Goal: Task Accomplishment & Management: Complete application form

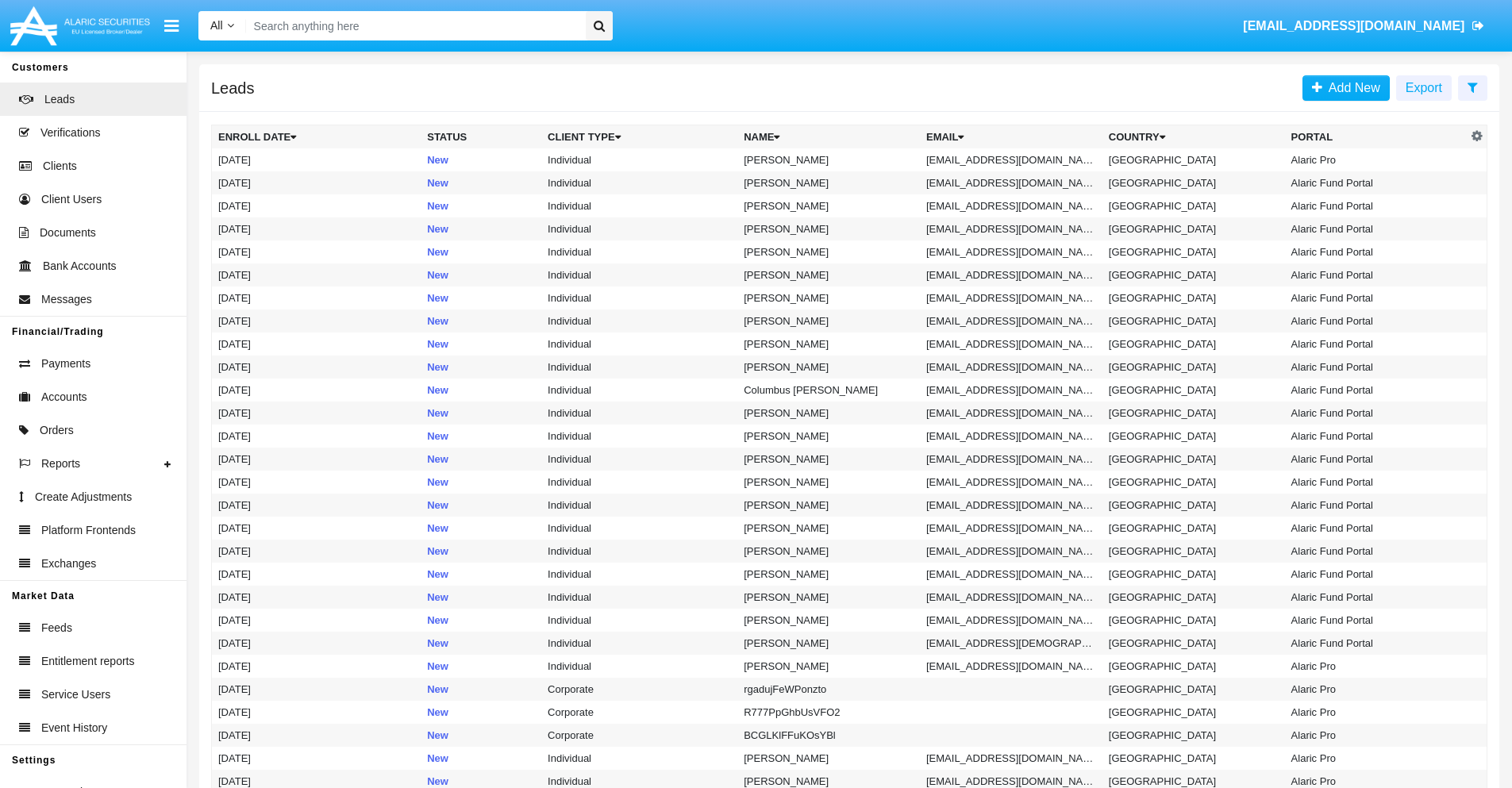
click at [1473, 87] on icon at bounding box center [1473, 87] width 11 height 13
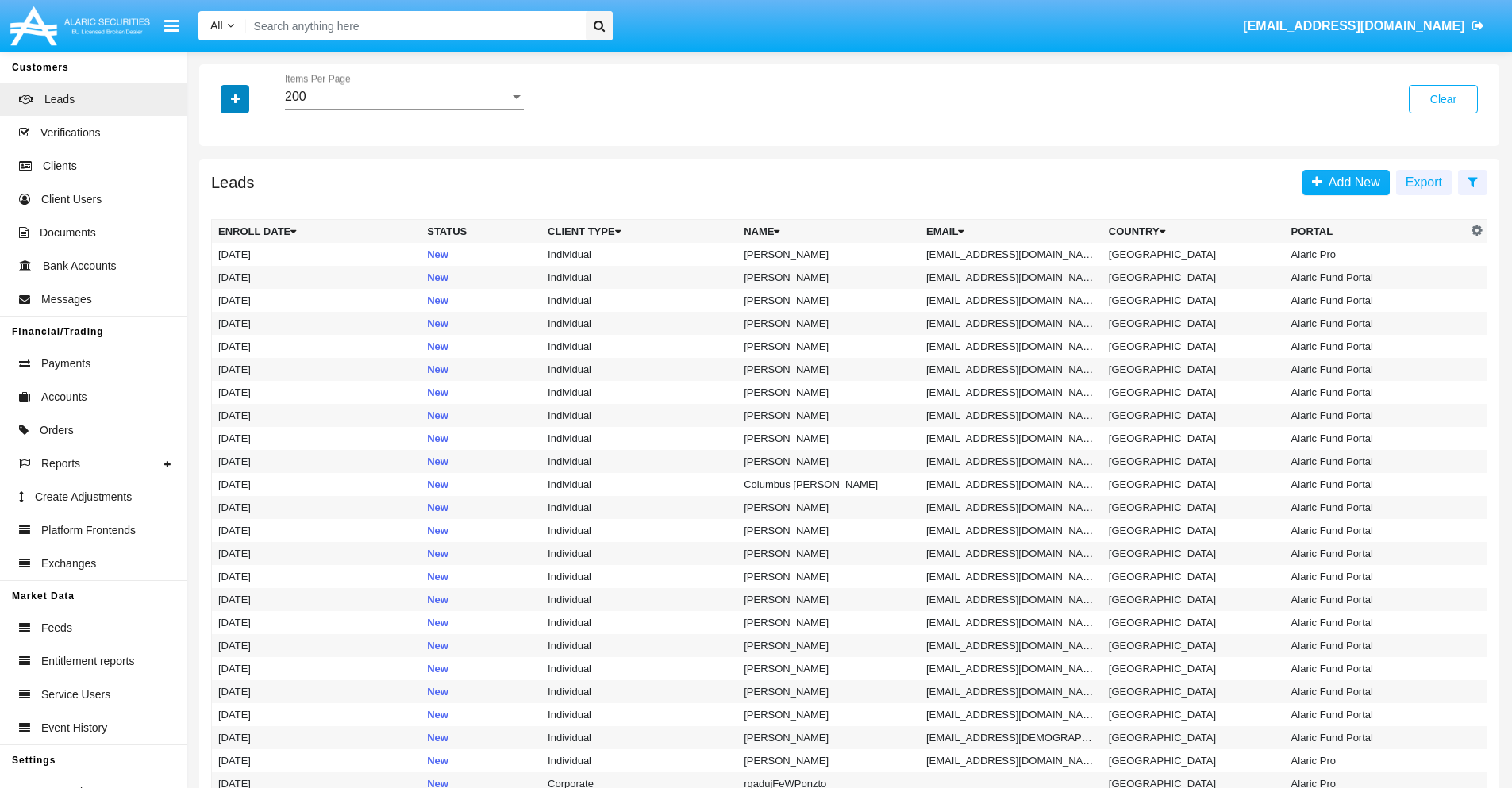
click at [235, 99] on icon "button" at bounding box center [235, 99] width 9 height 11
click at [247, 200] on span "Email" at bounding box center [246, 200] width 31 height 19
click at [218, 207] on input "Email" at bounding box center [218, 207] width 1 height 1
checkbox input "true"
click at [235, 99] on icon "button" at bounding box center [235, 99] width 9 height 11
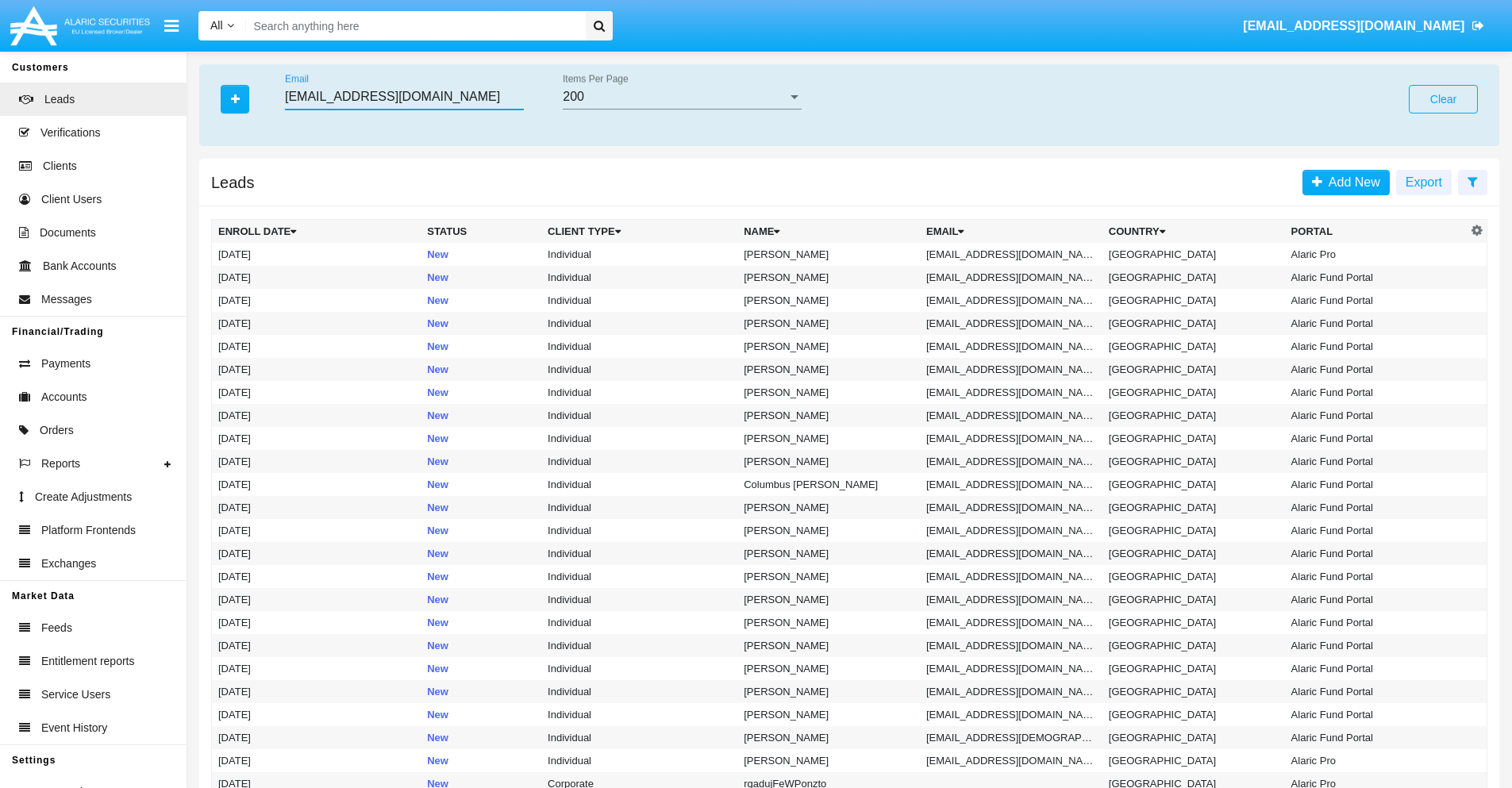
type input "hk8@9wowfb.9.tw"
click at [1016, 254] on td "[EMAIL_ADDRESS][DOMAIN_NAME]" at bounding box center [1011, 255] width 183 height 23
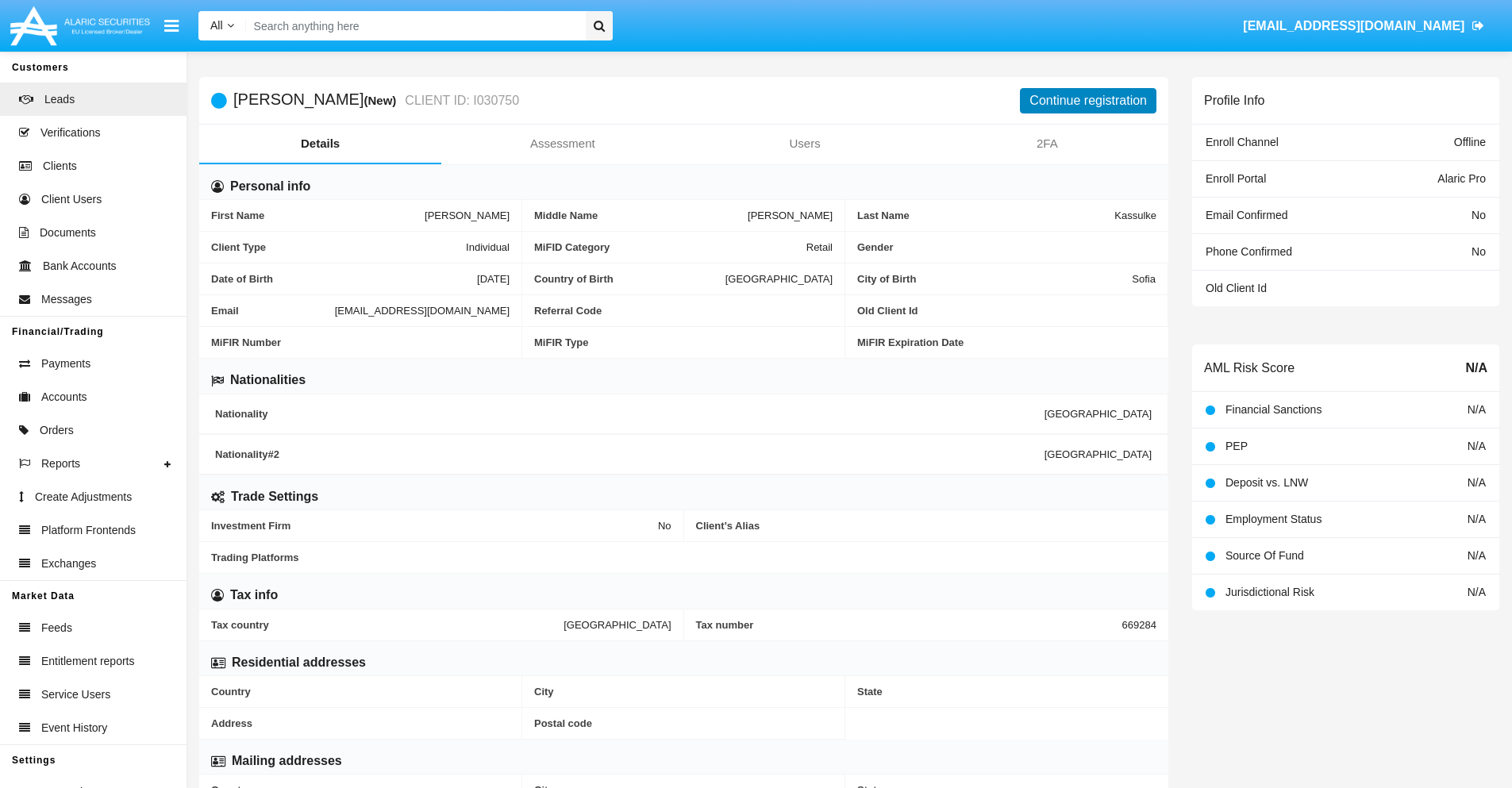
click at [1088, 100] on button "Continue registration" at bounding box center [1089, 101] width 137 height 25
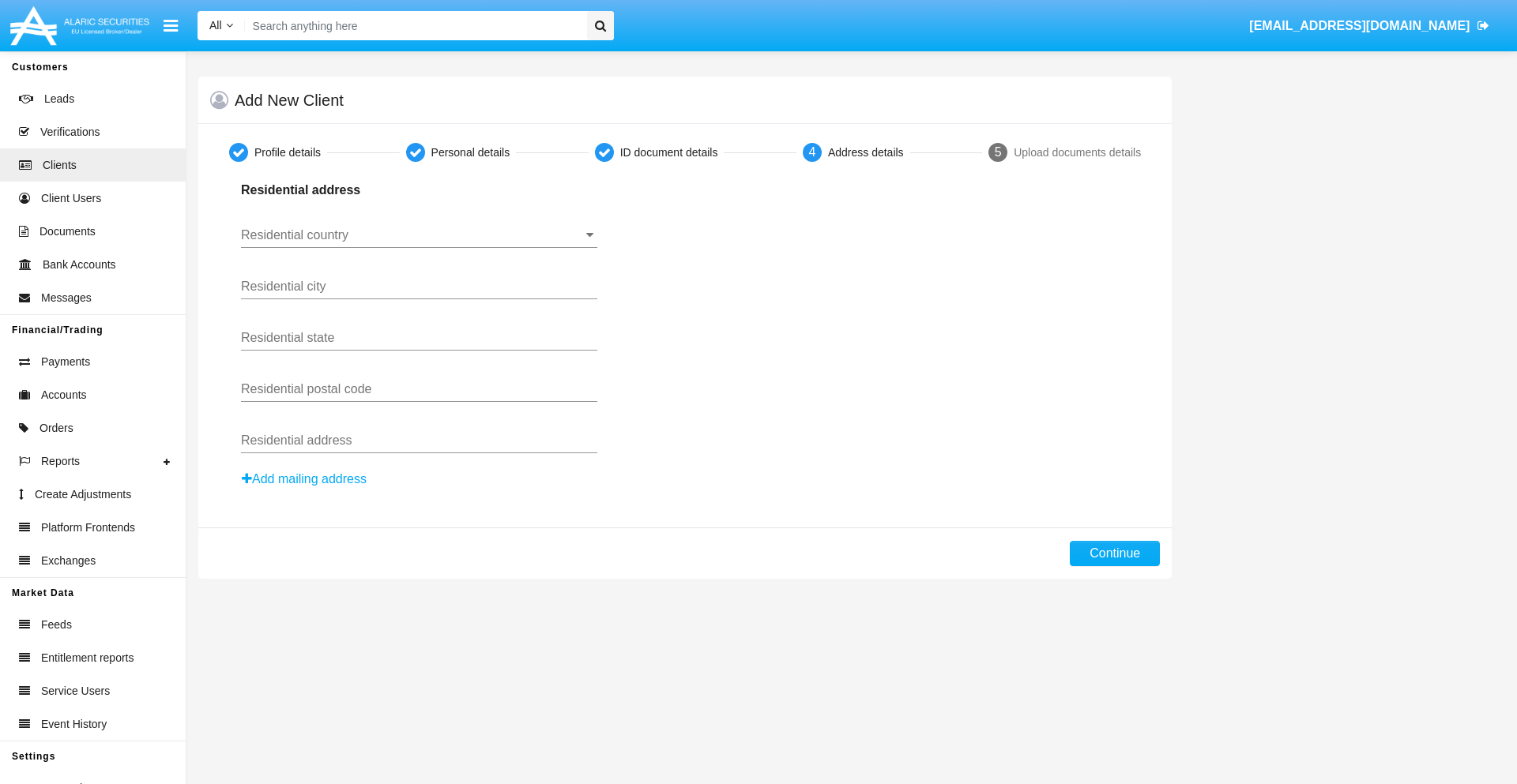
click at [418, 235] on input "Residential country" at bounding box center [419, 235] width 356 height 15
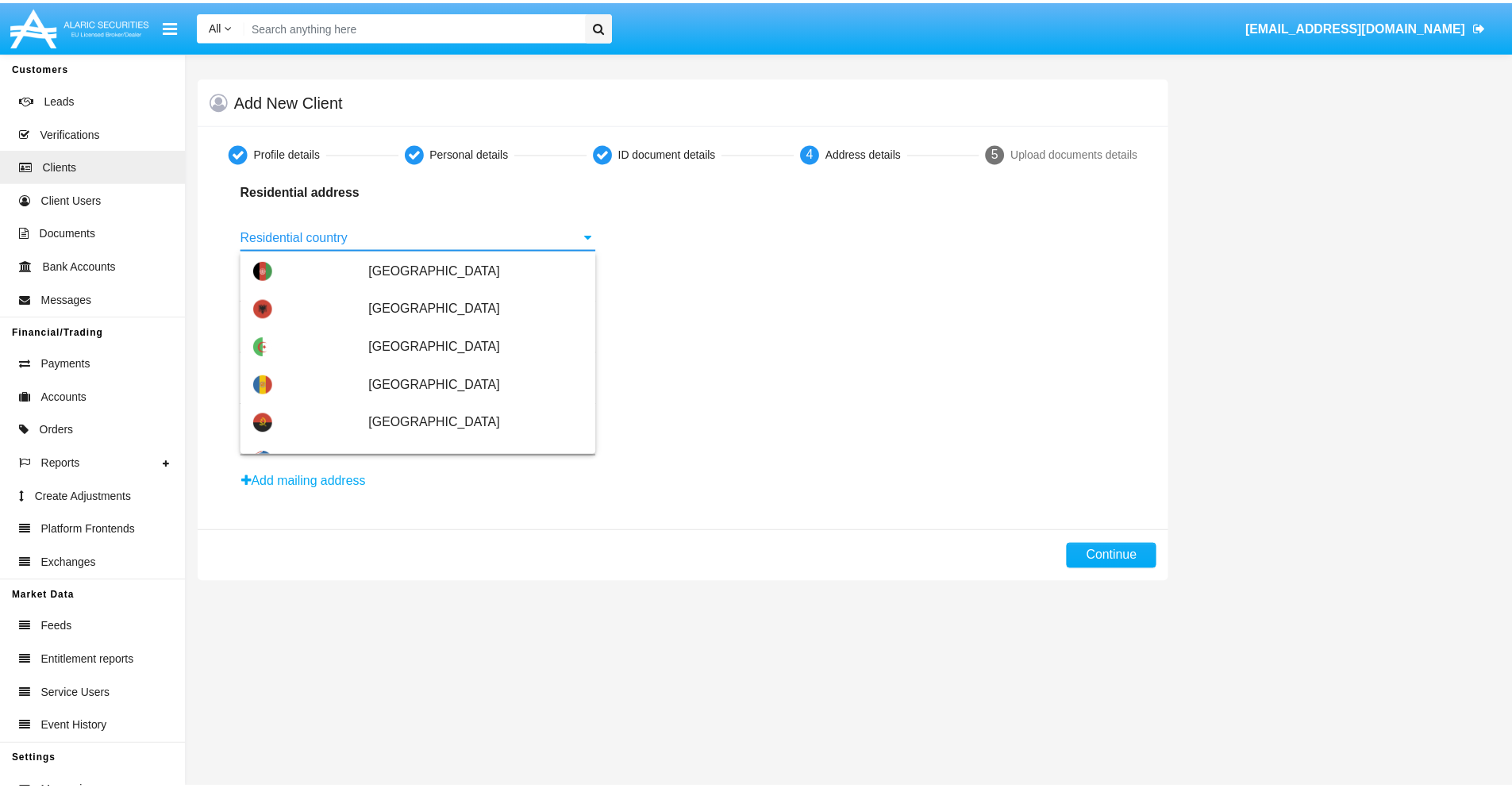
scroll to position [941, 0]
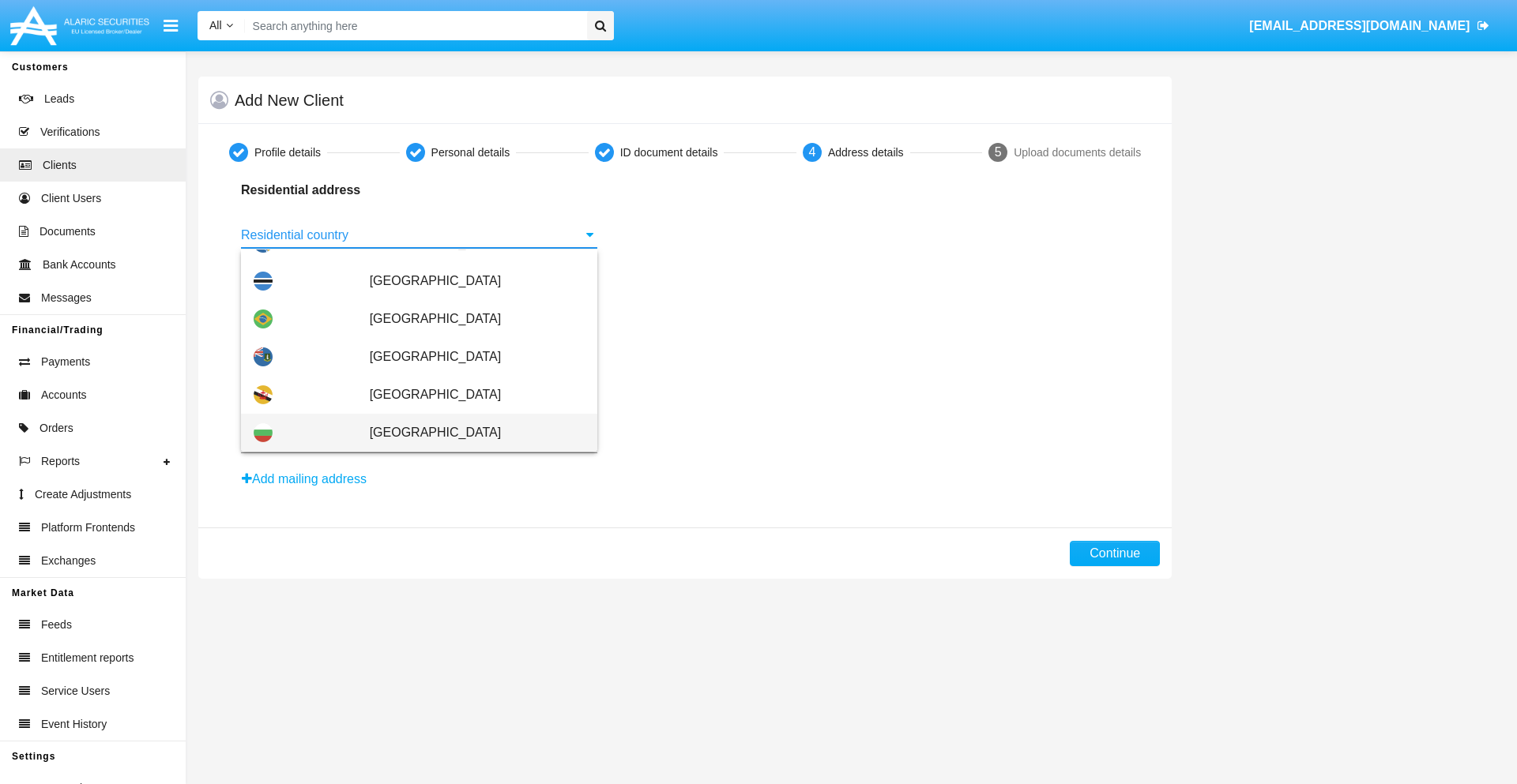
click at [469, 433] on span "[GEOGRAPHIC_DATA]" at bounding box center [477, 433] width 215 height 38
type input "[GEOGRAPHIC_DATA]"
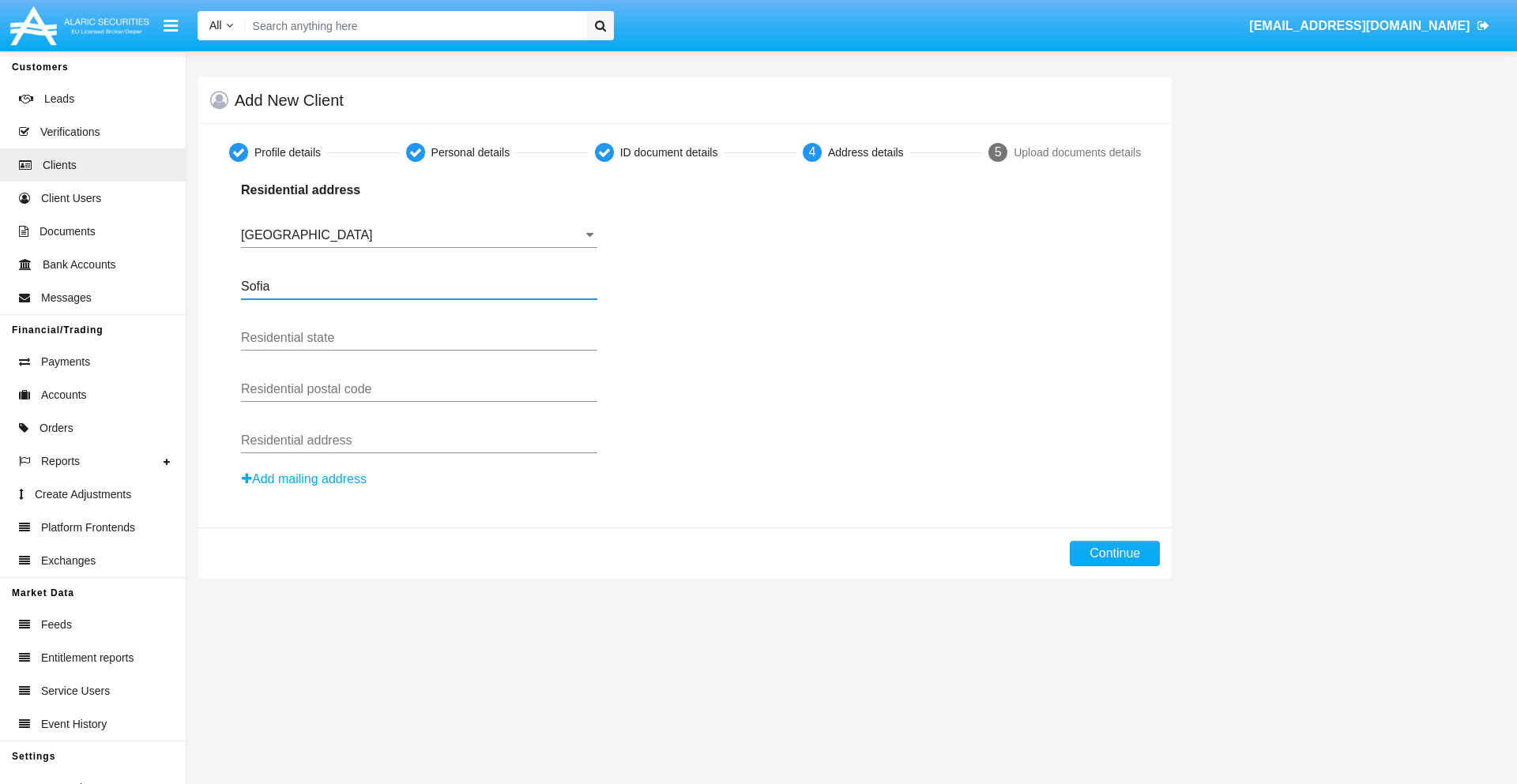
type input "Sofia"
type input "1000"
type input "[PERSON_NAME]"
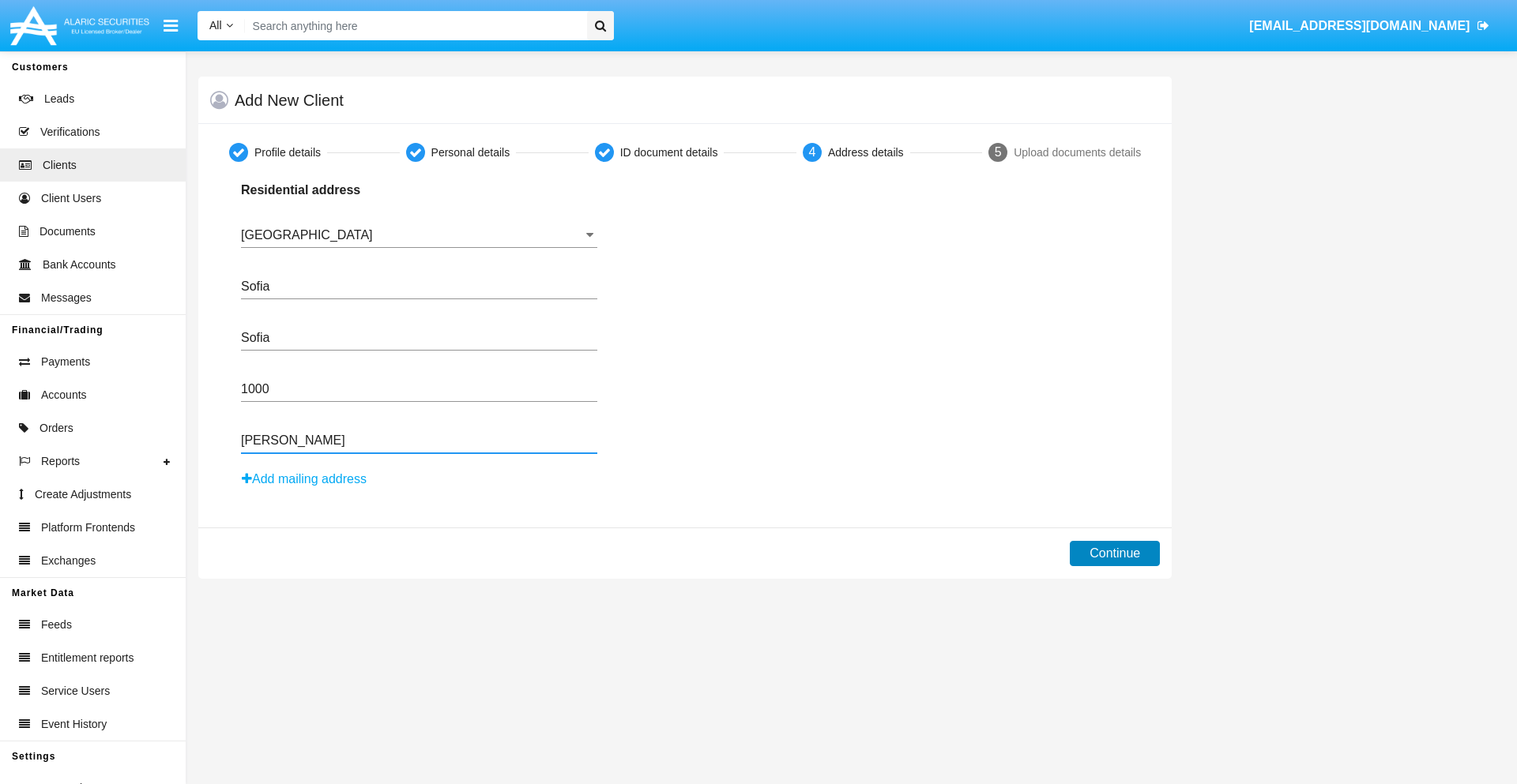
click at [1115, 553] on button "Continue" at bounding box center [1115, 553] width 90 height 25
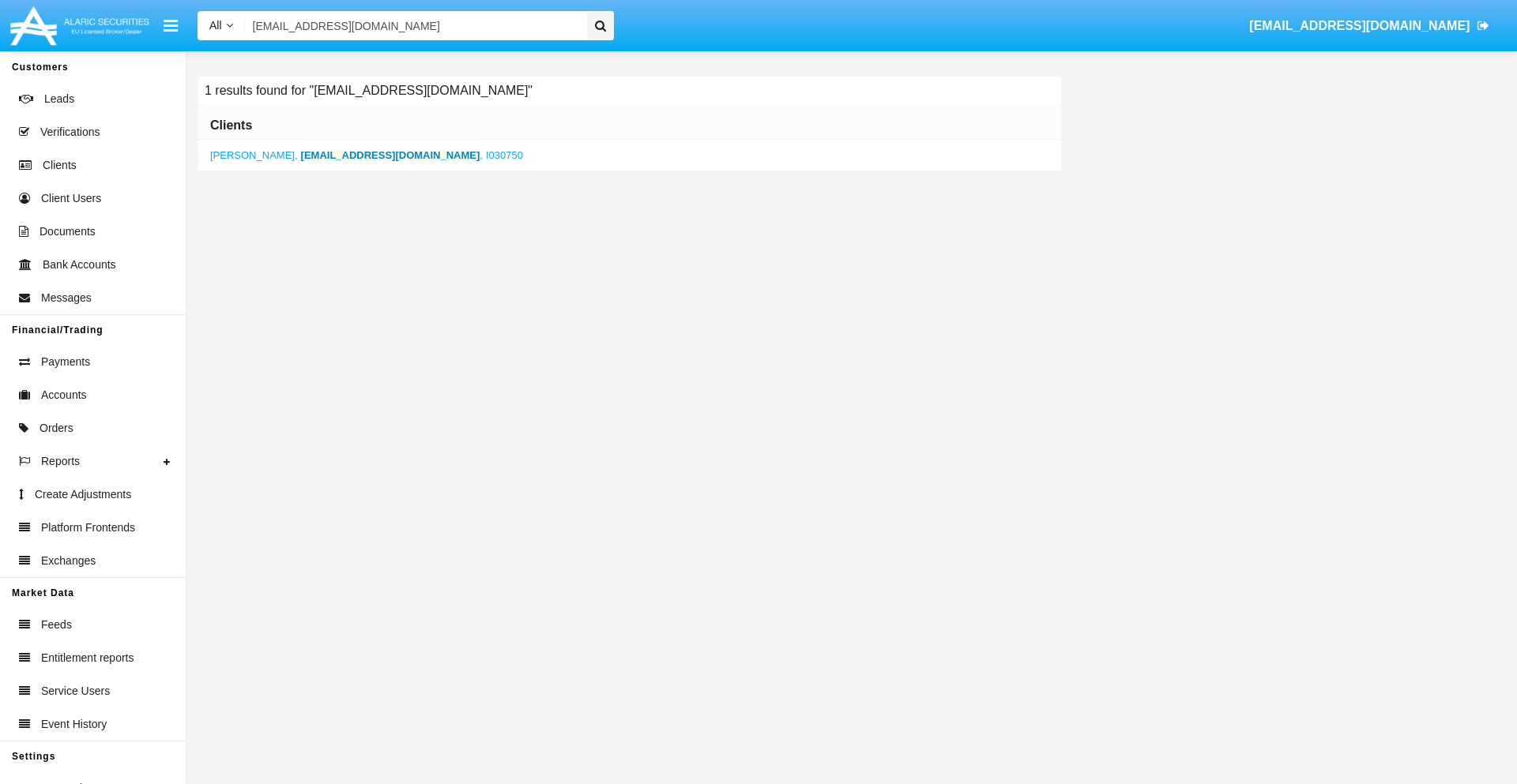
type input "[EMAIL_ADDRESS][DOMAIN_NAME]"
click at [339, 155] on b "[EMAIL_ADDRESS][DOMAIN_NAME]" at bounding box center [390, 155] width 179 height 12
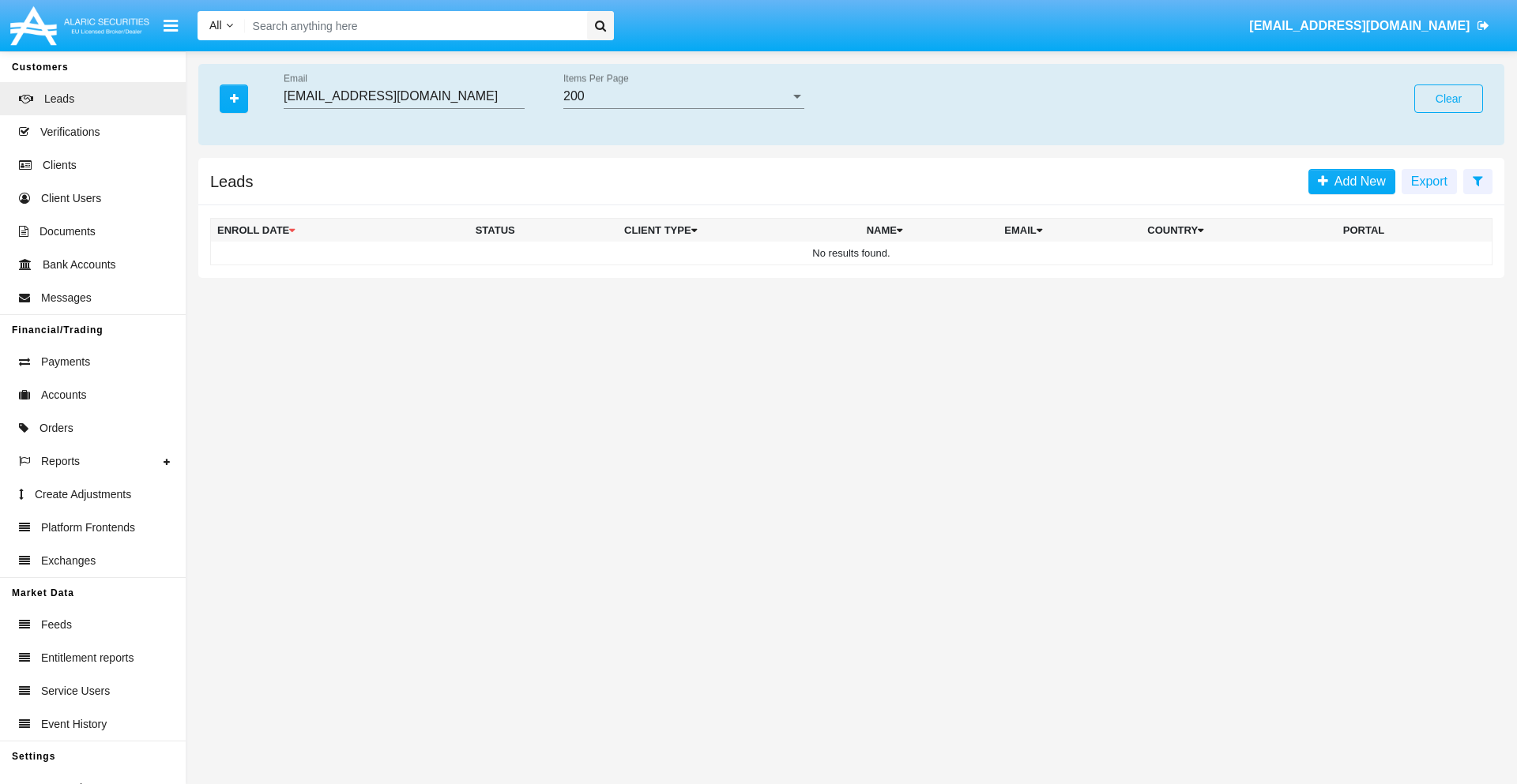
click at [1449, 99] on button "Clear" at bounding box center [1449, 98] width 69 height 28
click at [234, 98] on icon "button" at bounding box center [234, 98] width 9 height 11
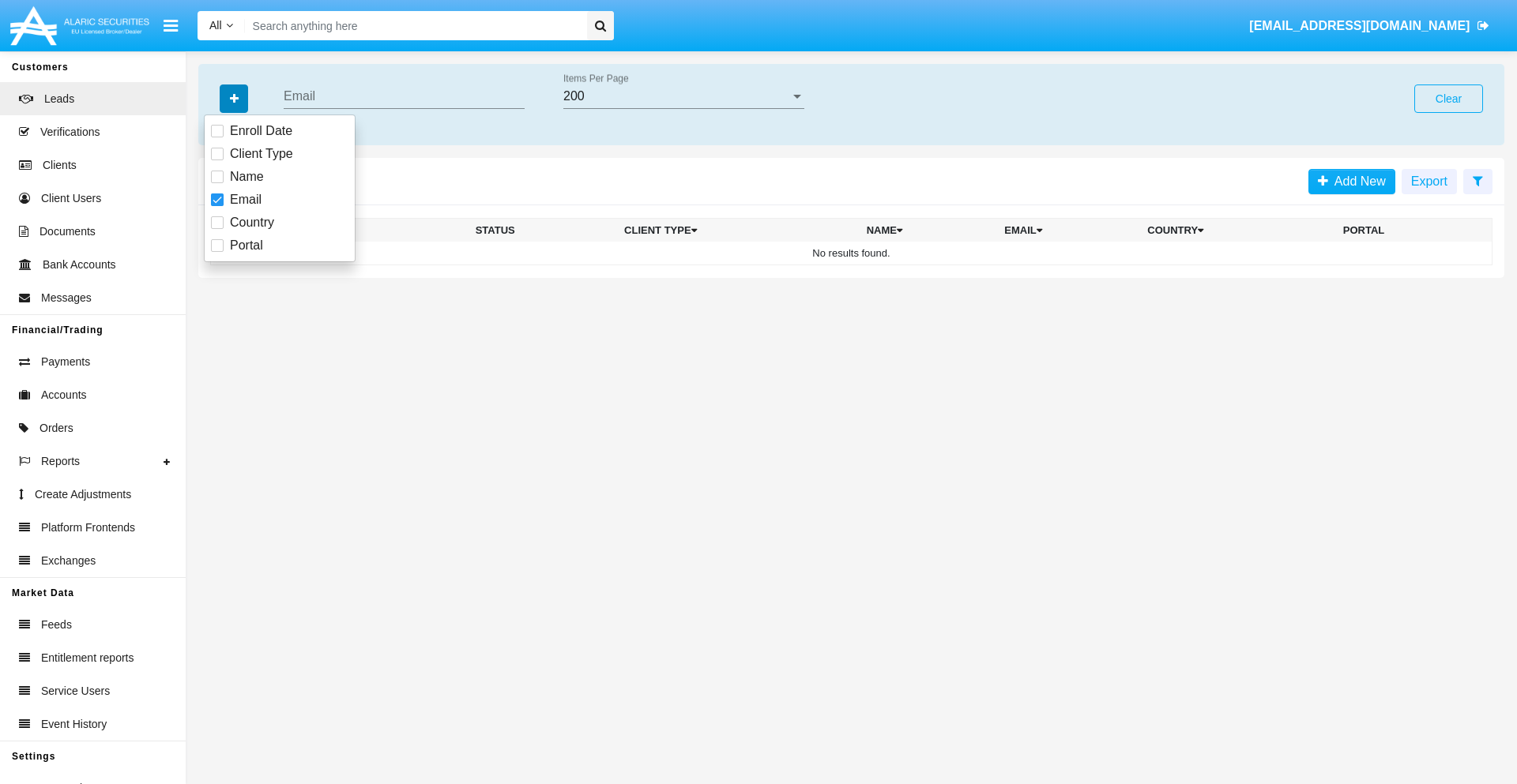
click at [234, 98] on icon "button" at bounding box center [234, 98] width 9 height 11
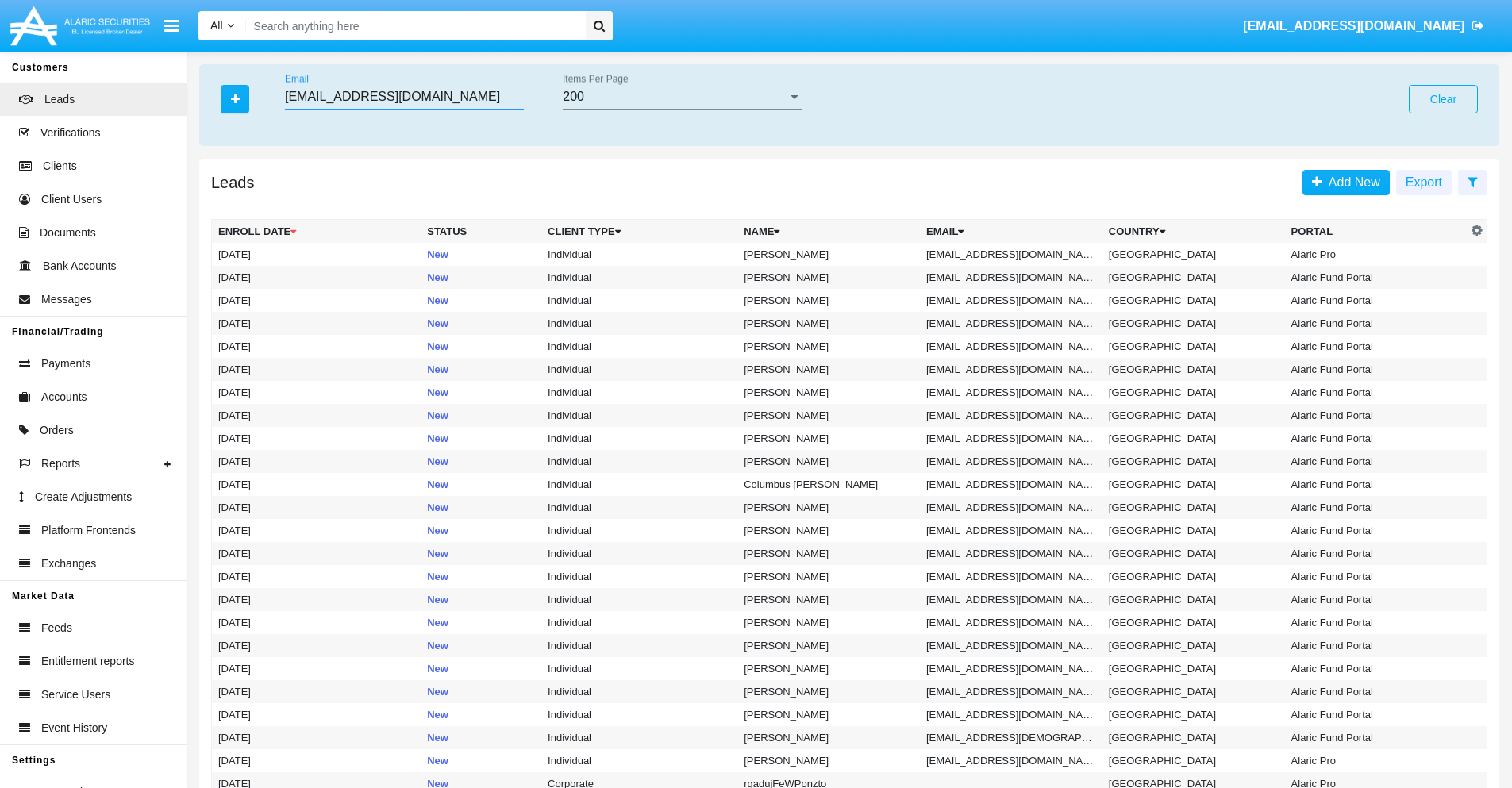
type input "[EMAIL_ADDRESS][DOMAIN_NAME]"
click at [1016, 254] on td "[EMAIL_ADDRESS][DOMAIN_NAME]" at bounding box center [1011, 255] width 183 height 23
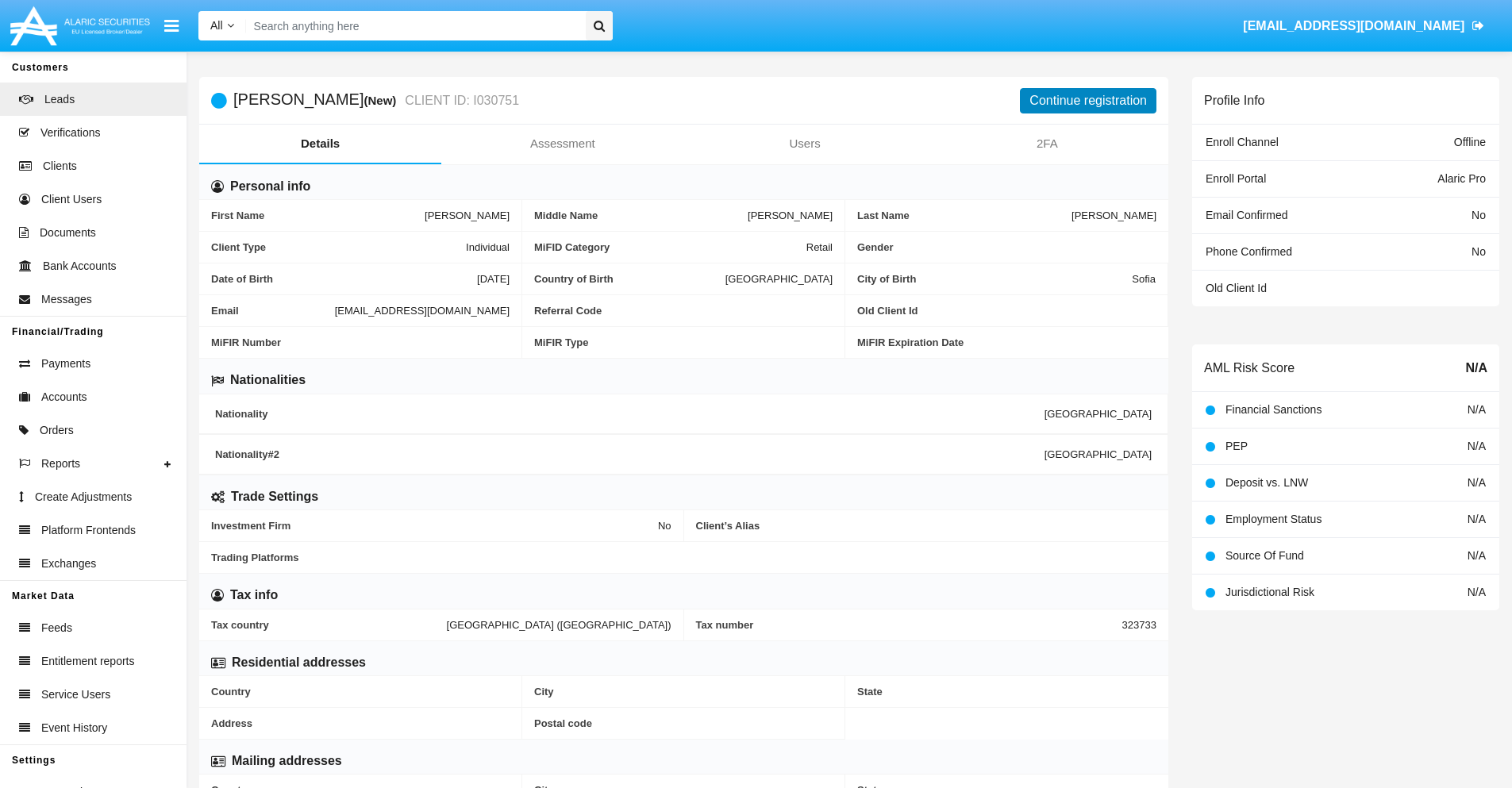
click at [1088, 100] on button "Continue registration" at bounding box center [1089, 101] width 137 height 25
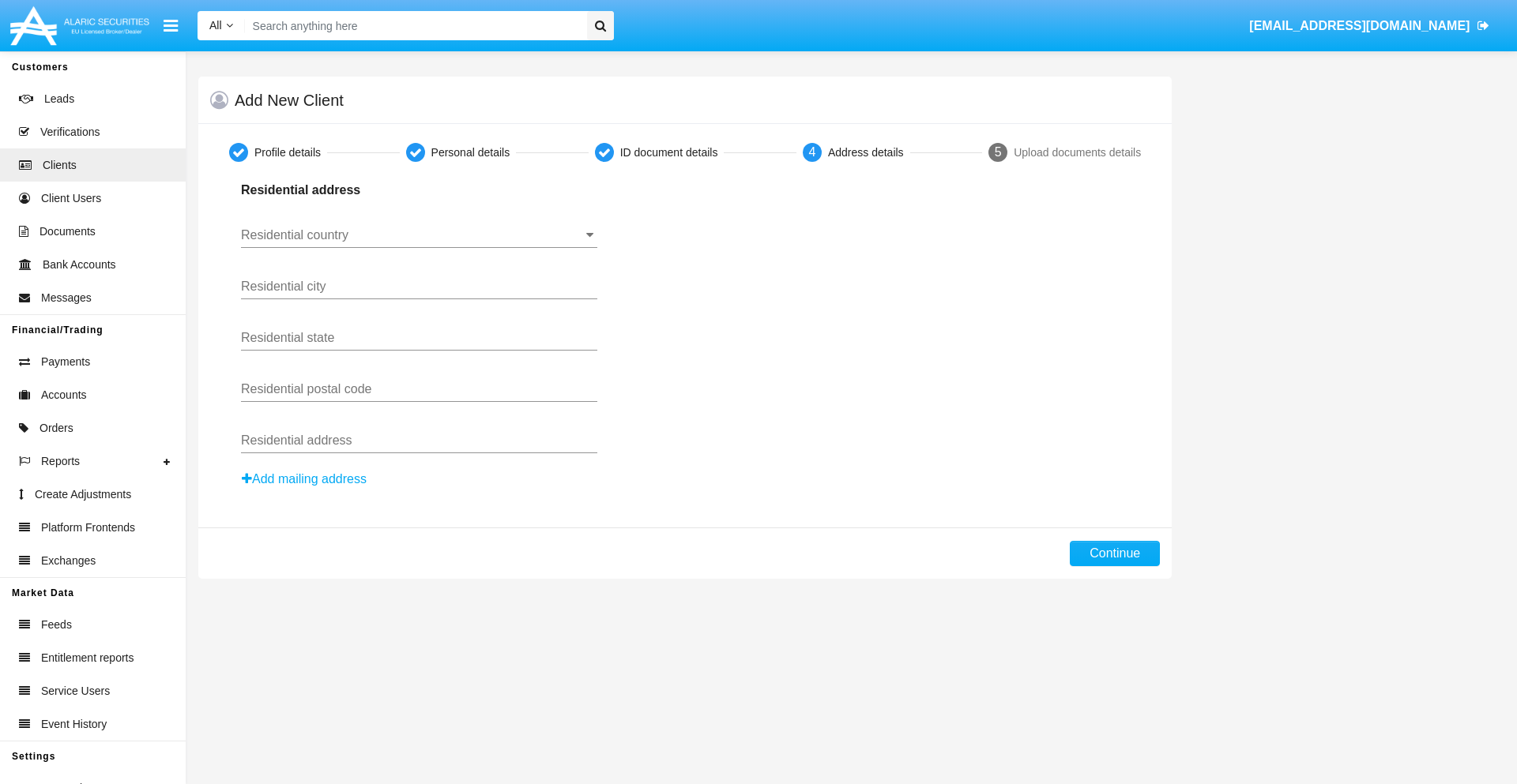
click at [305, 480] on button "Add mailing address" at bounding box center [305, 479] width 126 height 20
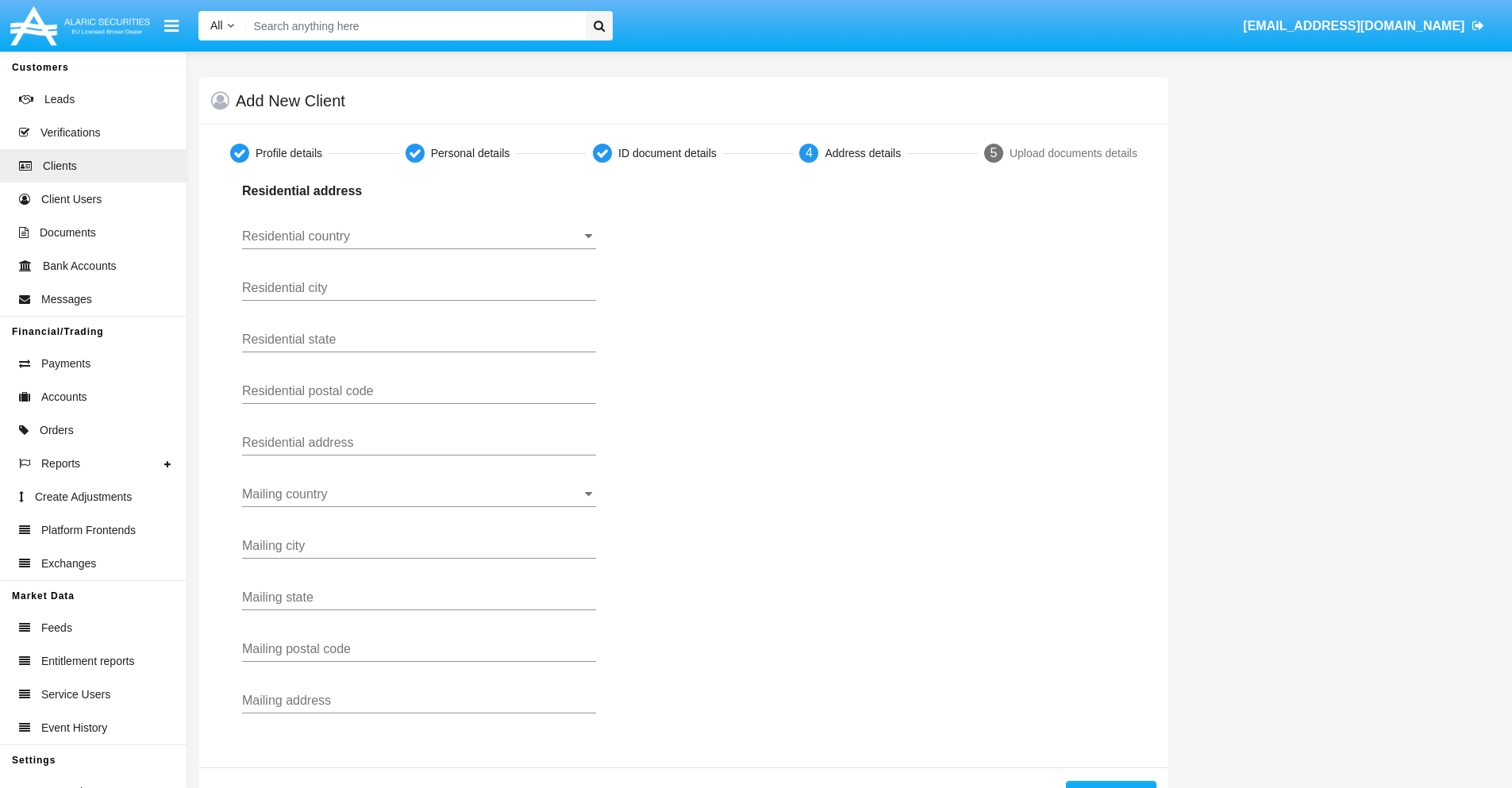
click at [419, 237] on input "Residential country" at bounding box center [419, 237] width 354 height 15
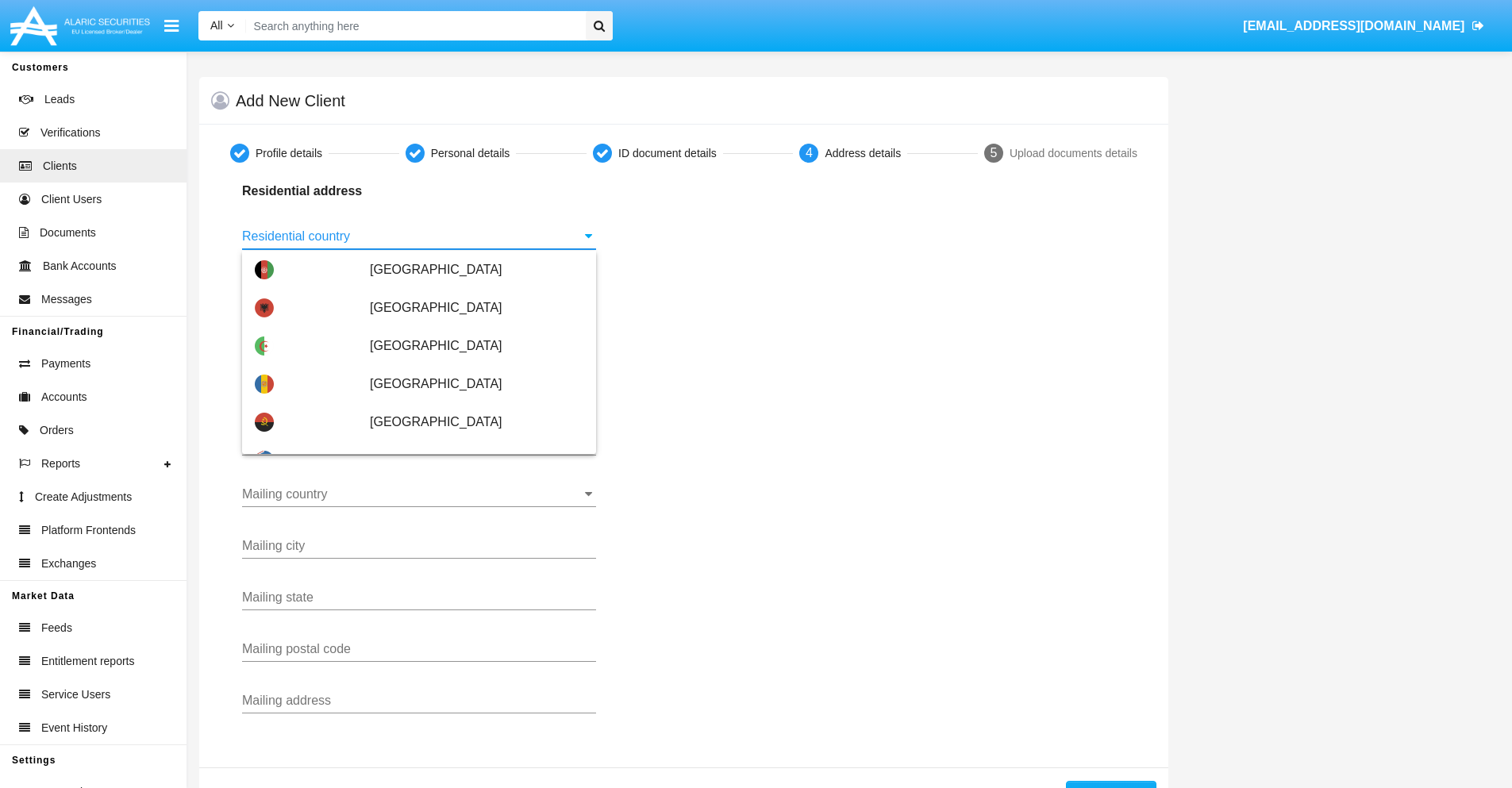
scroll to position [941, 0]
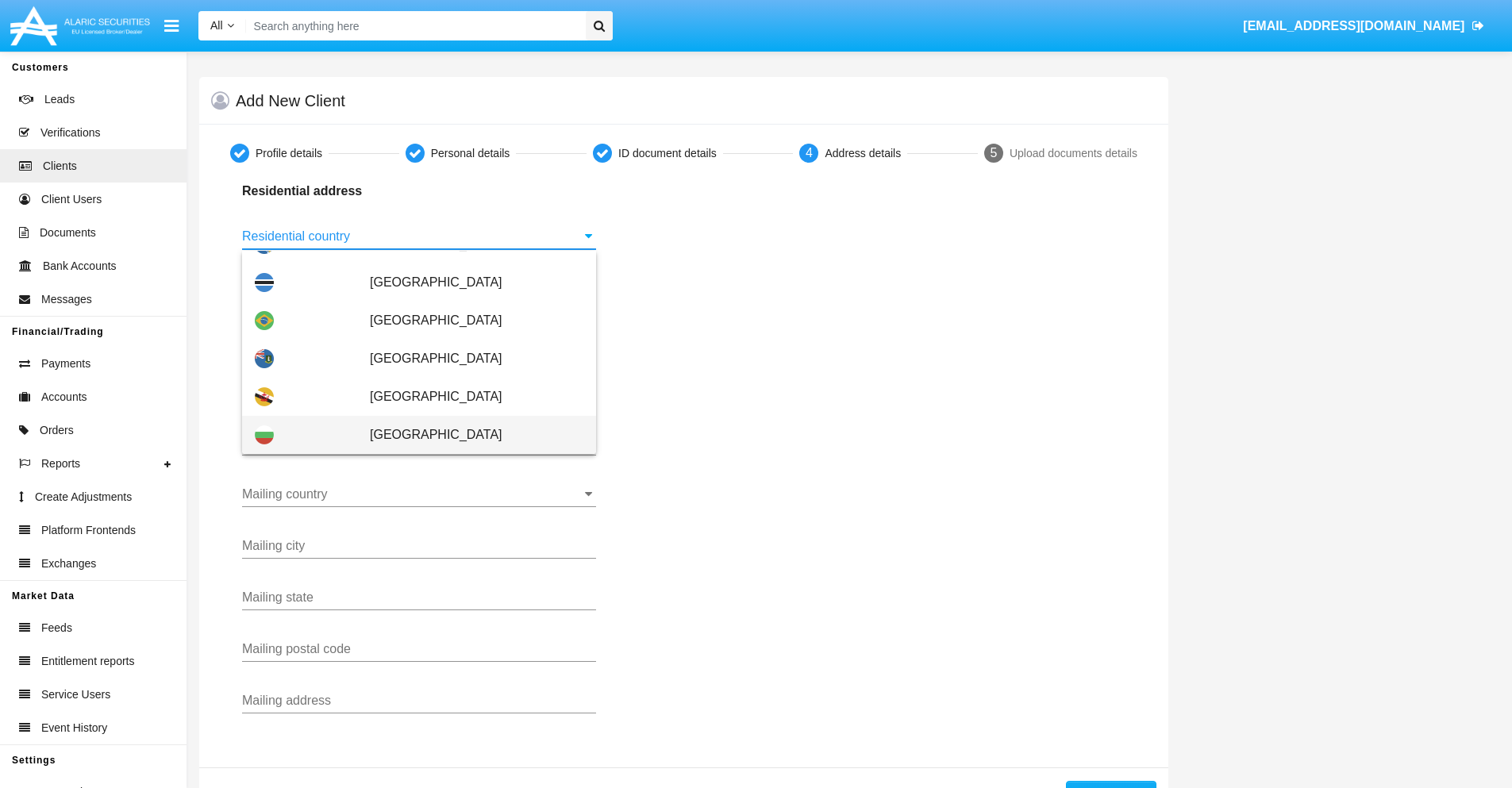
click at [468, 435] on span "[GEOGRAPHIC_DATA]" at bounding box center [476, 435] width 213 height 38
type input "[GEOGRAPHIC_DATA]"
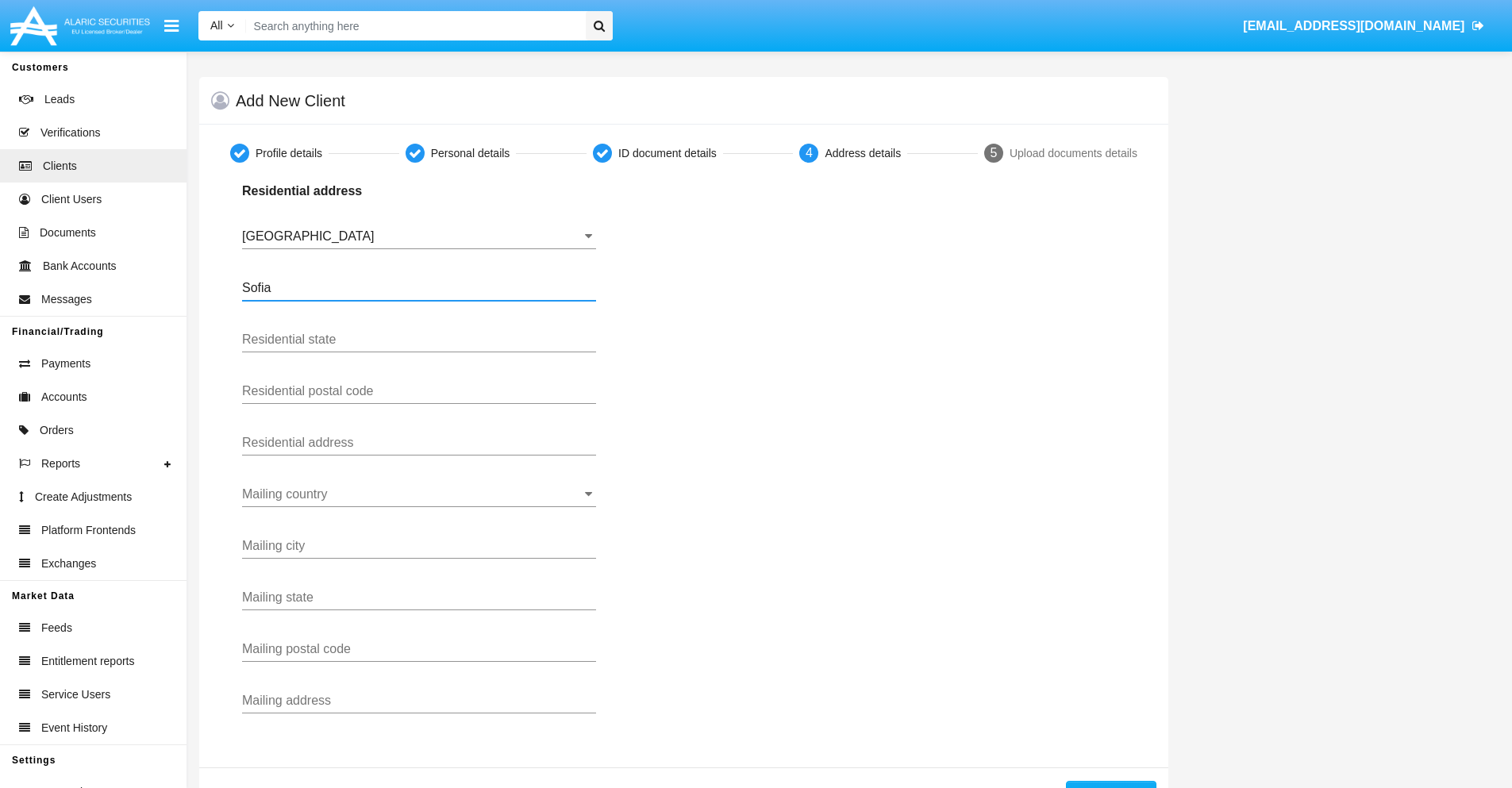
type input "Sofia"
type input "1000"
type input "Vasil Levski"
click at [419, 495] on input "Mailing country" at bounding box center [419, 495] width 354 height 15
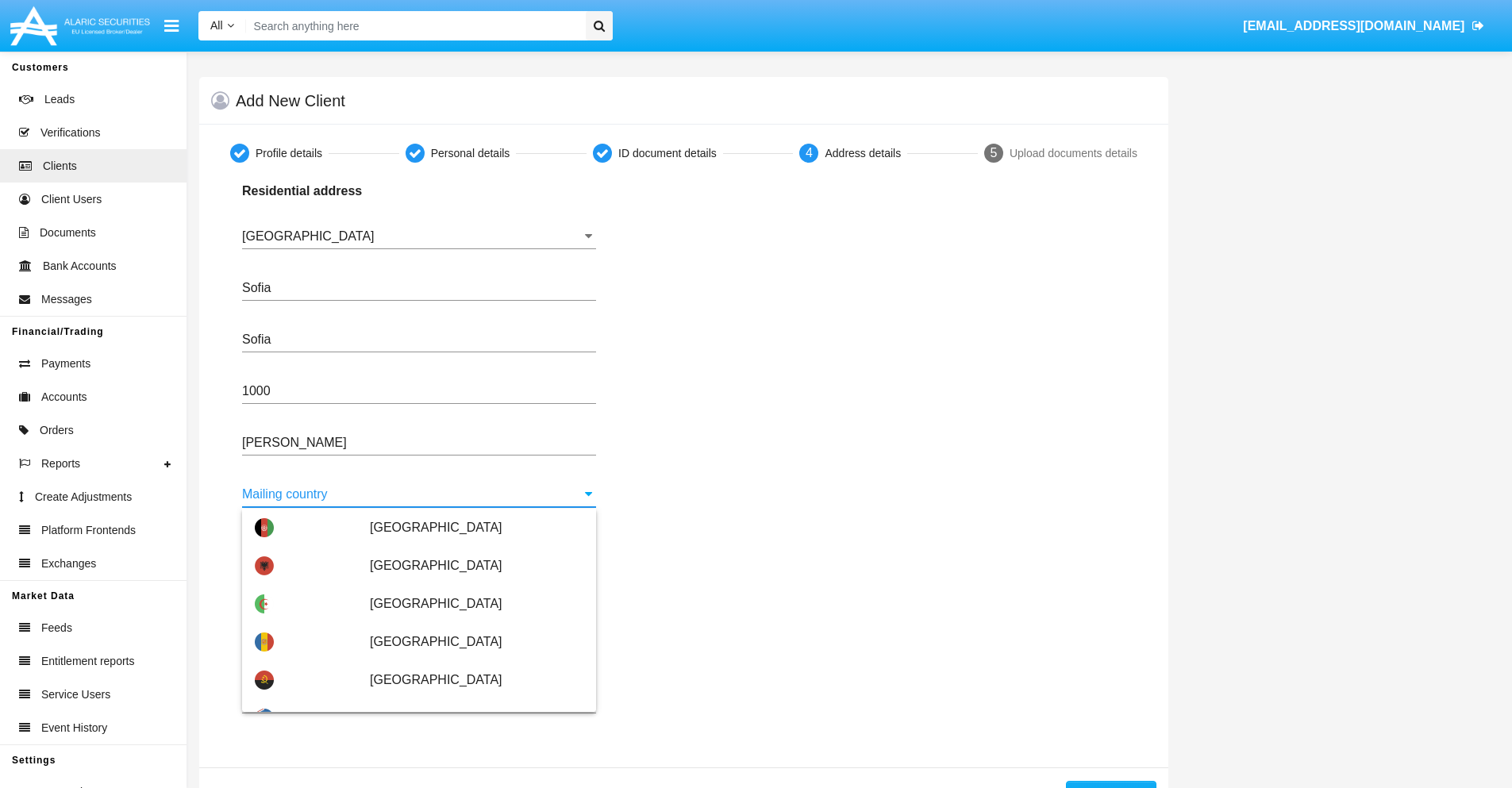
scroll to position [102, 0]
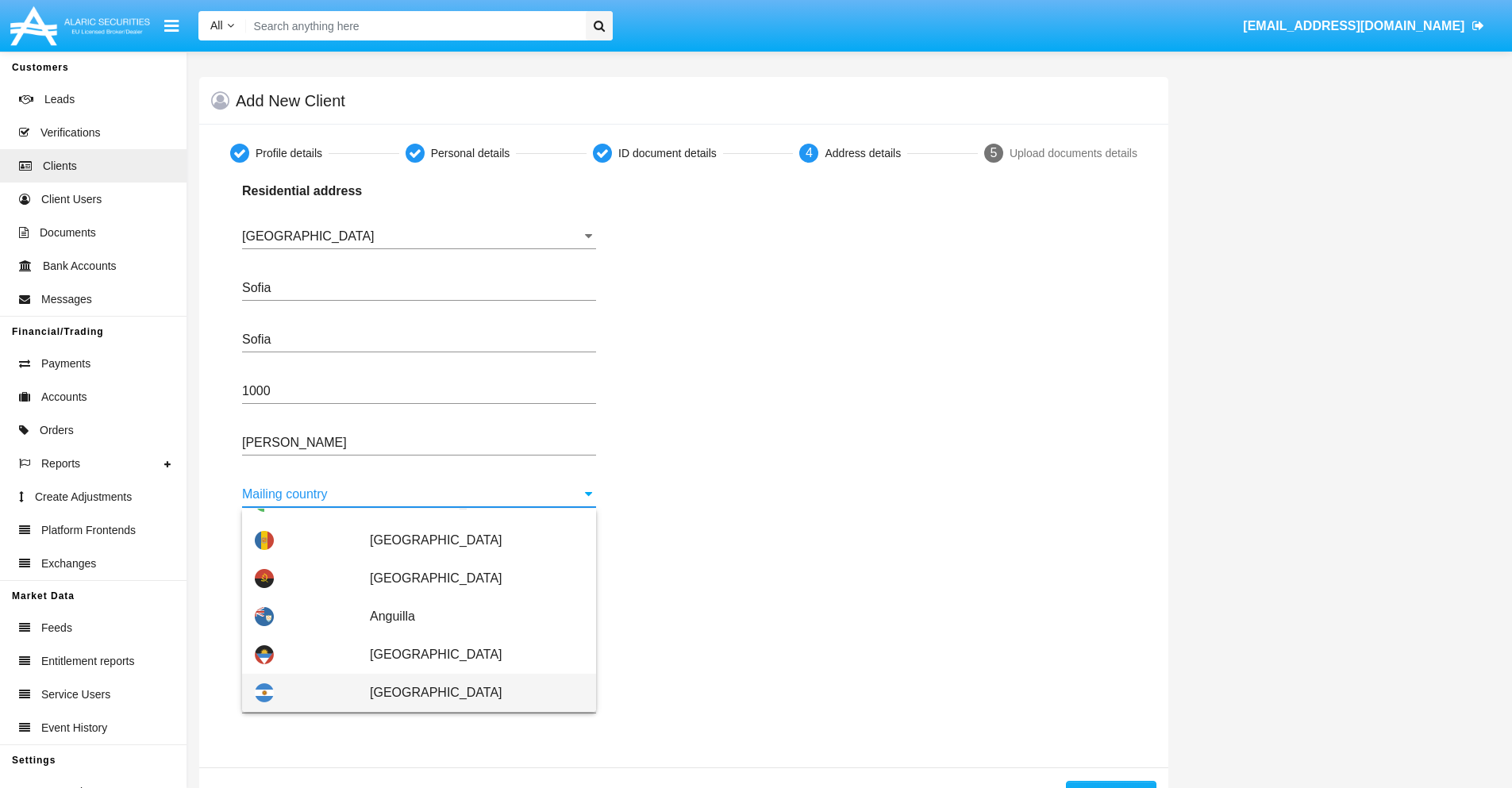
click at [468, 693] on span "[GEOGRAPHIC_DATA]" at bounding box center [476, 693] width 213 height 38
type input "[GEOGRAPHIC_DATA]"
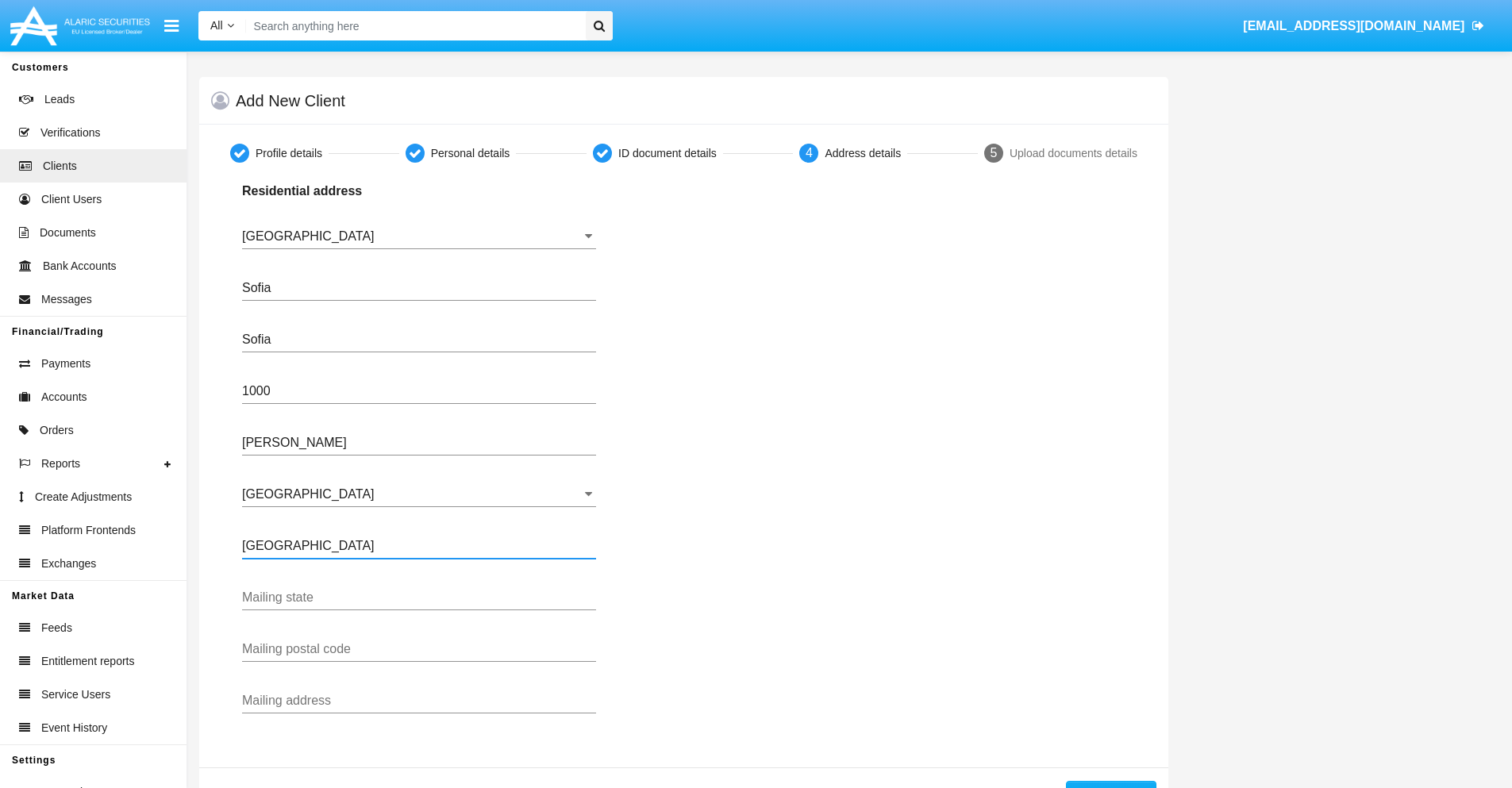
type input "Buenos Aires"
type input "7777"
type input "Test Mail Address"
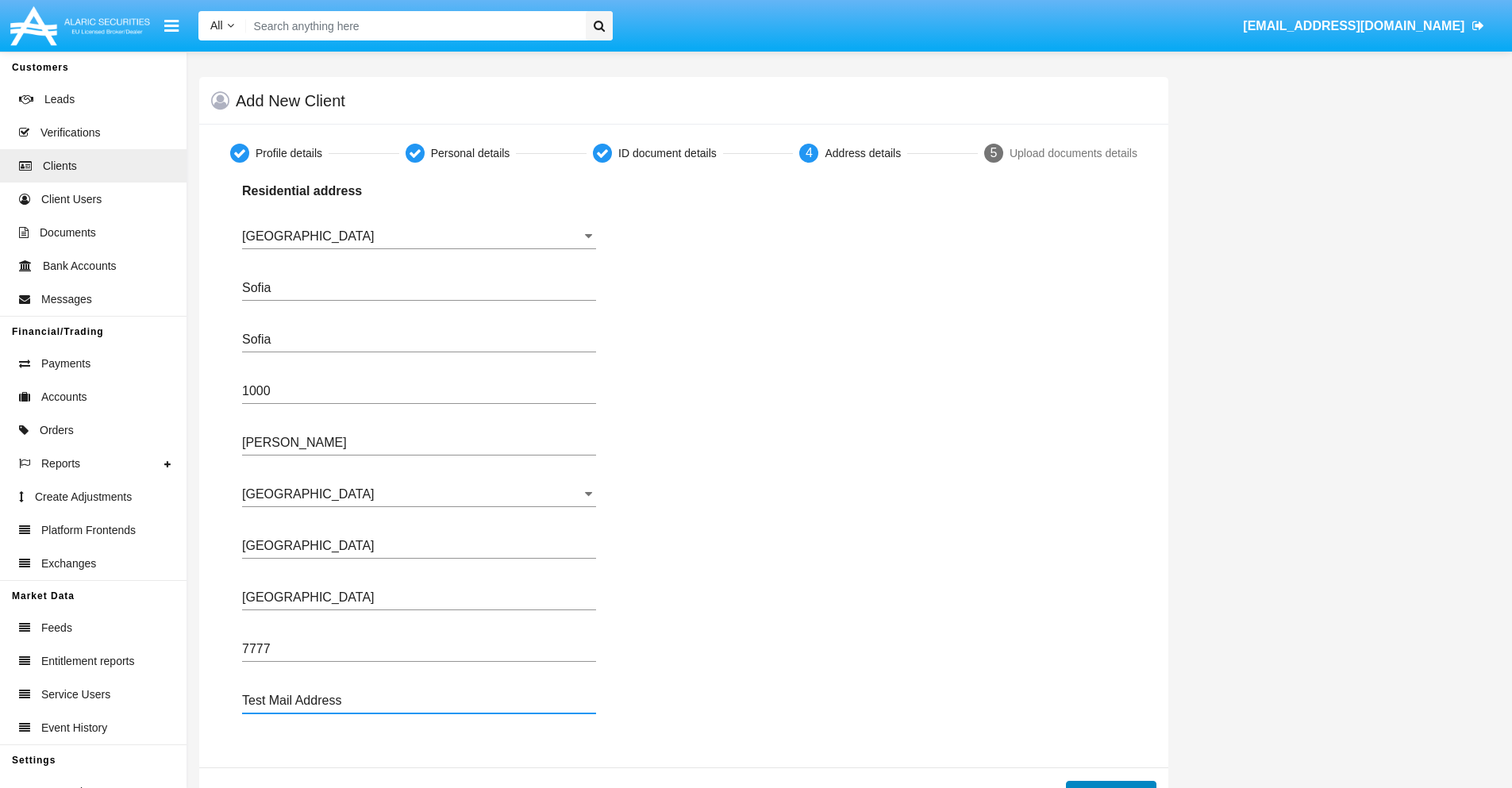
click at [1110, 784] on button "Continue" at bounding box center [1111, 794] width 91 height 25
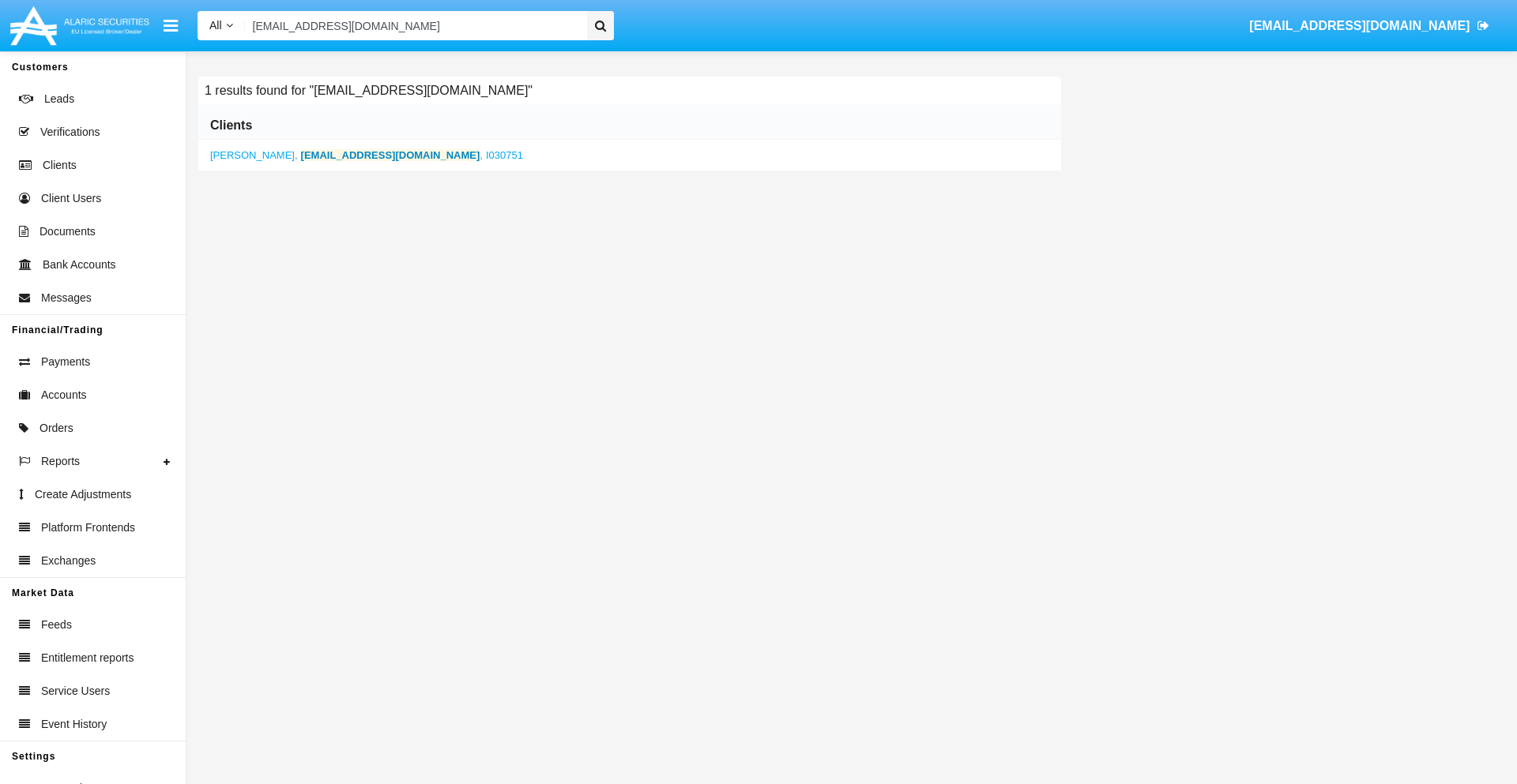
type input "ytkxohq@afn.50.hk"
click at [343, 155] on b "ytkxohq@afn.50.hk" at bounding box center [390, 155] width 179 height 12
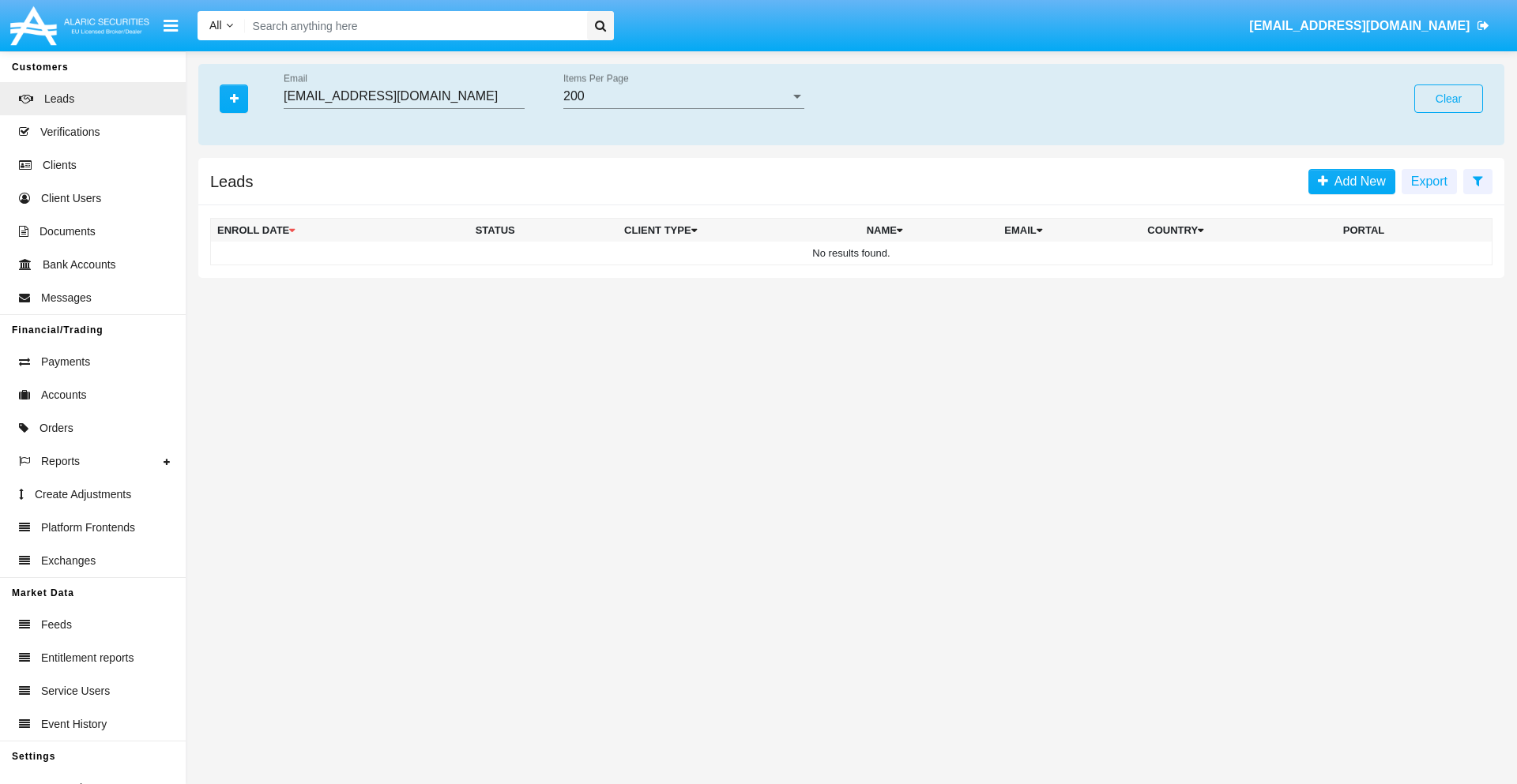
click at [1449, 99] on button "Clear" at bounding box center [1449, 98] width 69 height 28
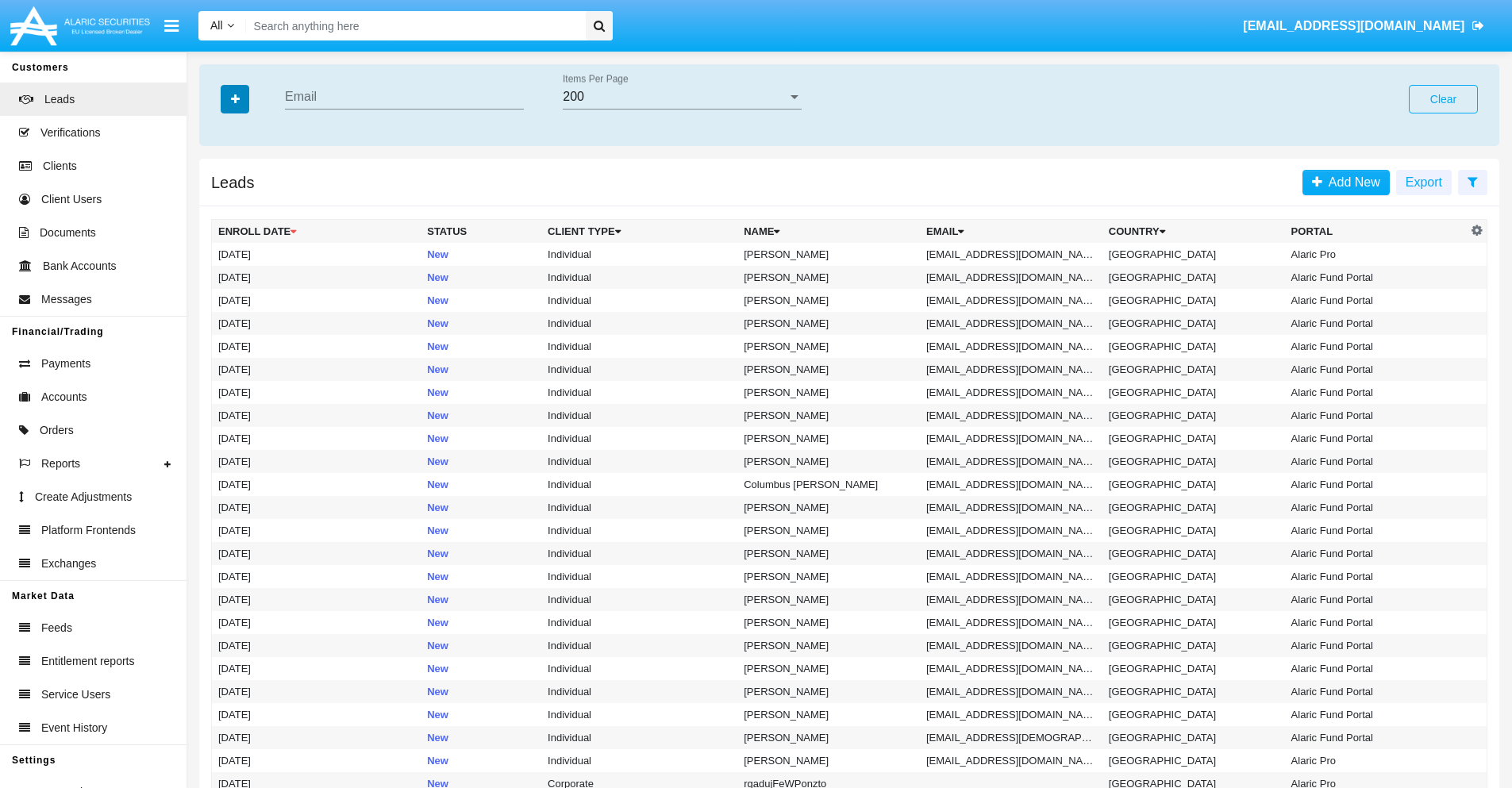
click at [235, 99] on icon "button" at bounding box center [235, 99] width 9 height 11
type input "omtq8hhoc@i8-o49j.tw"
click at [1016, 254] on td "omtq8hhoc@i8-o49j.tw" at bounding box center [1011, 255] width 183 height 23
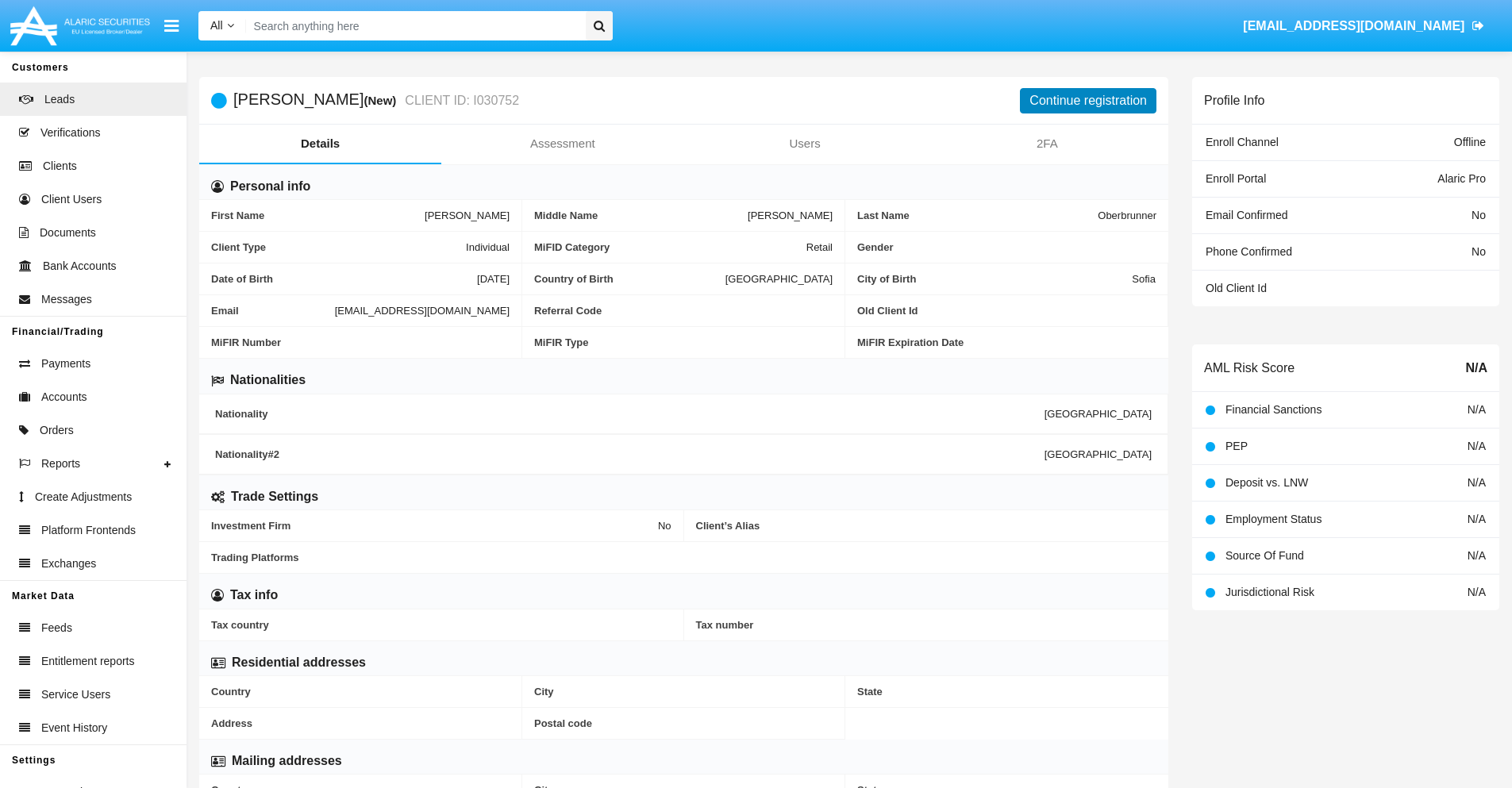
click at [1088, 100] on button "Continue registration" at bounding box center [1089, 101] width 137 height 25
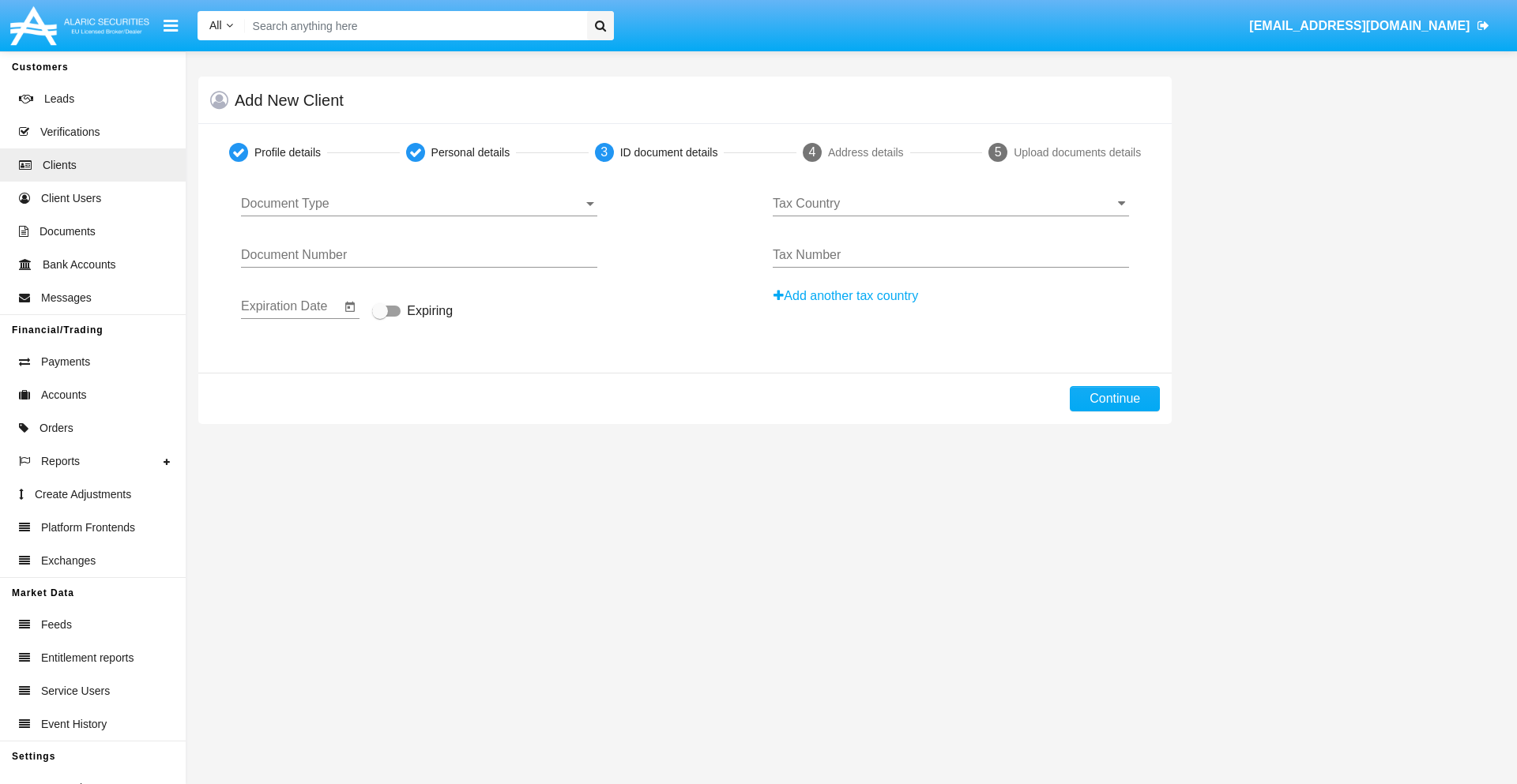
click at [418, 204] on span "Document Type" at bounding box center [413, 203] width 343 height 15
click at [418, 216] on span "Passport" at bounding box center [419, 215] width 356 height 38
type input "nPsgDtNahQDVxhA"
click at [413, 312] on span "Expiring" at bounding box center [429, 310] width 46 height 18
click at [380, 317] on input "Expiring" at bounding box center [379, 317] width 1 height 1
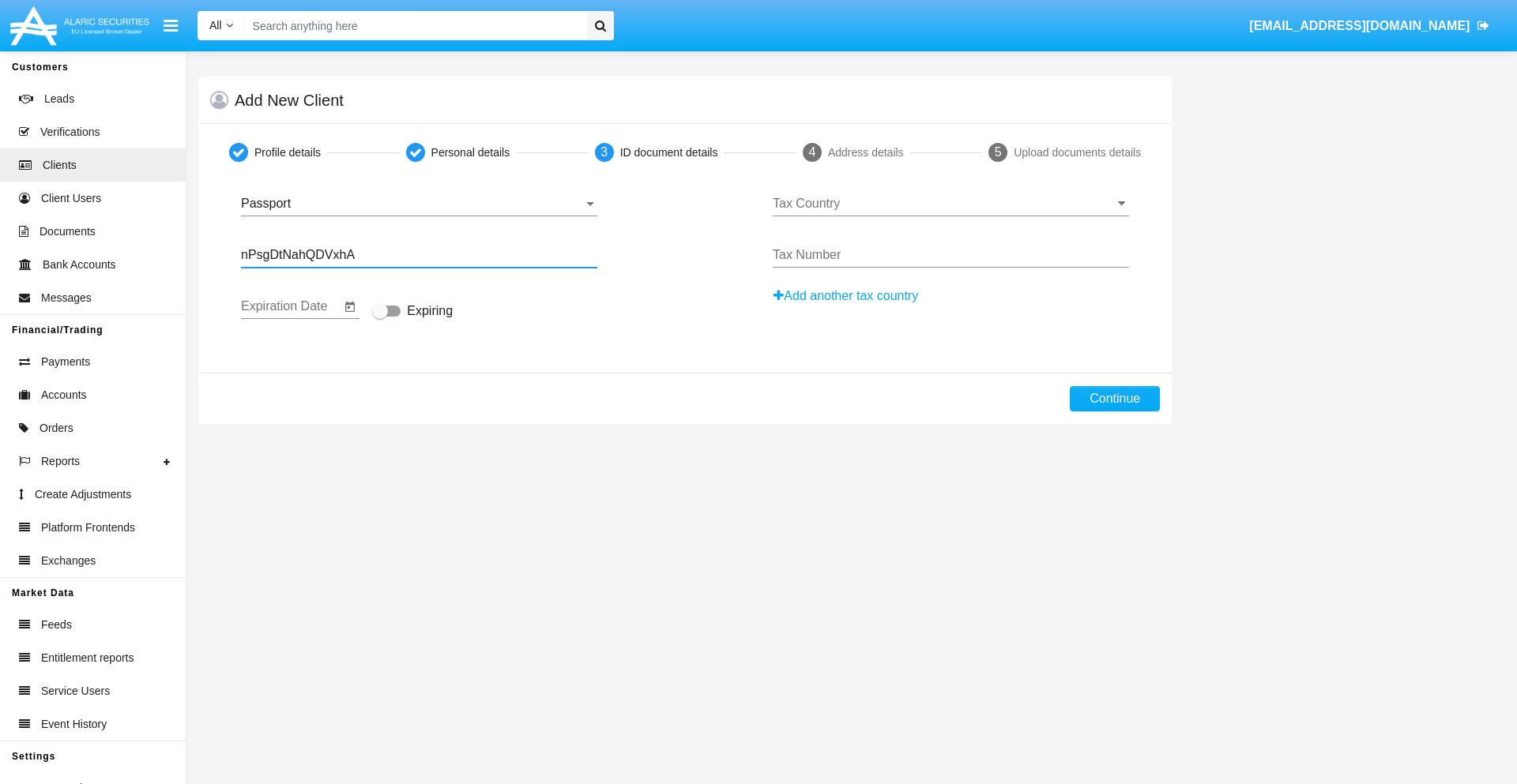
checkbox input "true"
click at [951, 204] on input "Tax Country" at bounding box center [951, 203] width 356 height 15
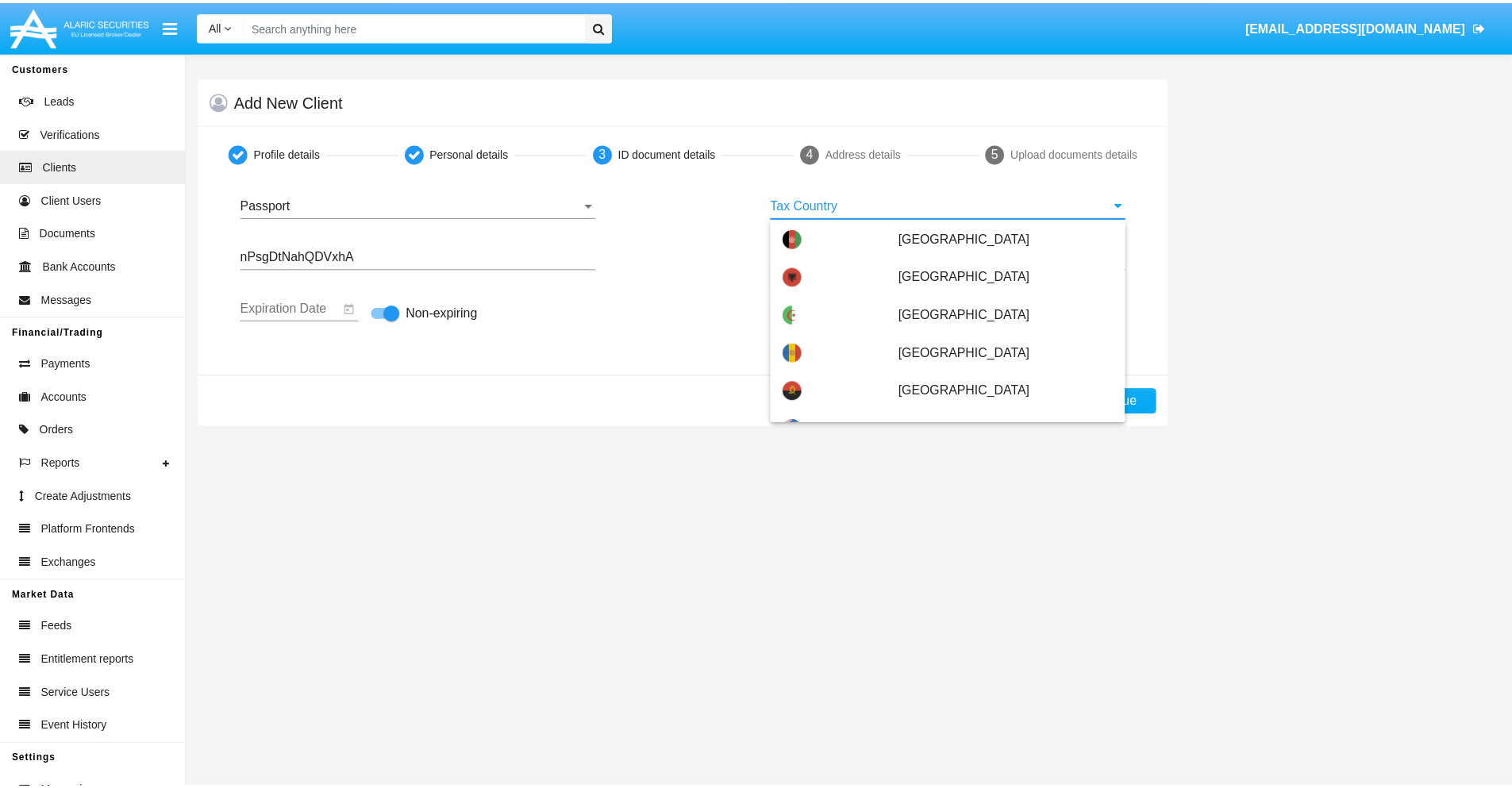
scroll to position [2999, 0]
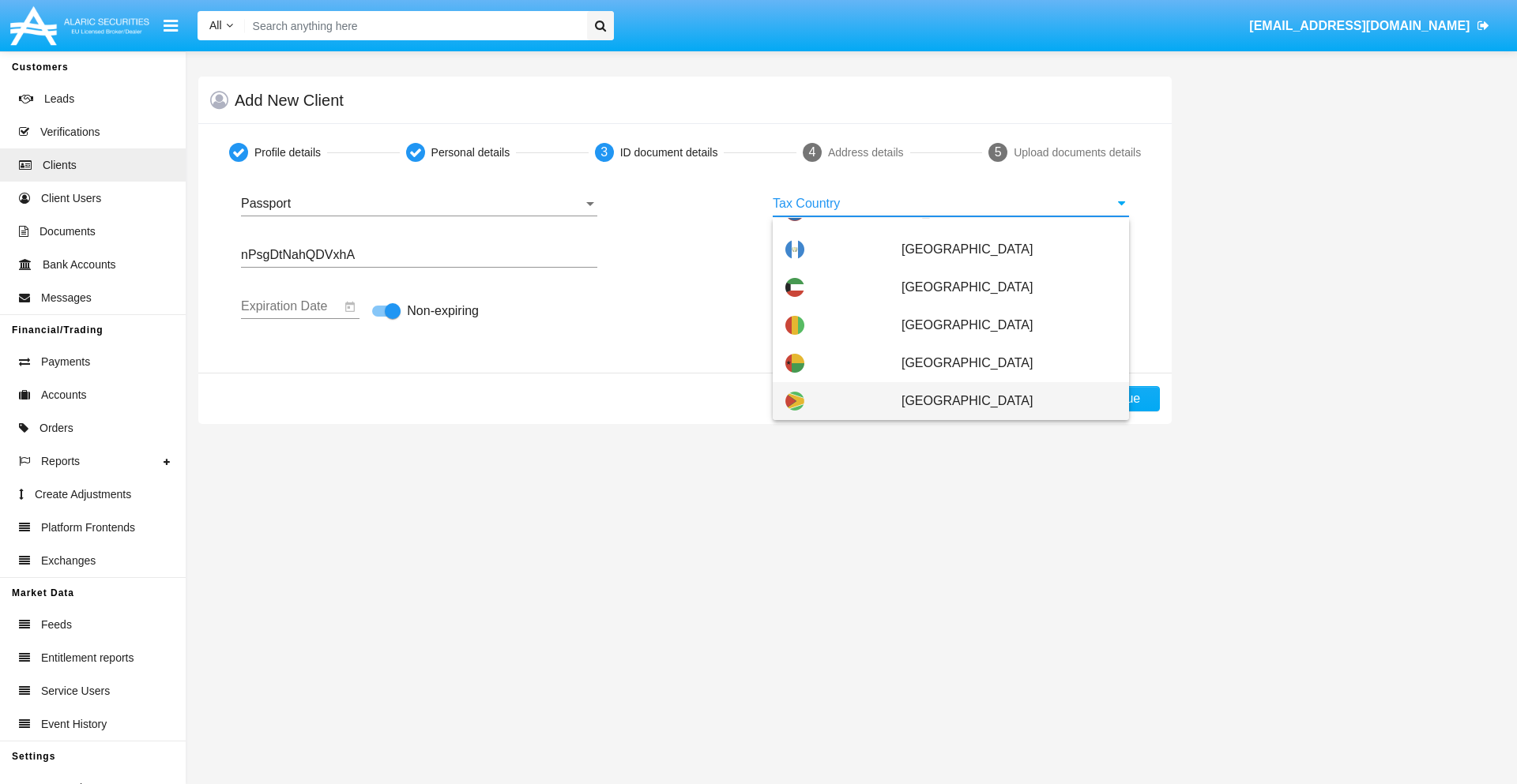
click at [1000, 402] on span "Guyana" at bounding box center [1009, 401] width 215 height 38
type input "Guyana"
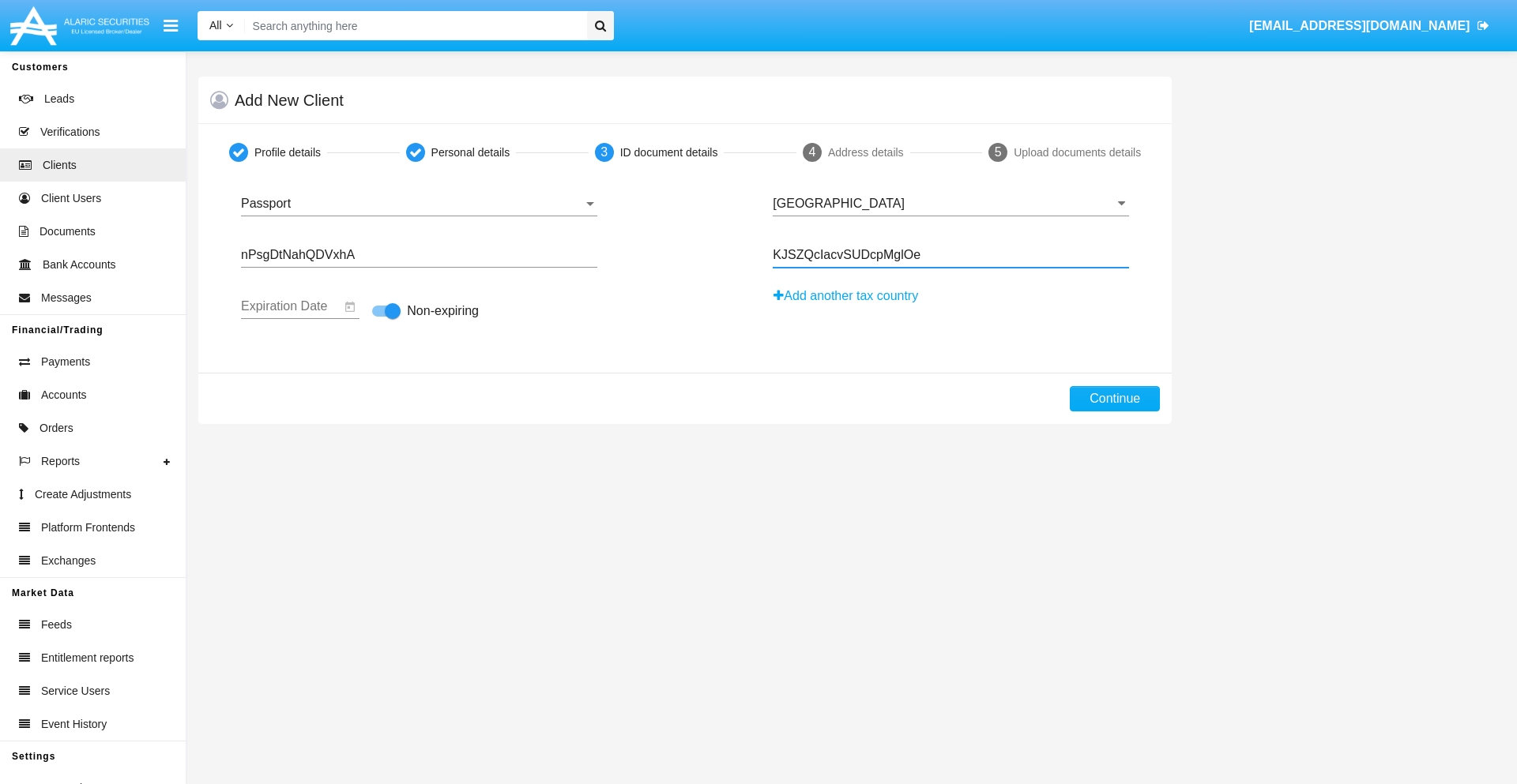
type input "KJSZQcIacvSUDcpMglOe"
click at [1115, 399] on button "Continue" at bounding box center [1115, 399] width 90 height 25
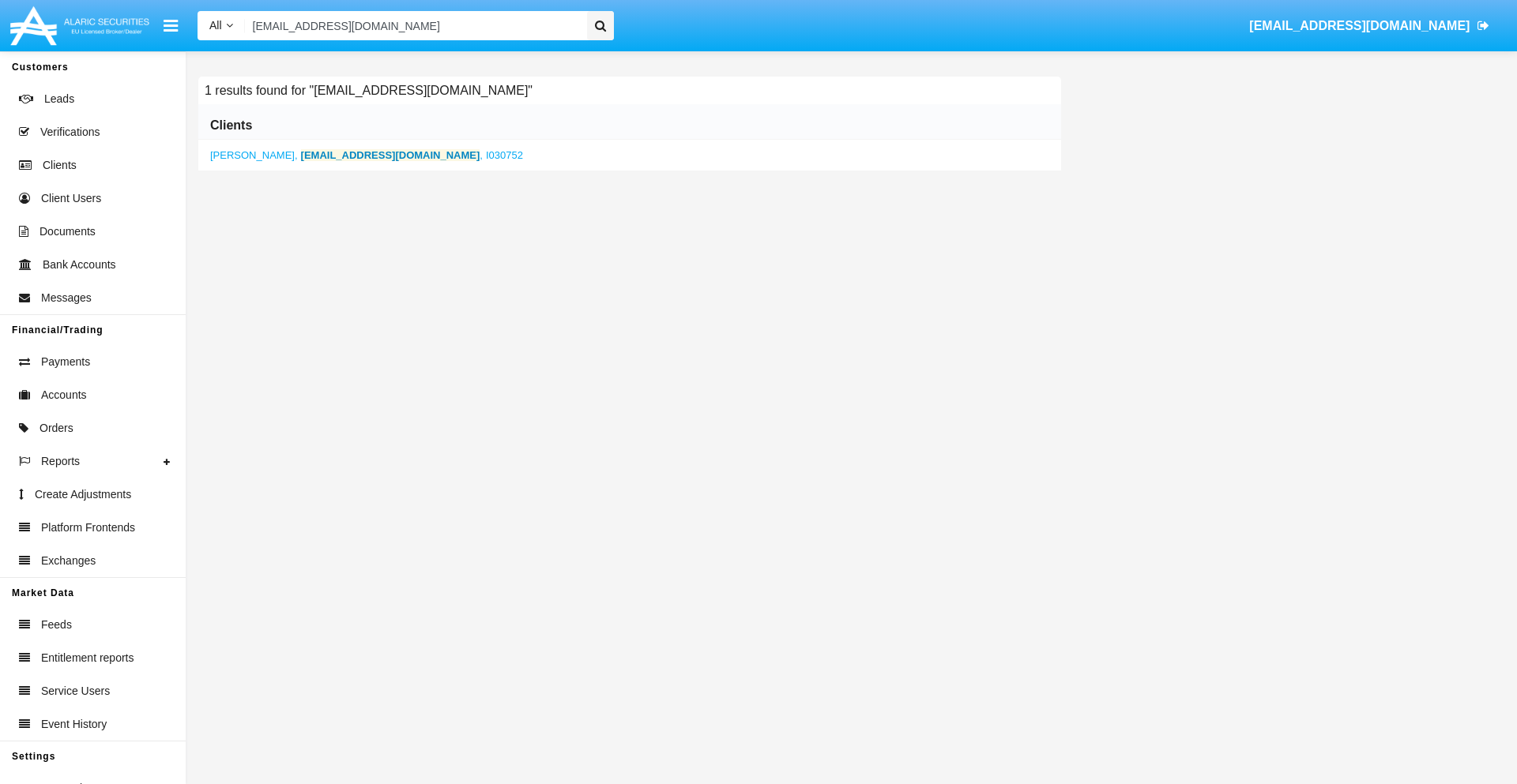
type input "omtq8hhoc@i8-o49j.tw"
click at [358, 155] on b "omtq8hhoc@i8-o49j.tw" at bounding box center [390, 155] width 179 height 12
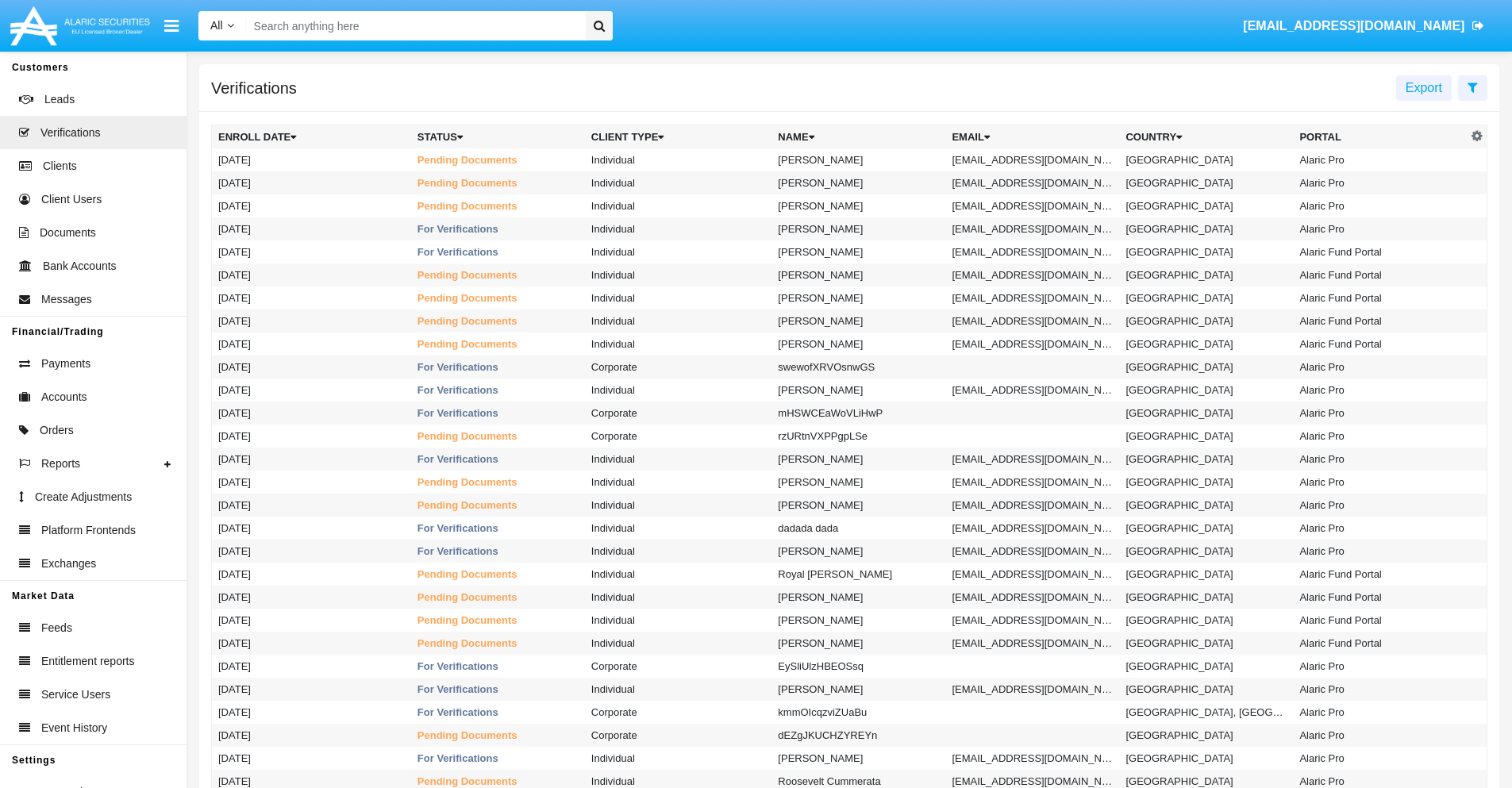
click at [1473, 87] on icon at bounding box center [1473, 87] width 11 height 13
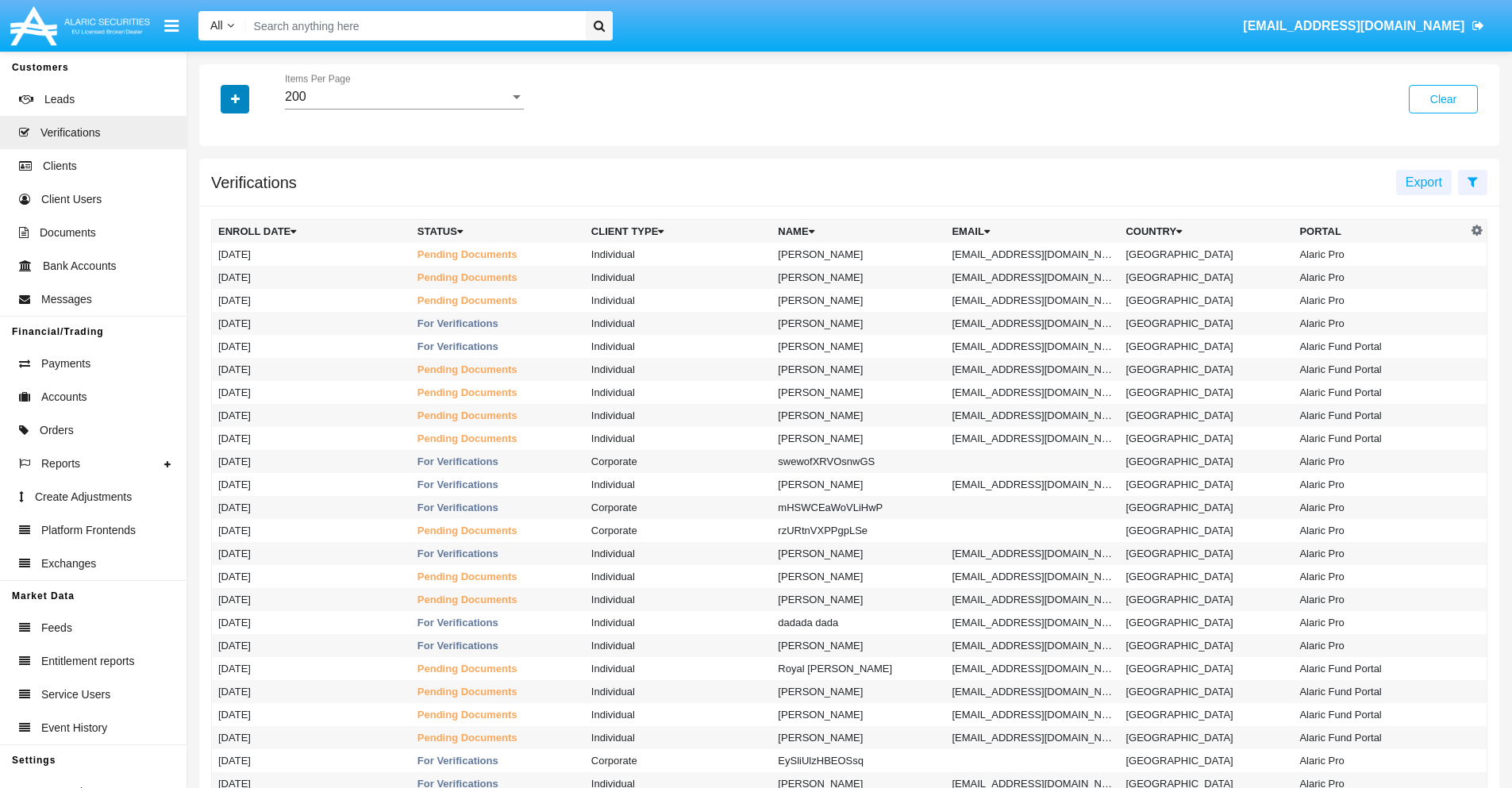
click at [235, 99] on icon "button" at bounding box center [235, 99] width 9 height 11
click at [247, 224] on span "Email" at bounding box center [246, 223] width 31 height 19
click at [218, 231] on input "Email" at bounding box center [218, 231] width 1 height 1
checkbox input "true"
click at [235, 99] on icon "button" at bounding box center [235, 99] width 9 height 11
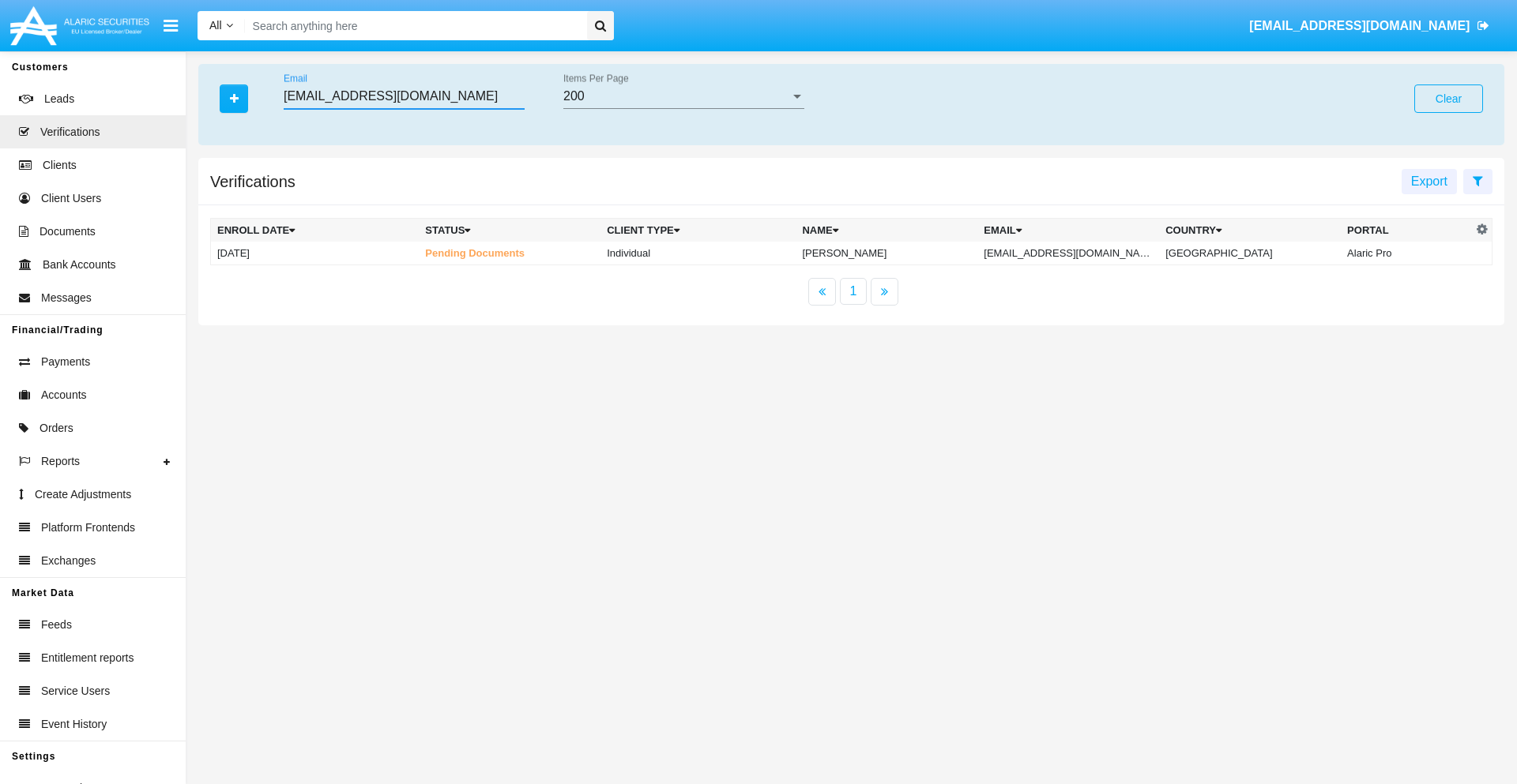
type input "c9872y17s8su@on4iorn-cpe4k.kr"
click at [1084, 253] on td "c9872y17s8su@on4iorn-cpe4k.kr" at bounding box center [1068, 254] width 182 height 23
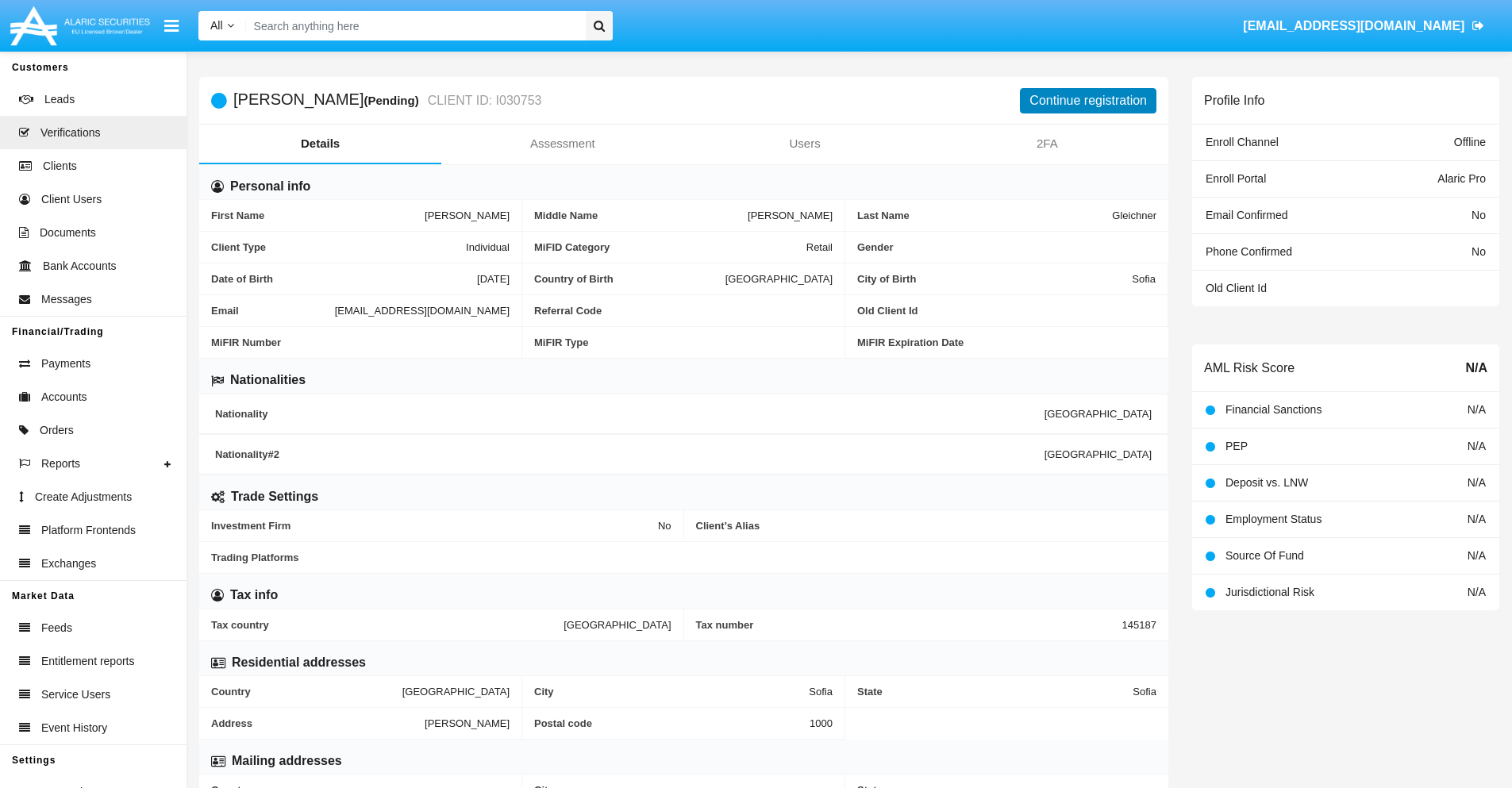
click at [1088, 100] on button "Continue registration" at bounding box center [1089, 101] width 137 height 25
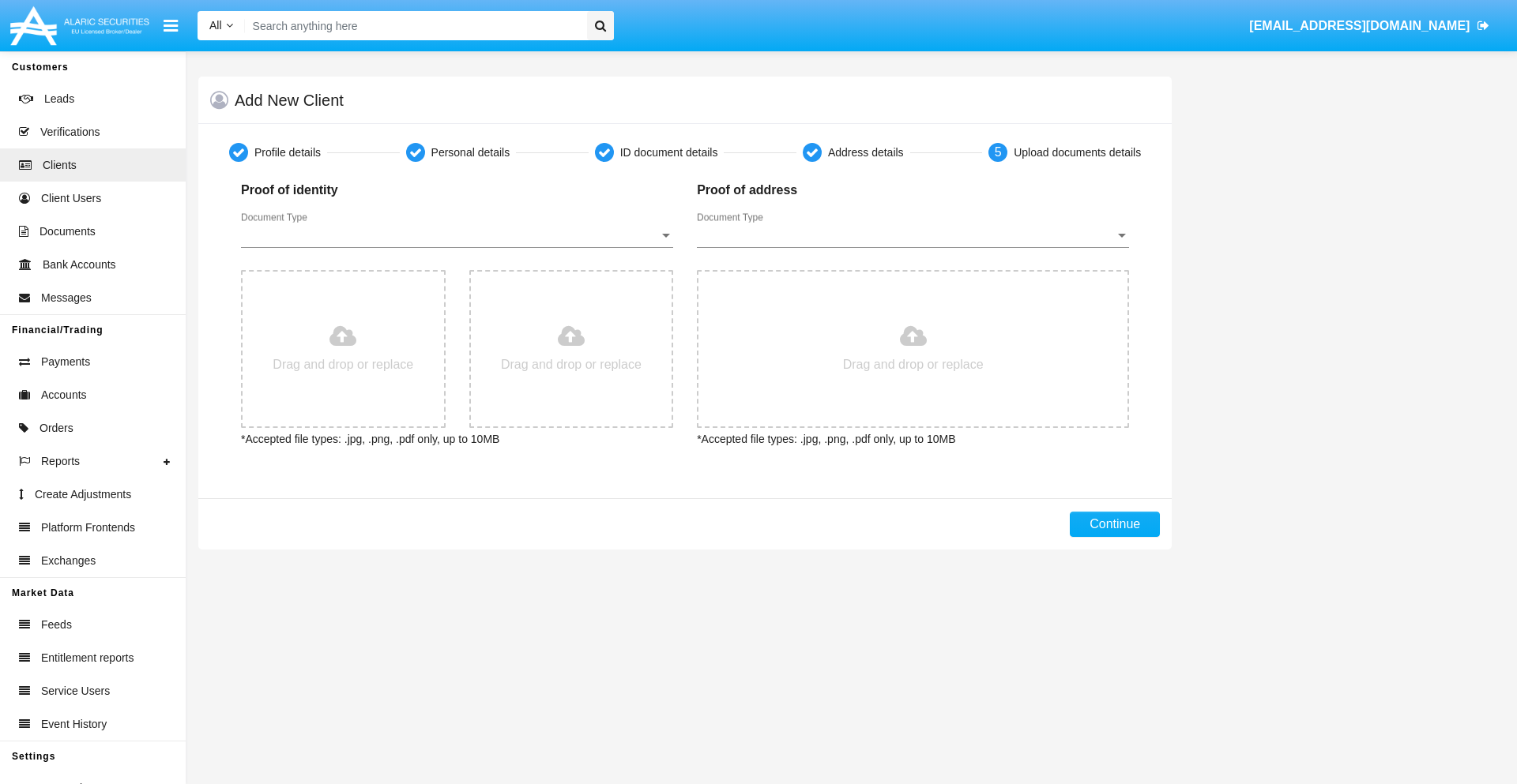
click at [456, 235] on span "Document Type" at bounding box center [451, 235] width 418 height 15
click at [456, 247] on span "Passport" at bounding box center [457, 247] width 432 height 38
type input "C:\fakepath\passport.png"
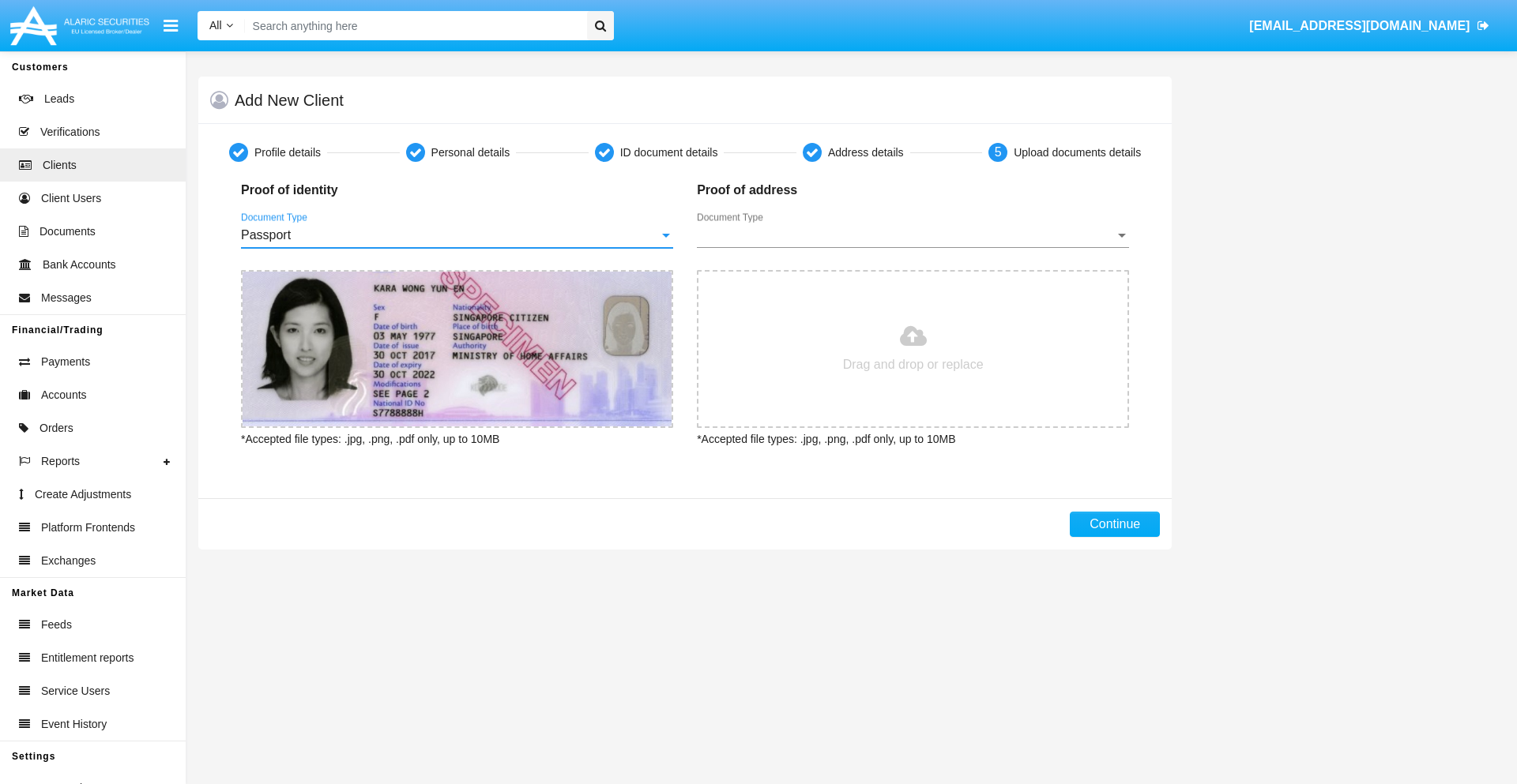
click at [913, 235] on span "Document Type" at bounding box center [906, 235] width 418 height 15
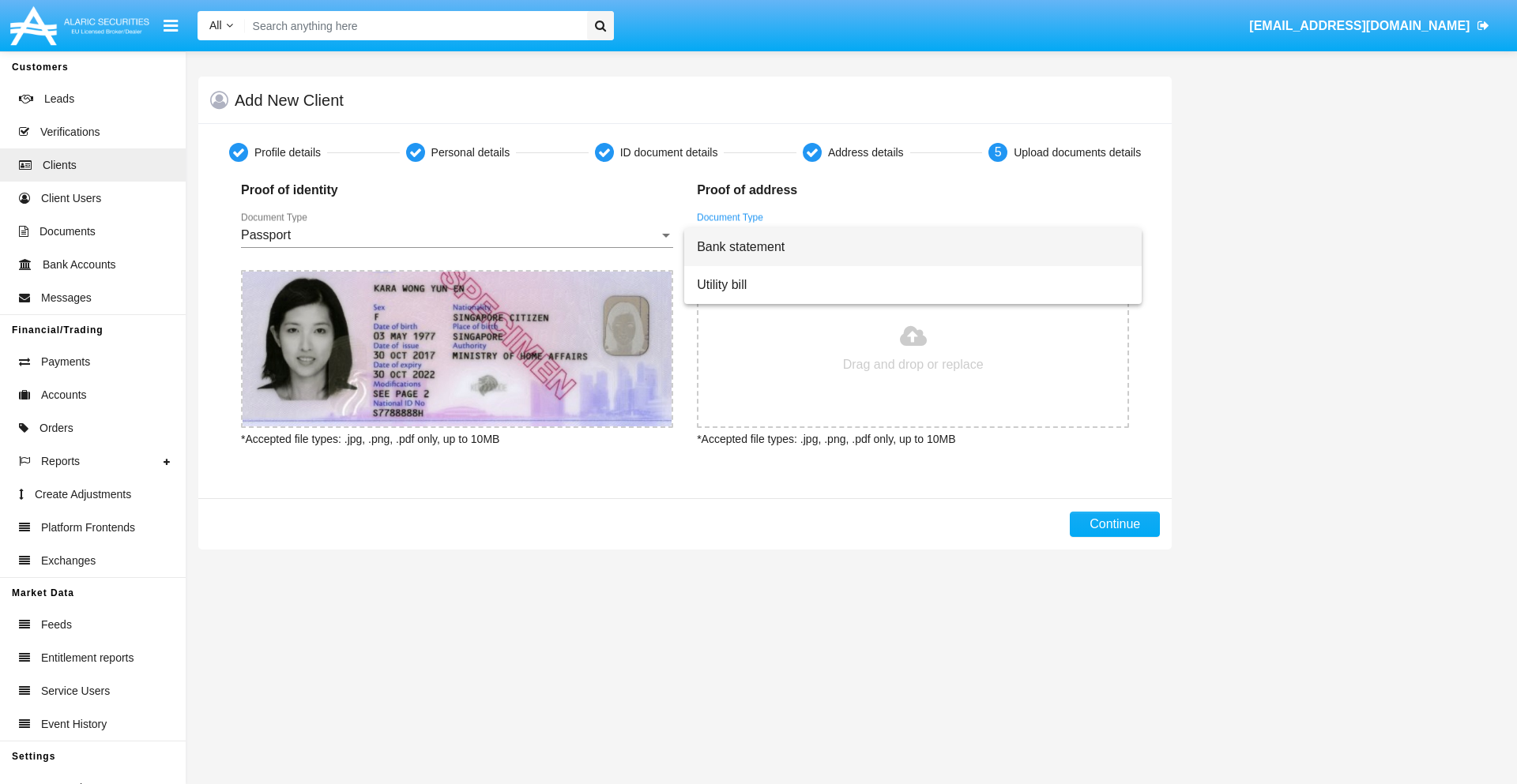
click at [913, 247] on span "Bank statement" at bounding box center [913, 247] width 432 height 38
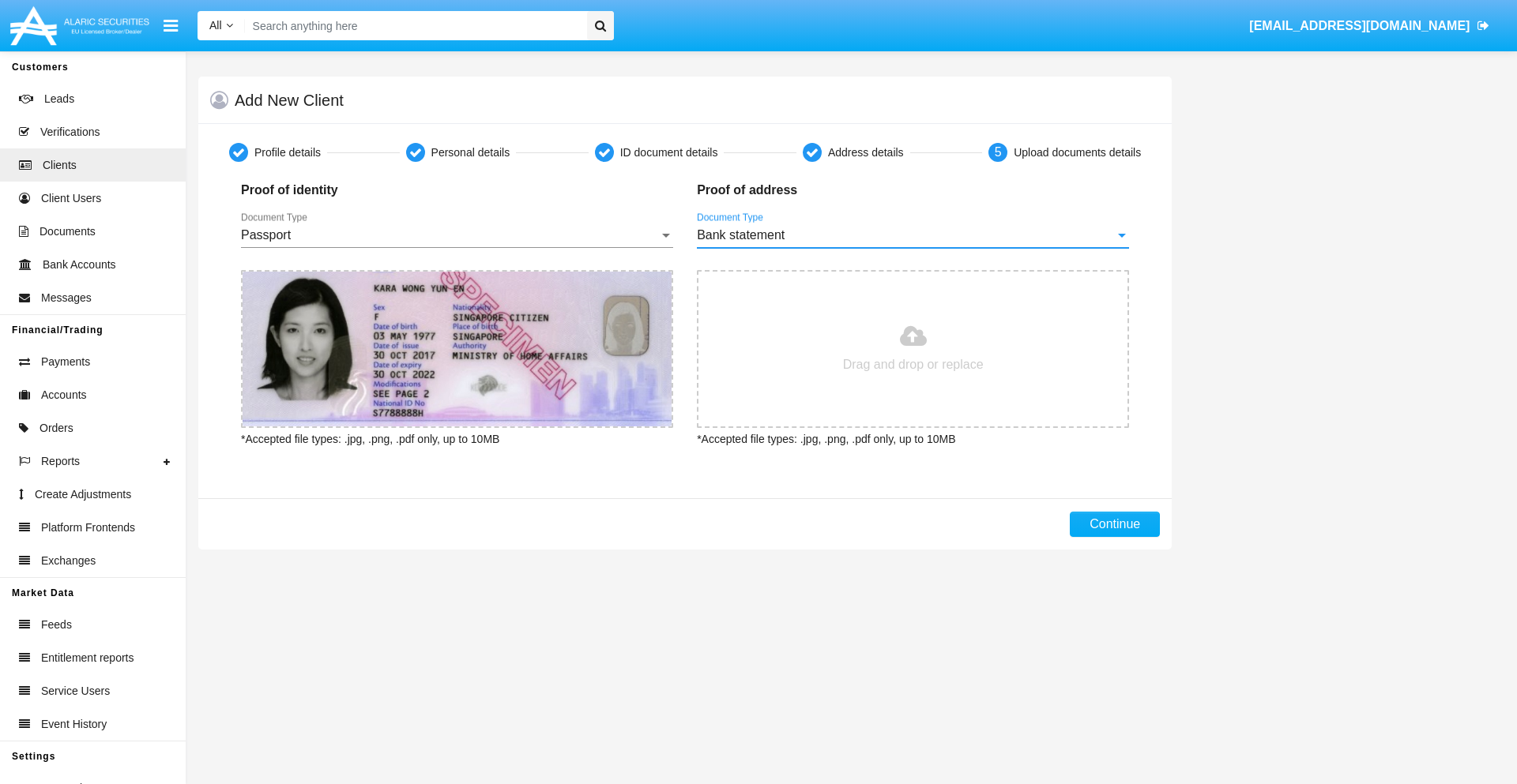
type input "C:\fakepath\bank-statement.png"
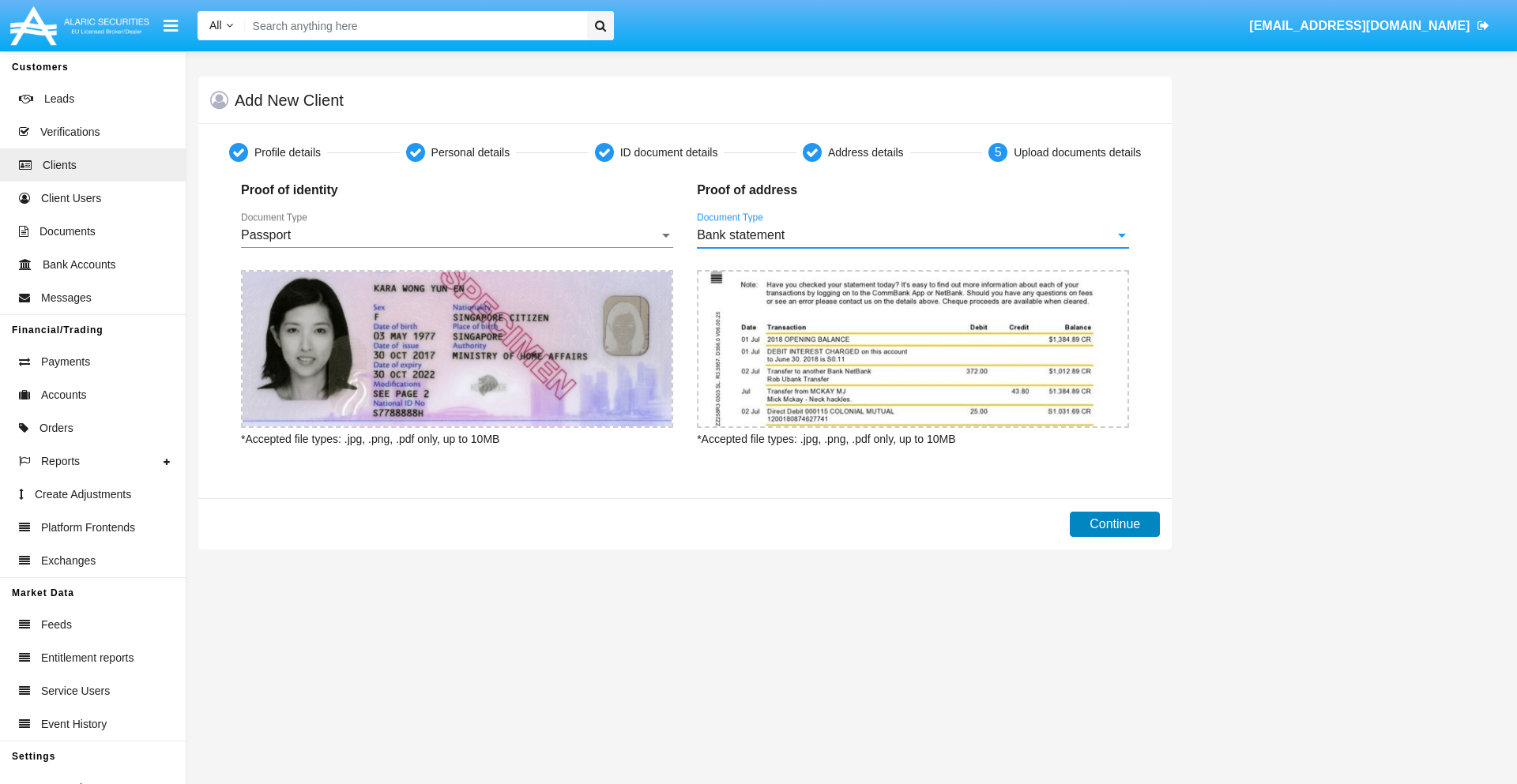
click at [1115, 524] on button "Continue" at bounding box center [1115, 524] width 90 height 25
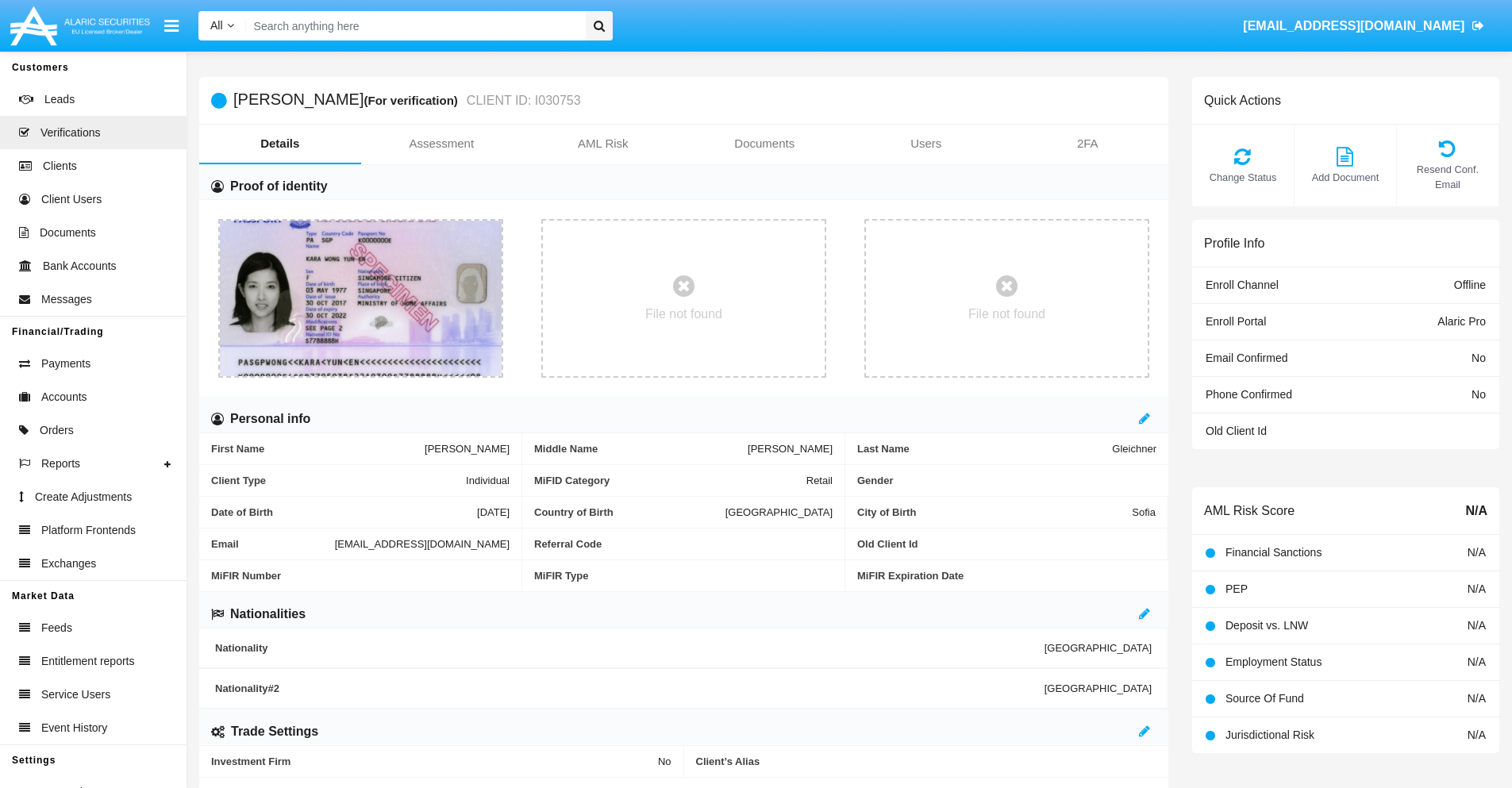
click at [764, 144] on link "Documents" at bounding box center [765, 144] width 162 height 38
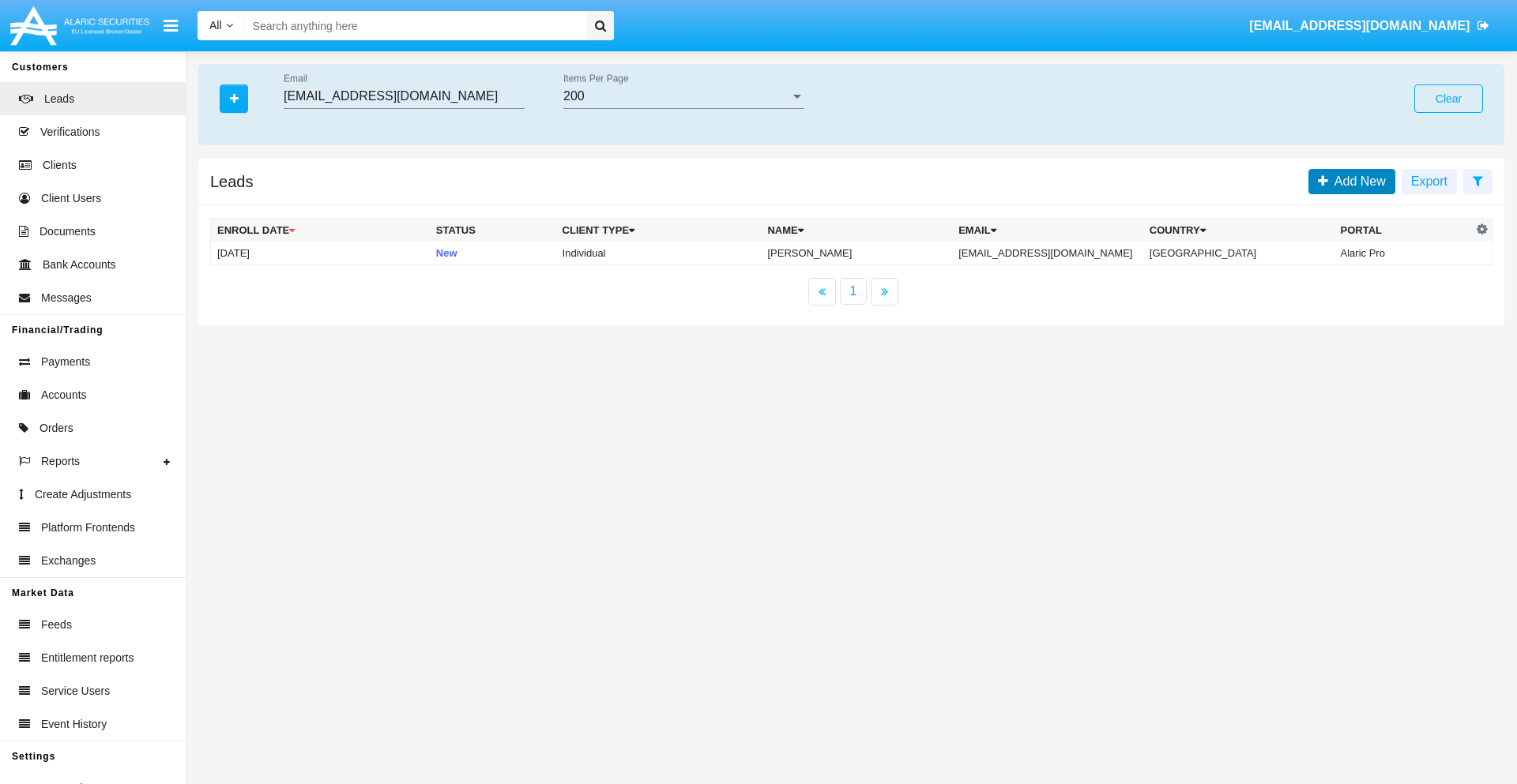
click at [1356, 181] on span "Add New" at bounding box center [1356, 181] width 57 height 14
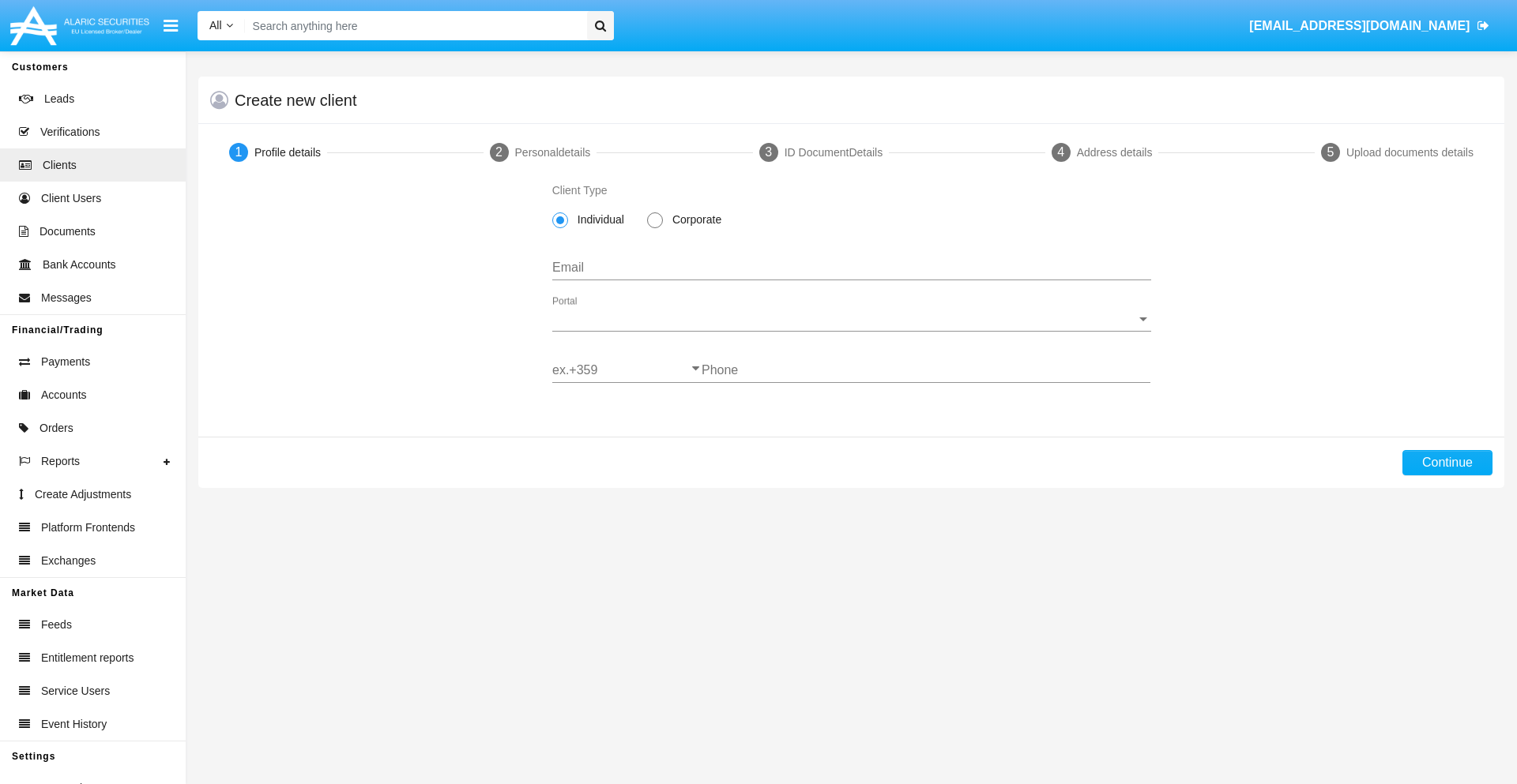
click at [597, 220] on span "Individual" at bounding box center [598, 220] width 60 height 17
click at [560, 229] on input "Individual" at bounding box center [560, 229] width 1 height 1
type input "[EMAIL_ADDRESS][DOMAIN_NAME]"
click at [851, 319] on span "Portal" at bounding box center [845, 319] width 585 height 15
click at [846, 331] on span "Alaric Pro" at bounding box center [852, 331] width 599 height 38
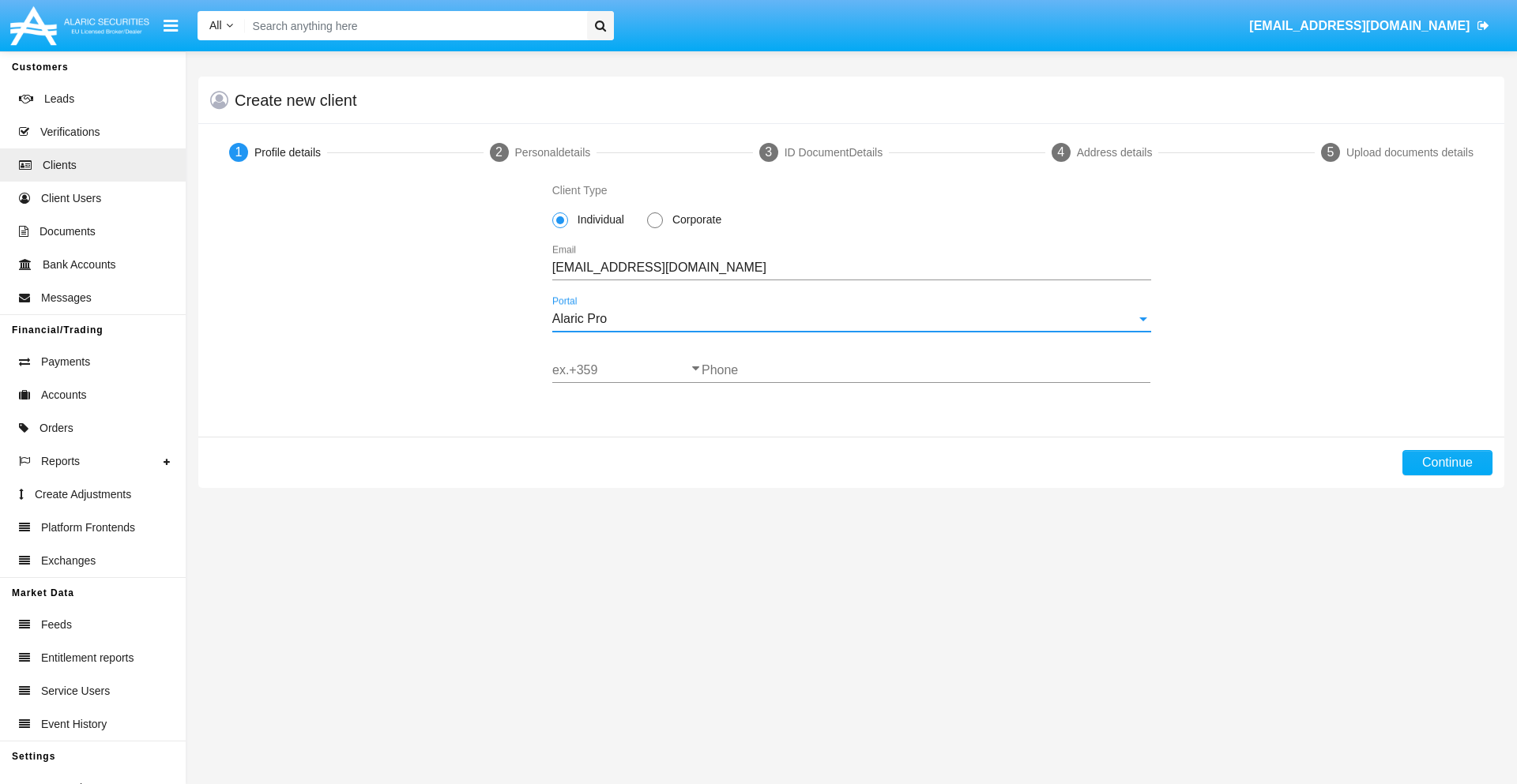
click at [627, 371] on input "ex.+359" at bounding box center [627, 371] width 149 height 15
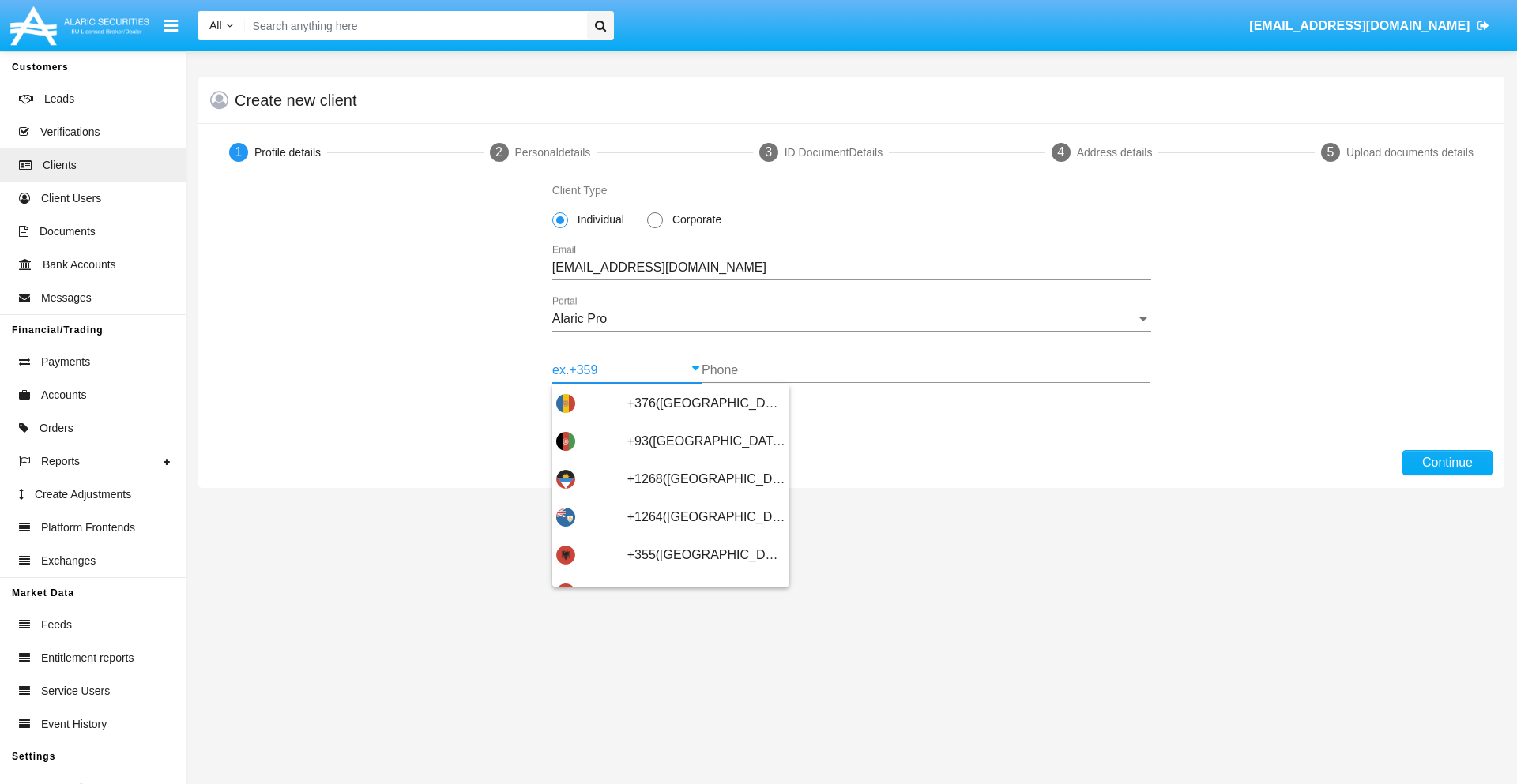
type input "+359([GEOGRAPHIC_DATA])"
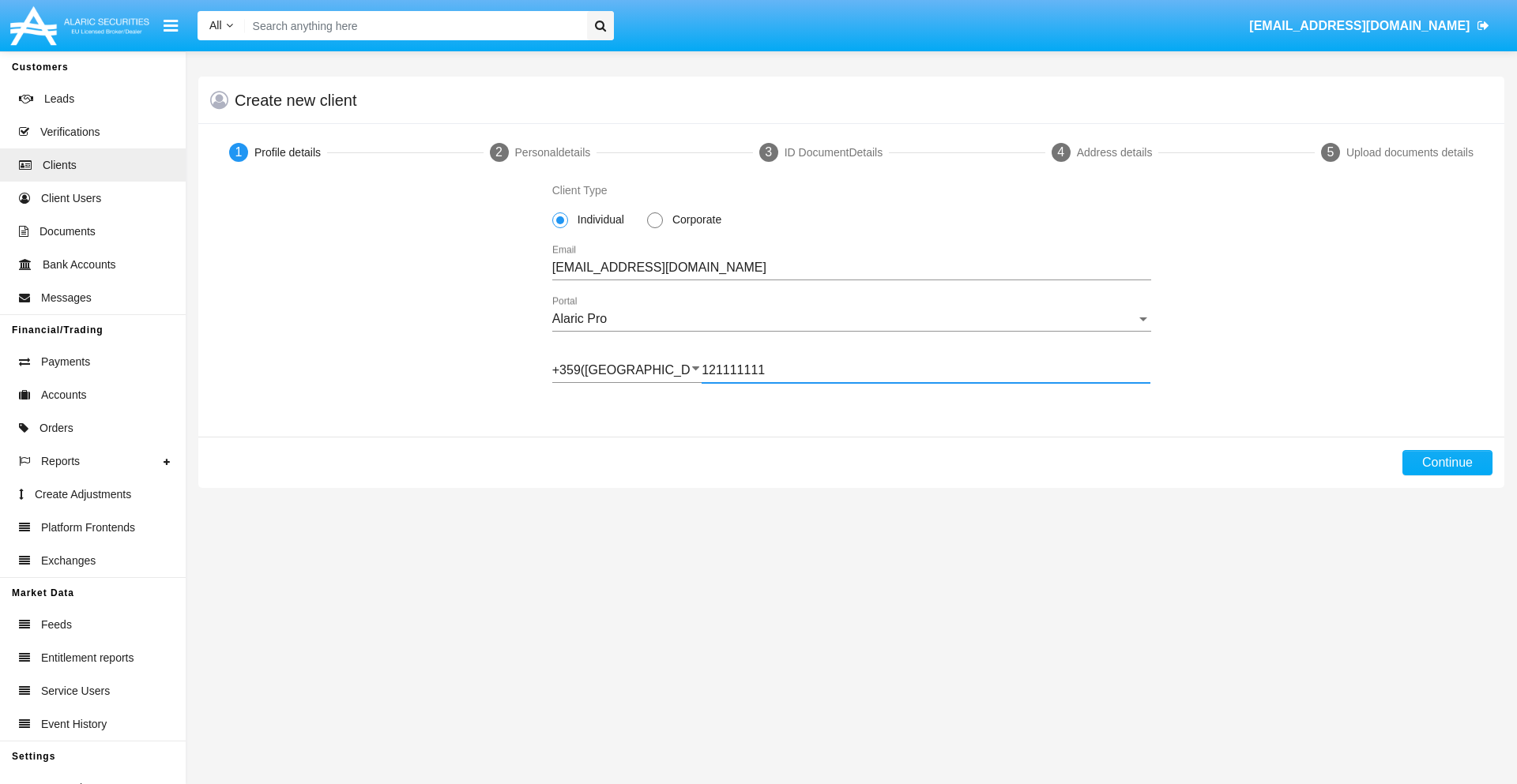
type input "121111111"
click at [1447, 463] on button "Continue" at bounding box center [1448, 463] width 90 height 25
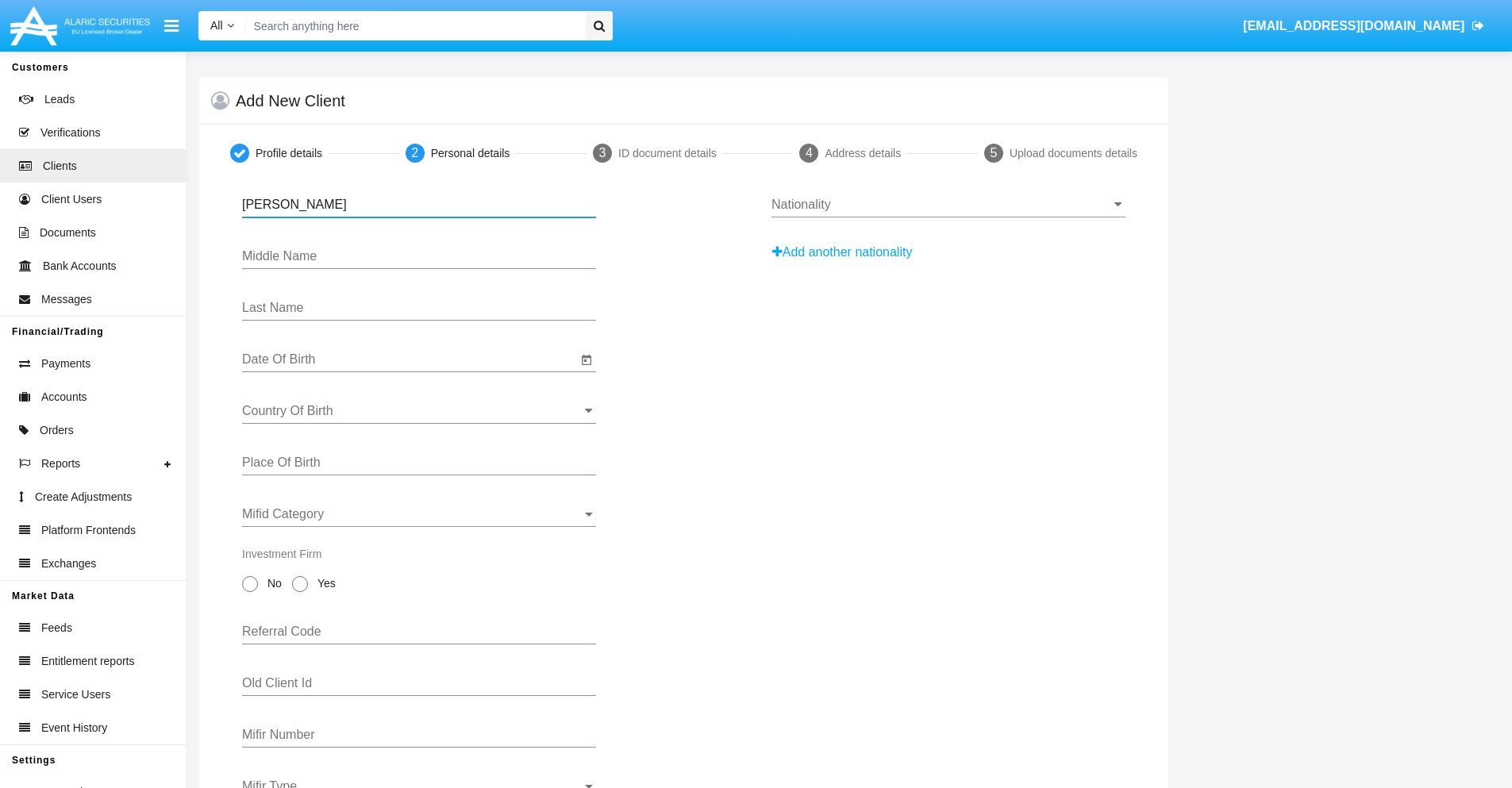
type input "[PERSON_NAME]"
type input "Kurtis"
type input "[PERSON_NAME]"
click at [410, 360] on input "Date Of Birth" at bounding box center [410, 360] width 335 height 15
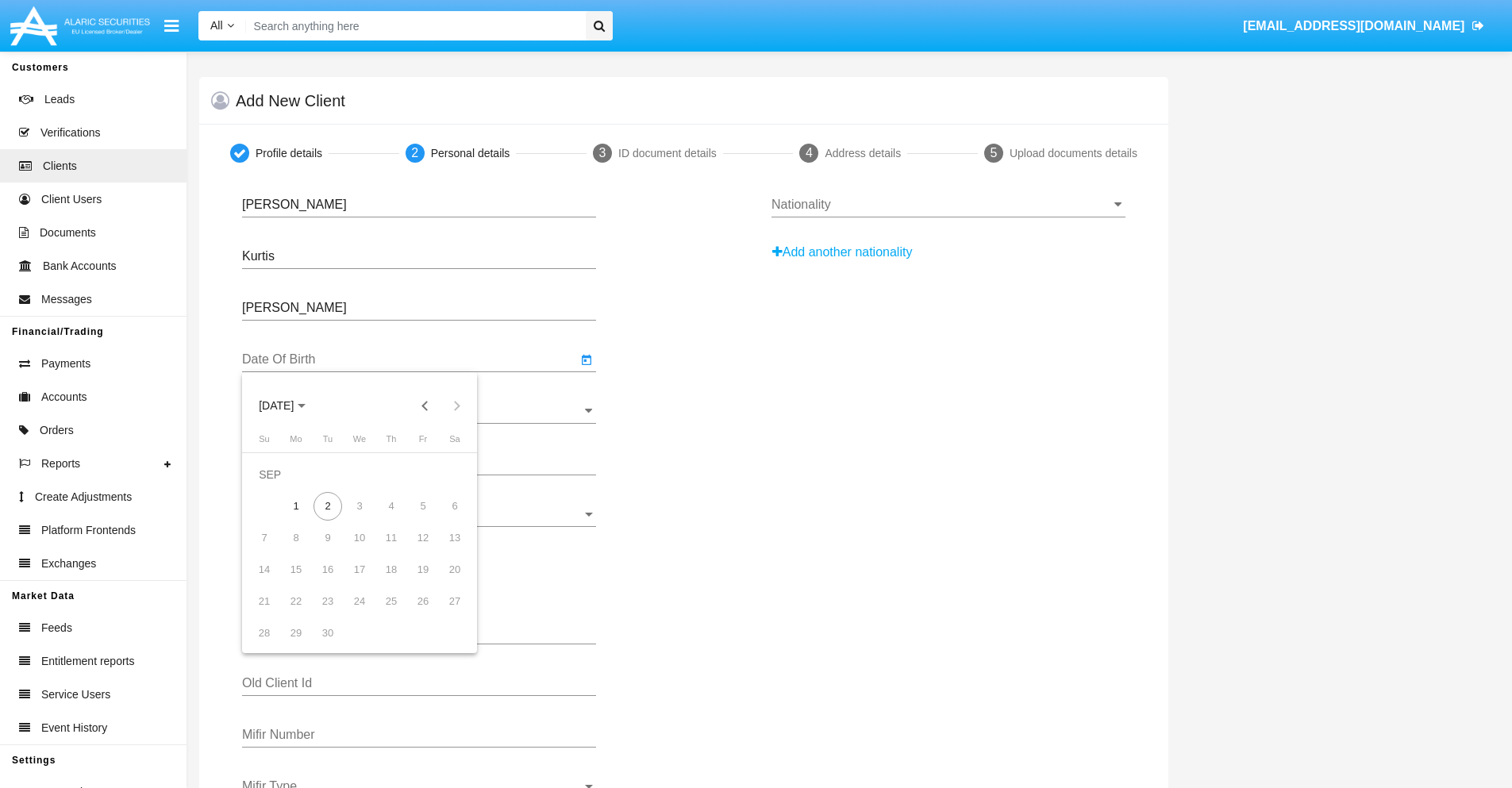
click at [289, 406] on span "[DATE]" at bounding box center [277, 406] width 35 height 13
click at [425, 406] on button "Previous 20 years" at bounding box center [425, 406] width 31 height 31
click at [387, 614] on div "2000" at bounding box center [387, 613] width 50 height 28
click at [277, 487] on div "JAN" at bounding box center [276, 486] width 50 height 28
click at [454, 474] on div "1" at bounding box center [454, 474] width 28 height 28
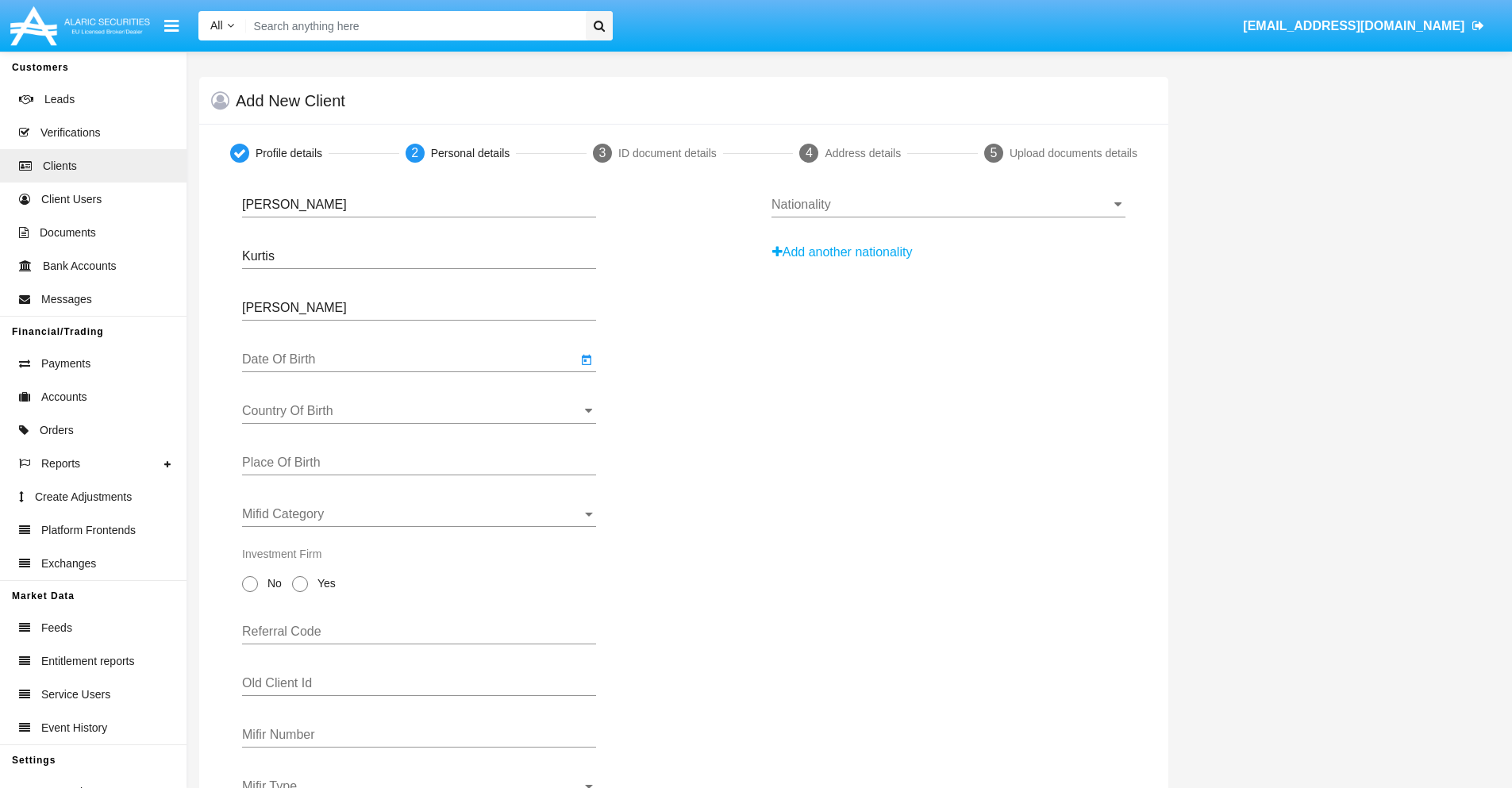
type input "[DATE]"
click at [419, 412] on input "Country Of Birth" at bounding box center [419, 411] width 354 height 15
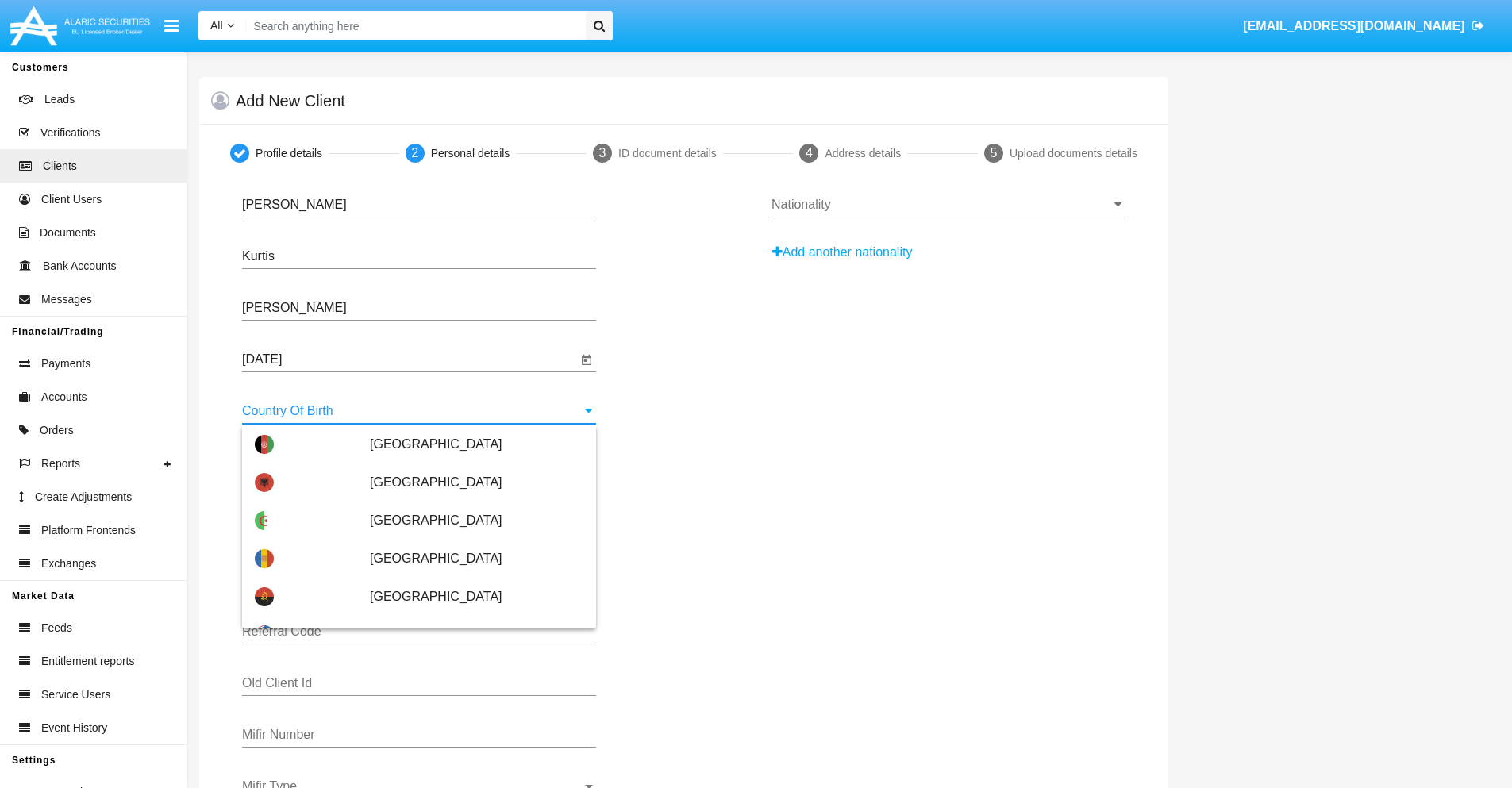
scroll to position [1245, 0]
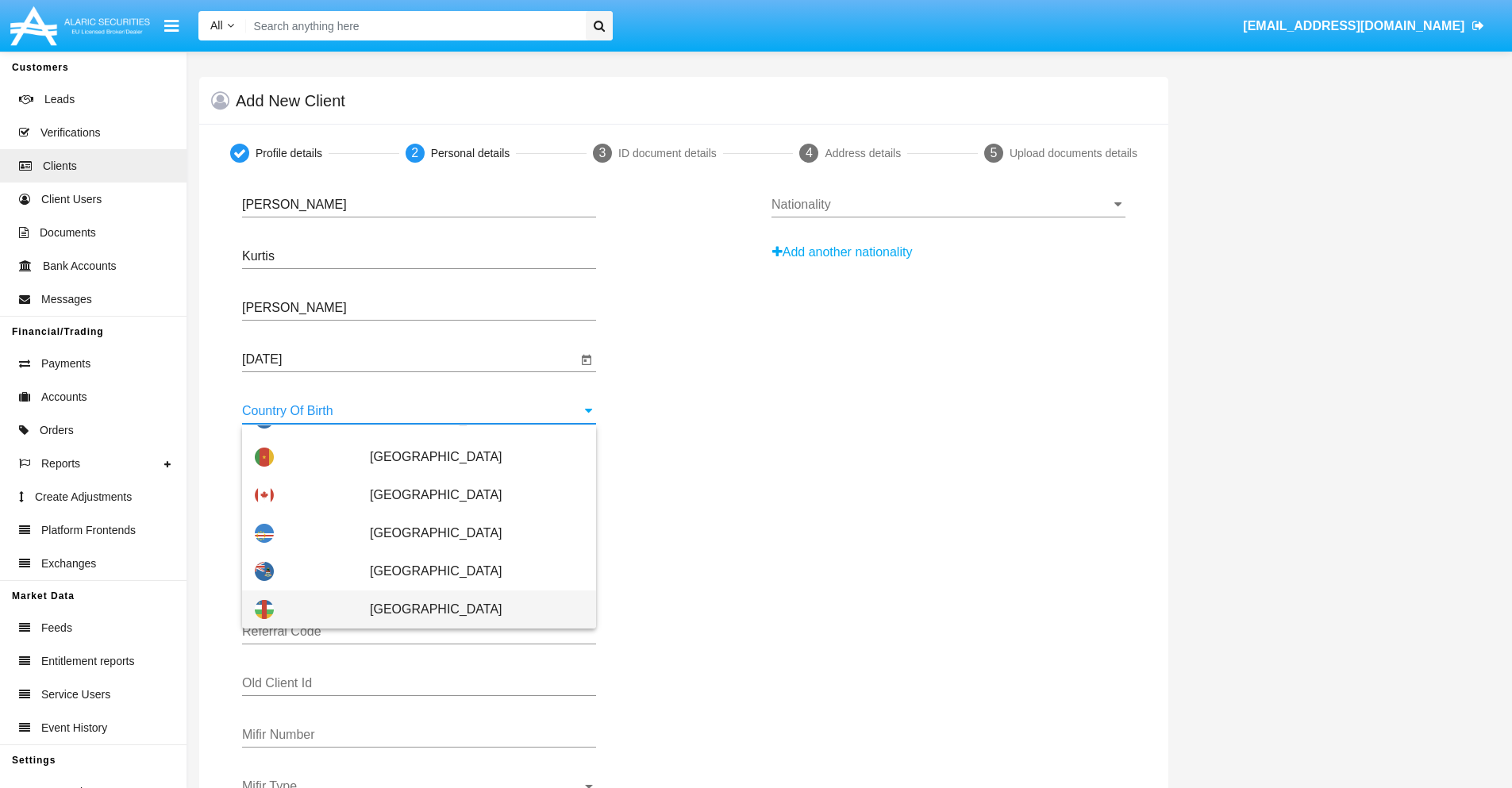
click at [468, 610] on span "[GEOGRAPHIC_DATA]" at bounding box center [476, 609] width 213 height 38
type input "[GEOGRAPHIC_DATA]"
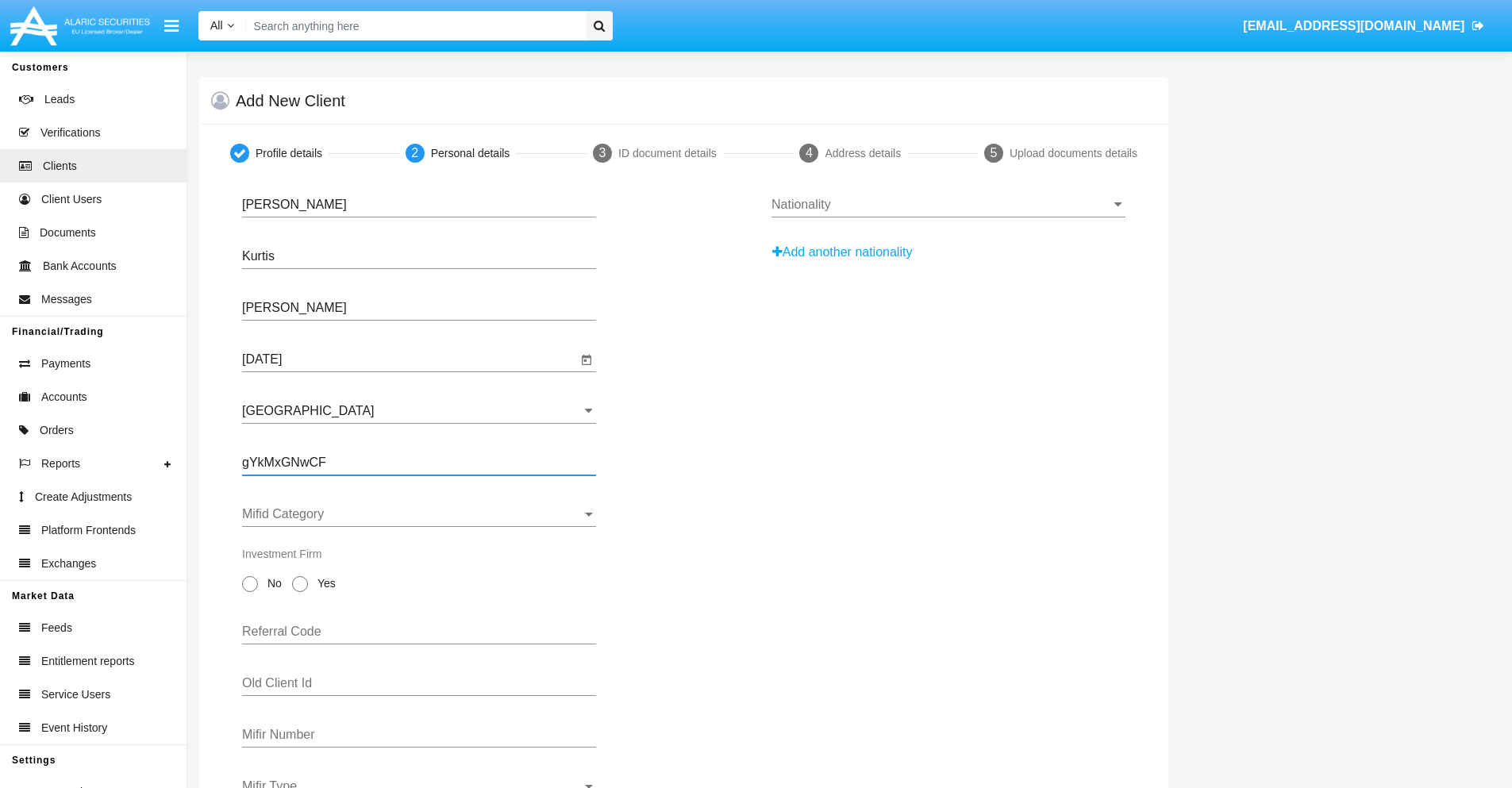
type input "gYkMxGNwCF"
click at [419, 514] on span "Mifid Category" at bounding box center [412, 514] width 340 height 15
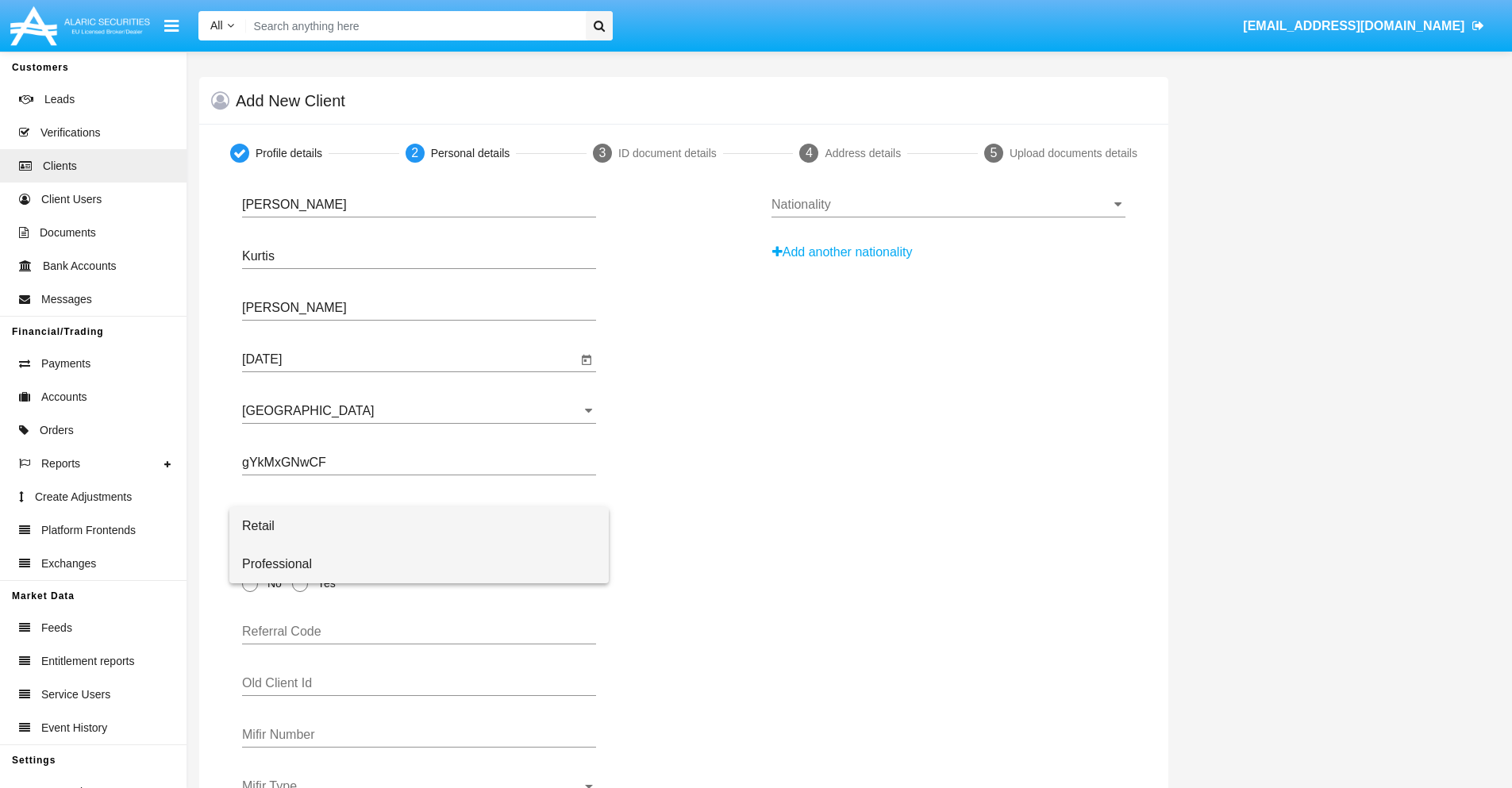
click at [419, 564] on span "Professional" at bounding box center [419, 564] width 354 height 38
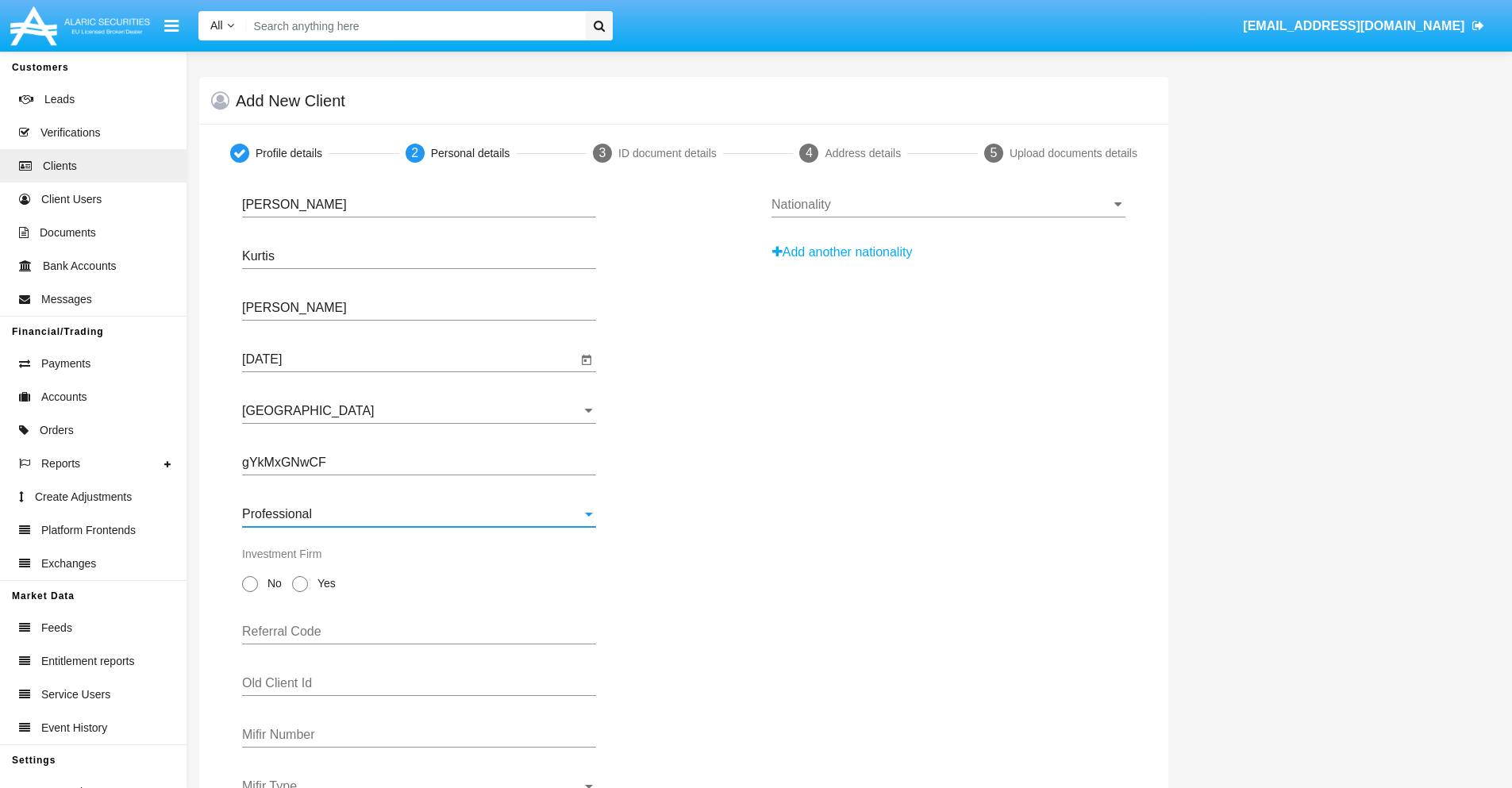
click at [272, 584] on span "No" at bounding box center [272, 584] width 27 height 17
click at [250, 592] on input "No" at bounding box center [249, 592] width 1 height 1
radio input "true"
type input "LTAPwocbIz"
type input "VDpxXKIzqU"
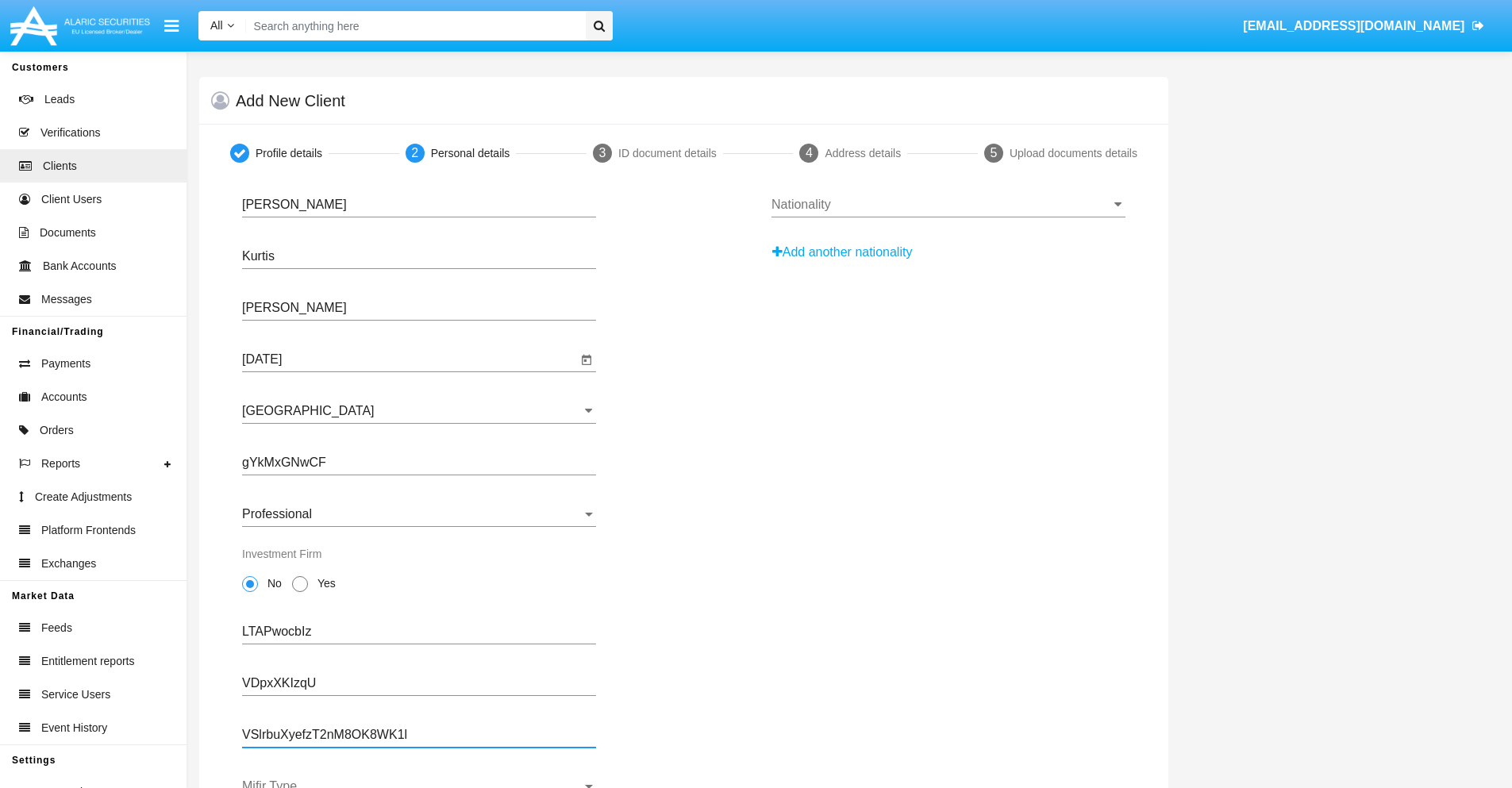
type input "VSlrbuXyefzT2nM8OK8WK1l"
click at [419, 784] on span "Mifir Type" at bounding box center [412, 787] width 340 height 15
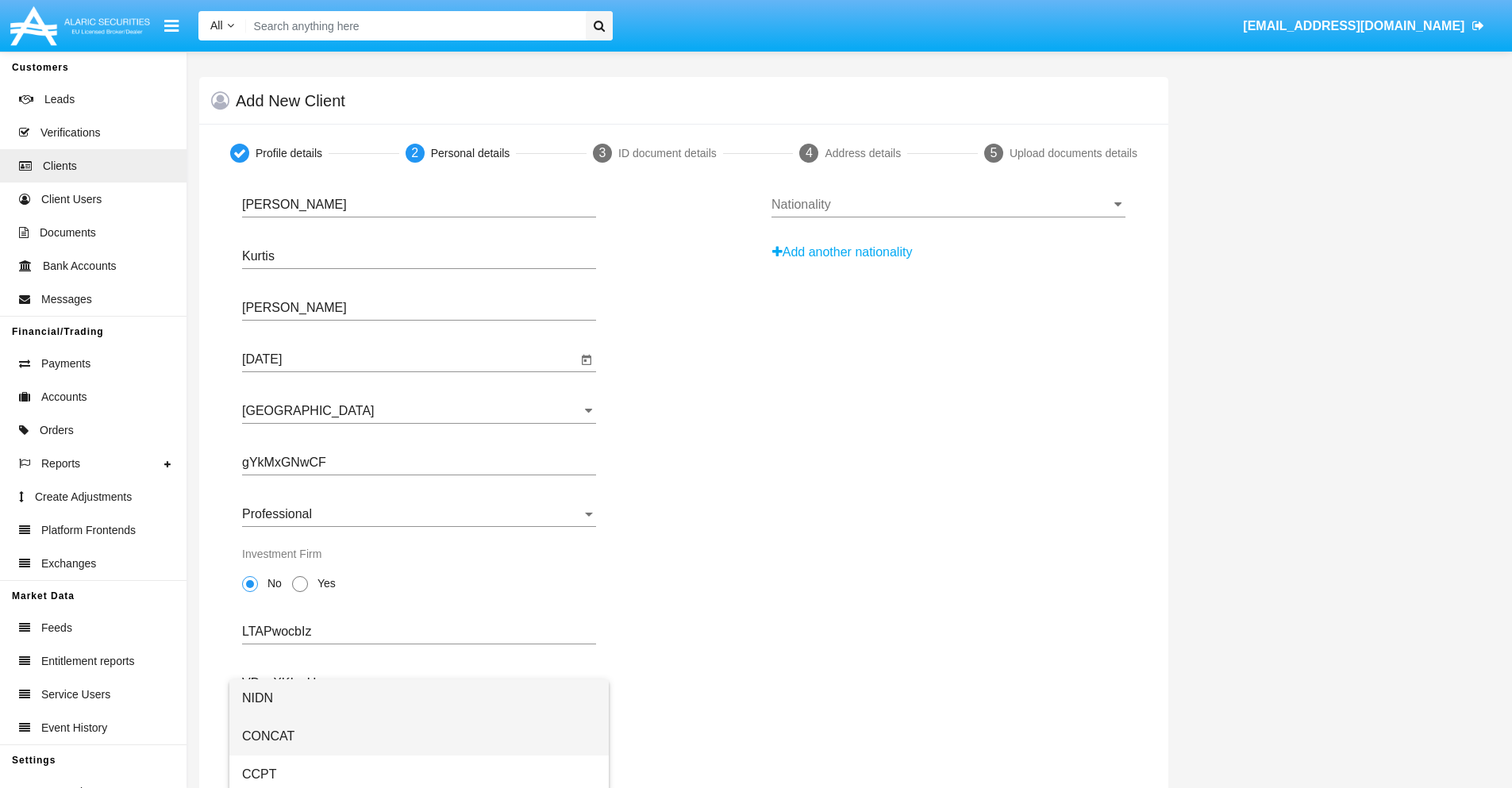
click at [419, 737] on span "CONCAT" at bounding box center [419, 736] width 354 height 38
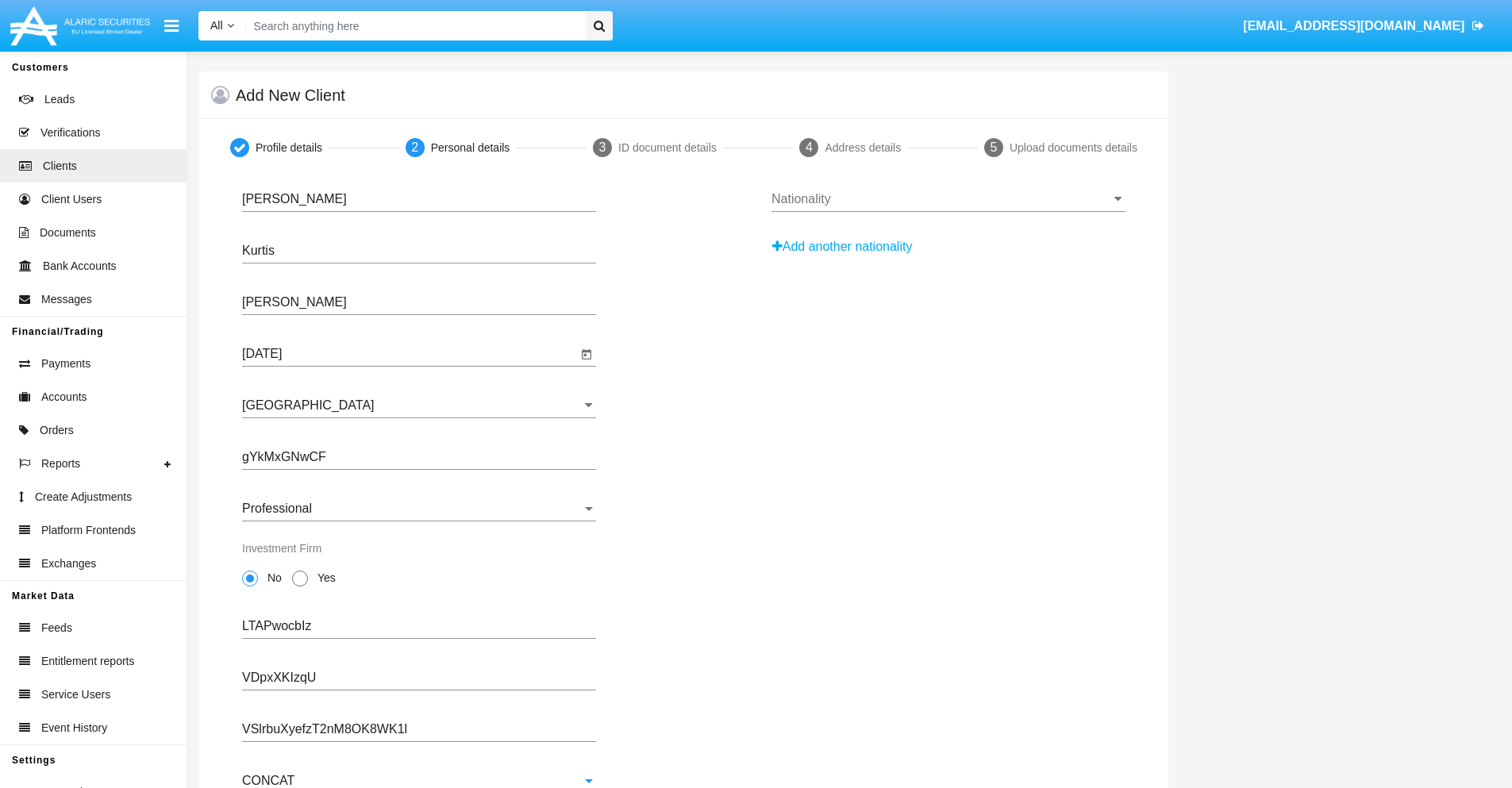
scroll to position [57, 0]
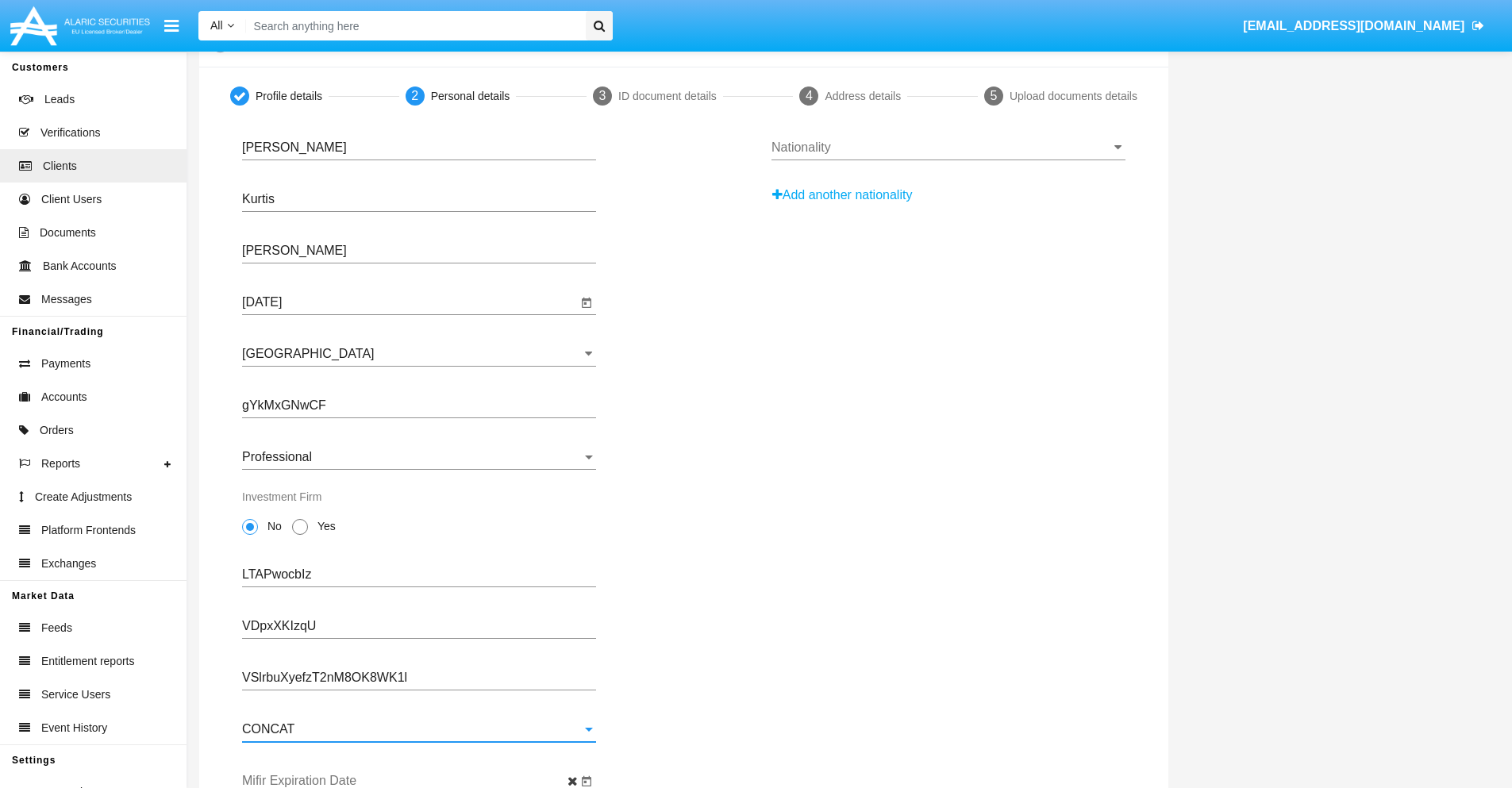
click at [410, 781] on input "Mifir Expiration Date" at bounding box center [410, 781] width 335 height 15
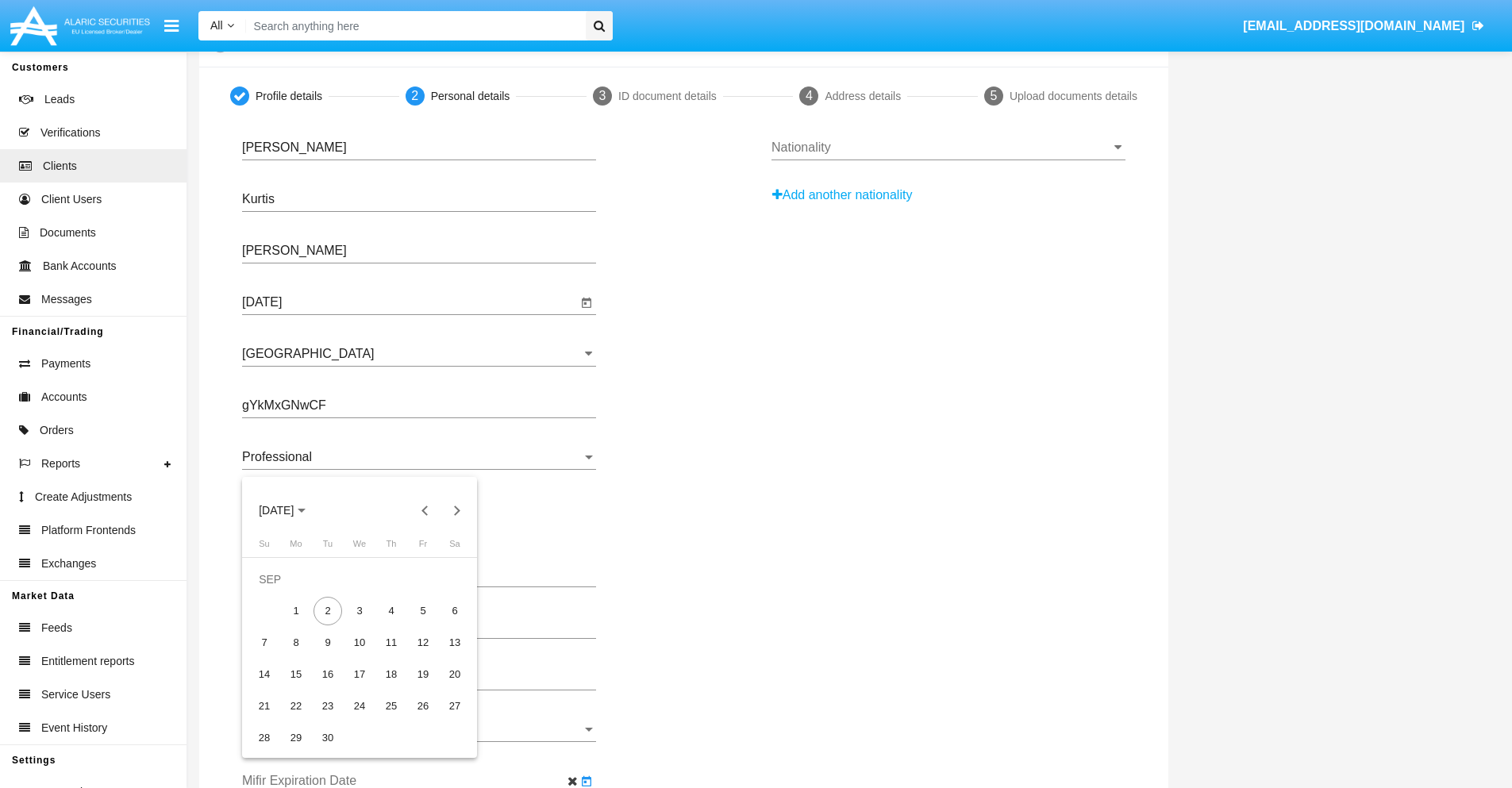
click at [289, 510] on span "[DATE]" at bounding box center [277, 511] width 35 height 13
click at [387, 655] on div "2030" at bounding box center [387, 654] width 50 height 28
click at [277, 591] on div "JAN" at bounding box center [276, 591] width 50 height 28
click at [327, 611] on div "1" at bounding box center [327, 611] width 28 height 28
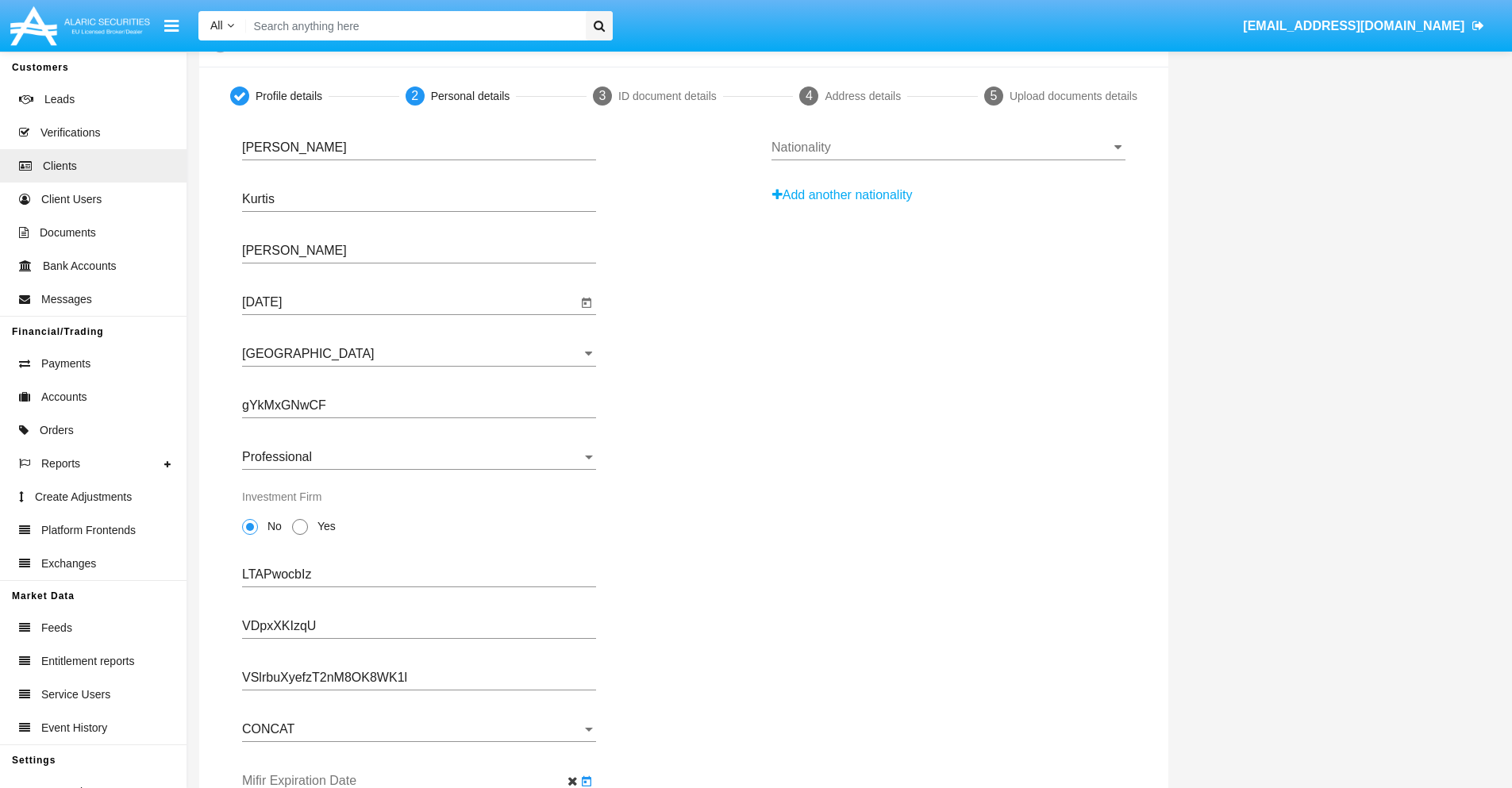
type input "[DATE]"
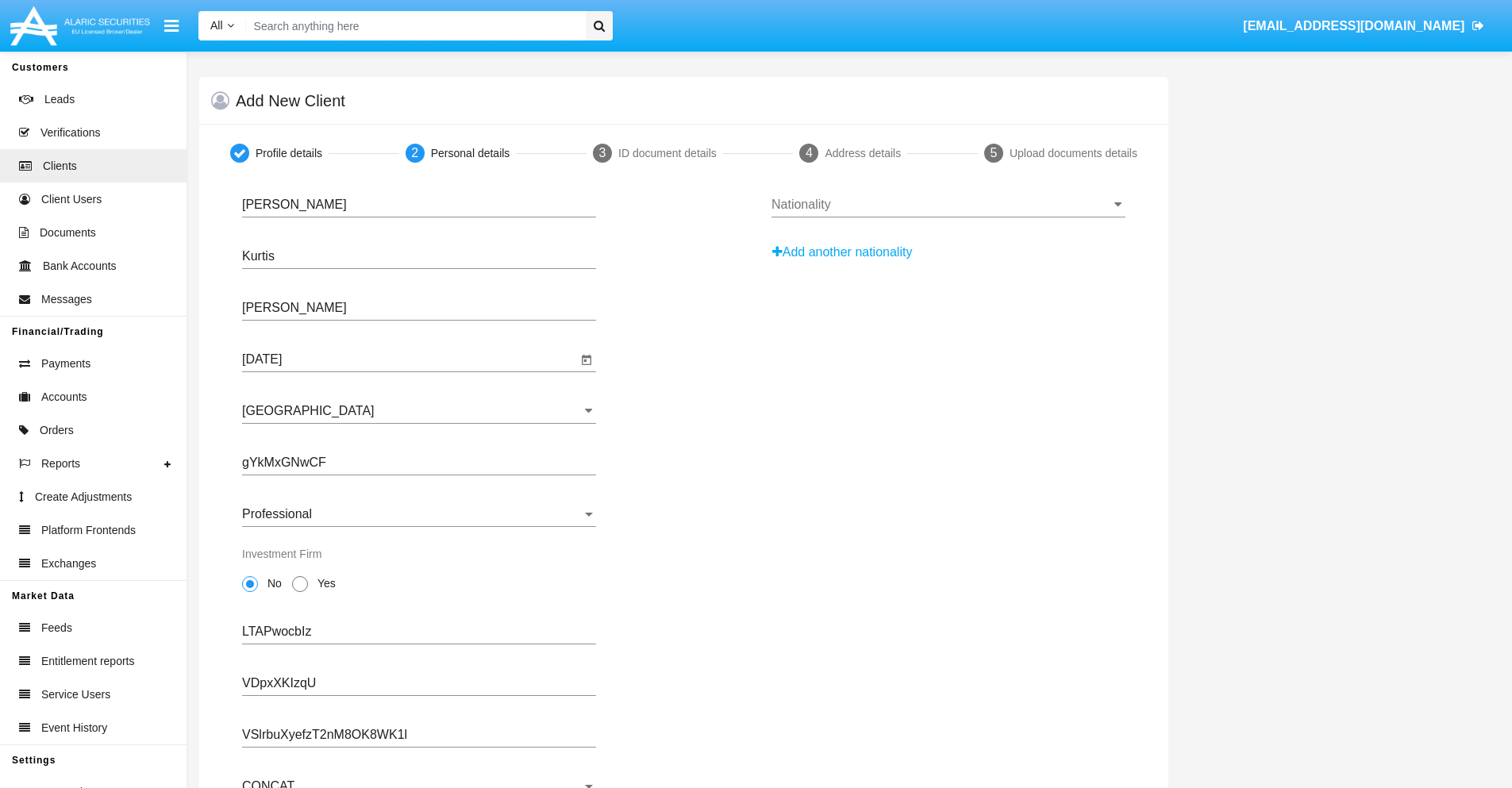
click at [948, 205] on input "Nationality" at bounding box center [948, 204] width 354 height 15
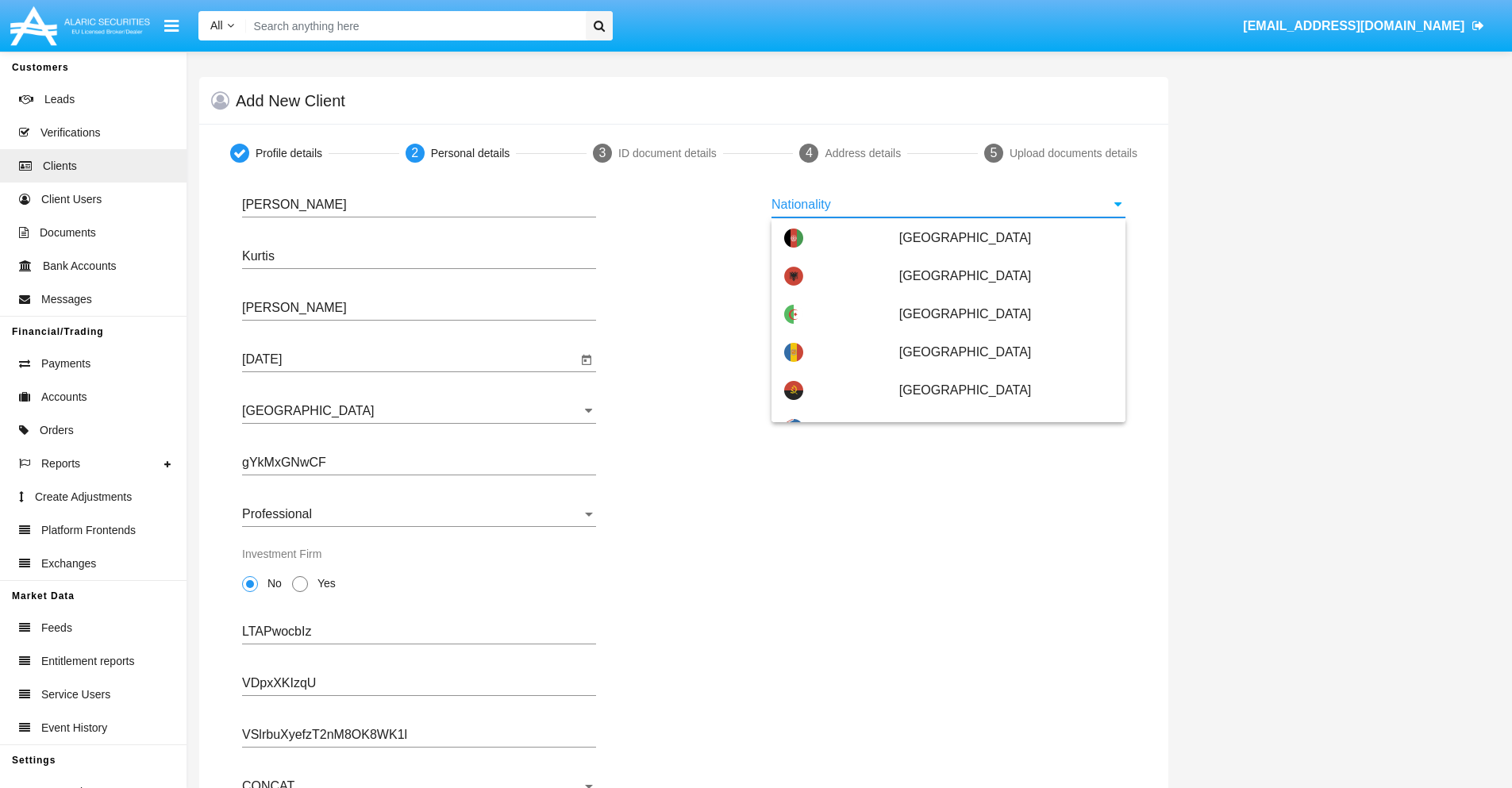
scroll to position [941, 0]
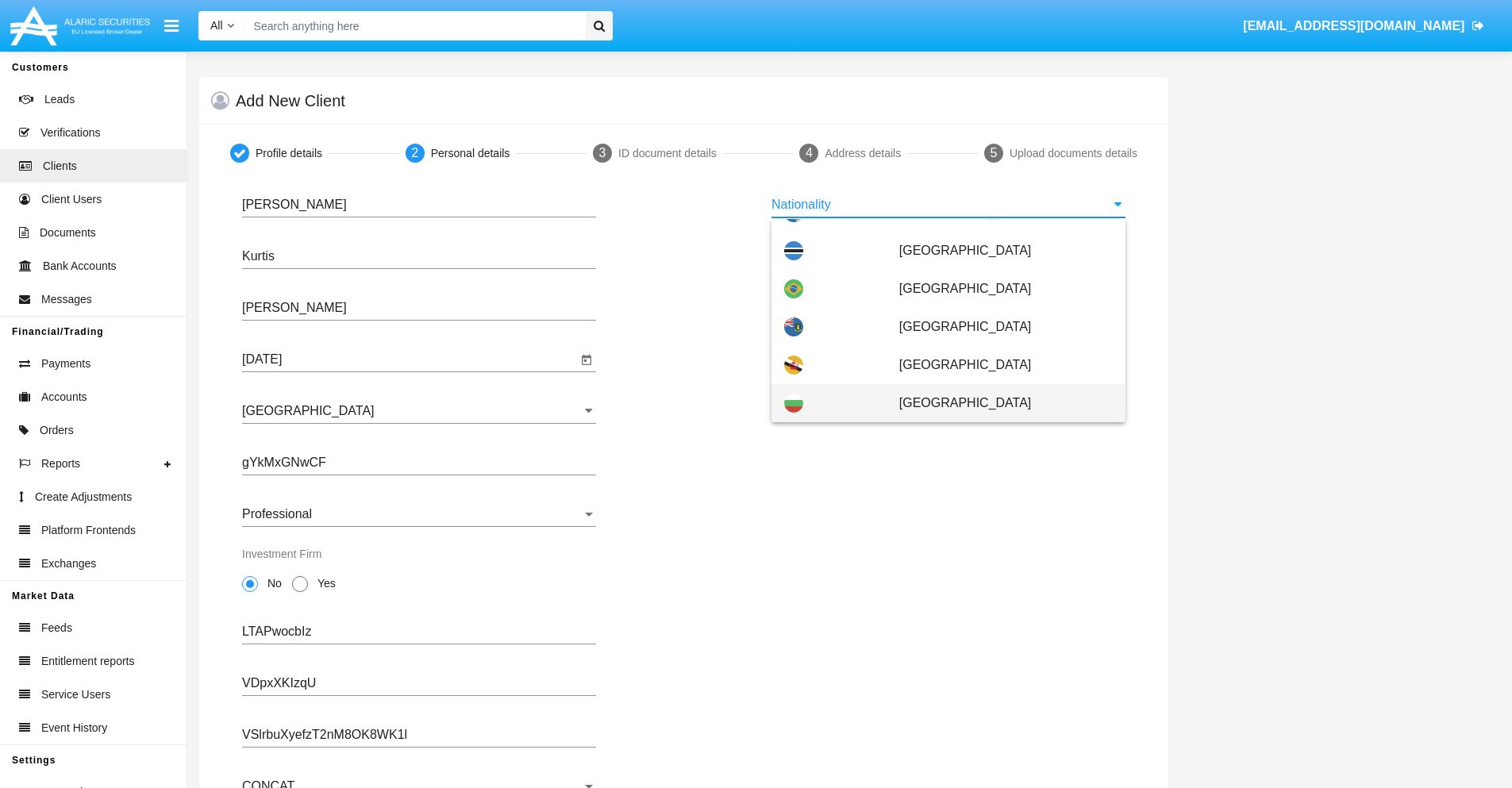
click at [998, 404] on span "[GEOGRAPHIC_DATA]" at bounding box center [1006, 403] width 213 height 38
type input "[GEOGRAPHIC_DATA]"
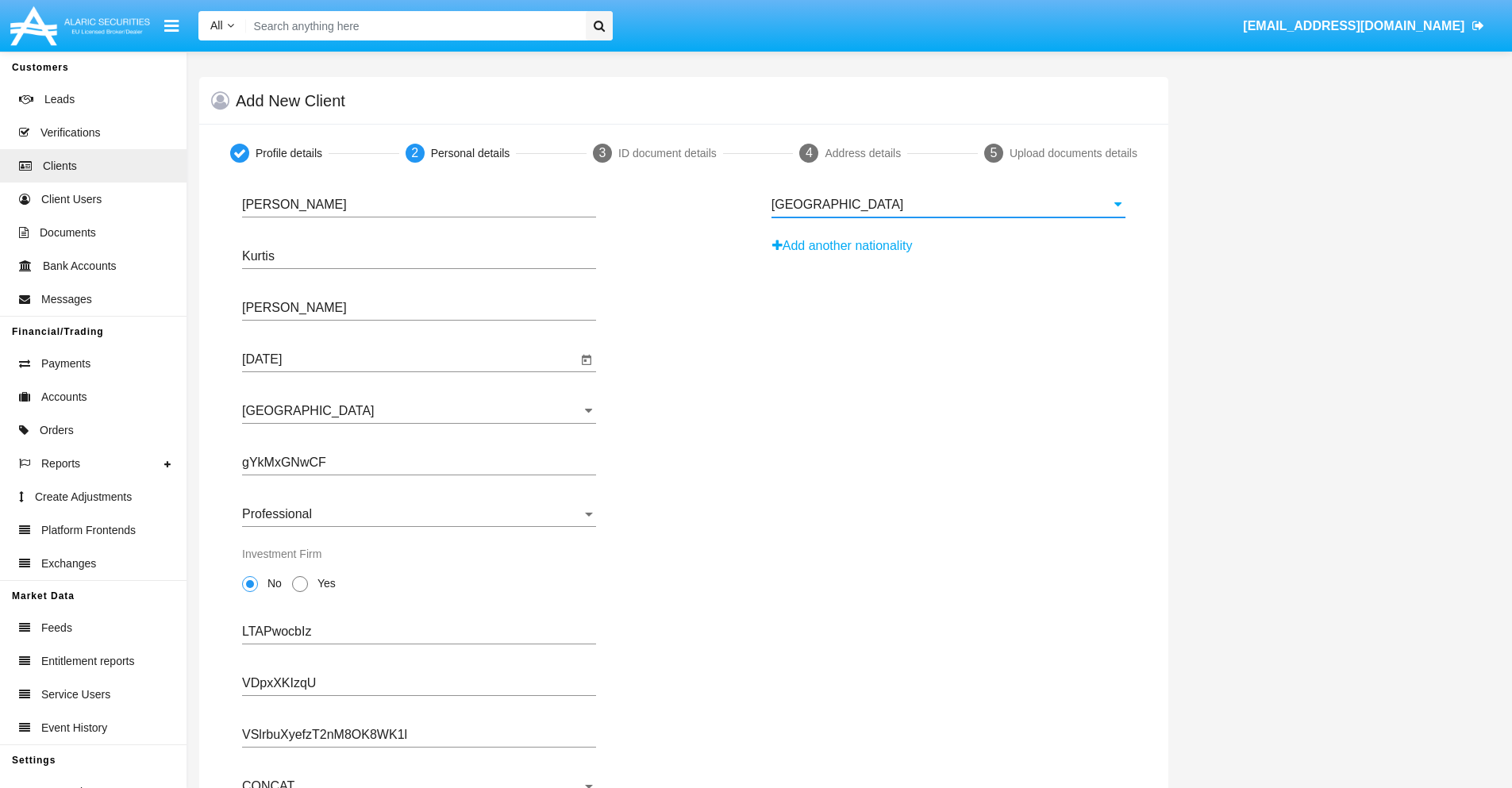
click at [847, 246] on button "Add another nationality" at bounding box center [846, 246] width 151 height 25
click at [948, 256] on input "Nationality #1" at bounding box center [948, 256] width 354 height 15
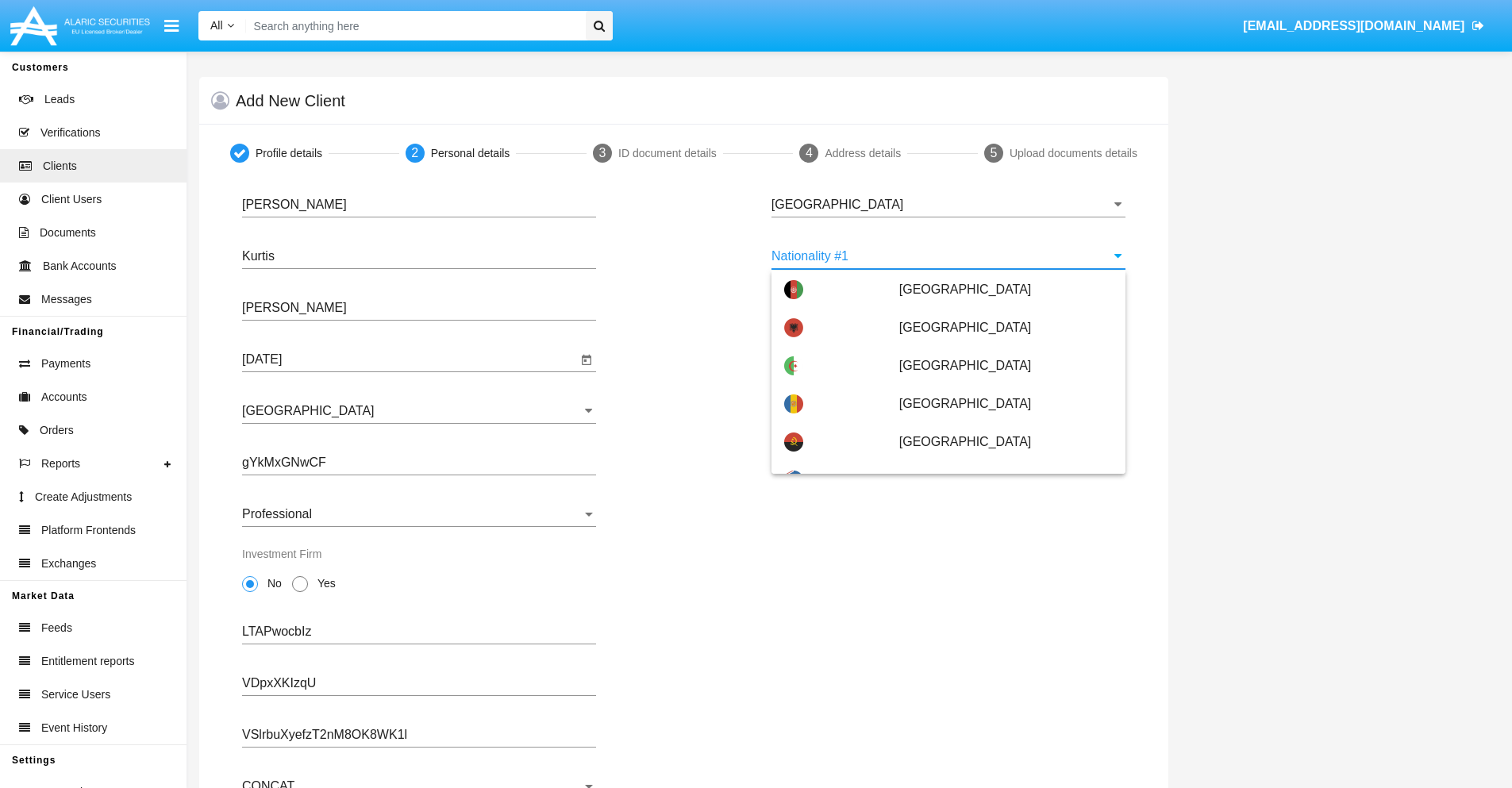
scroll to position [7076, 0]
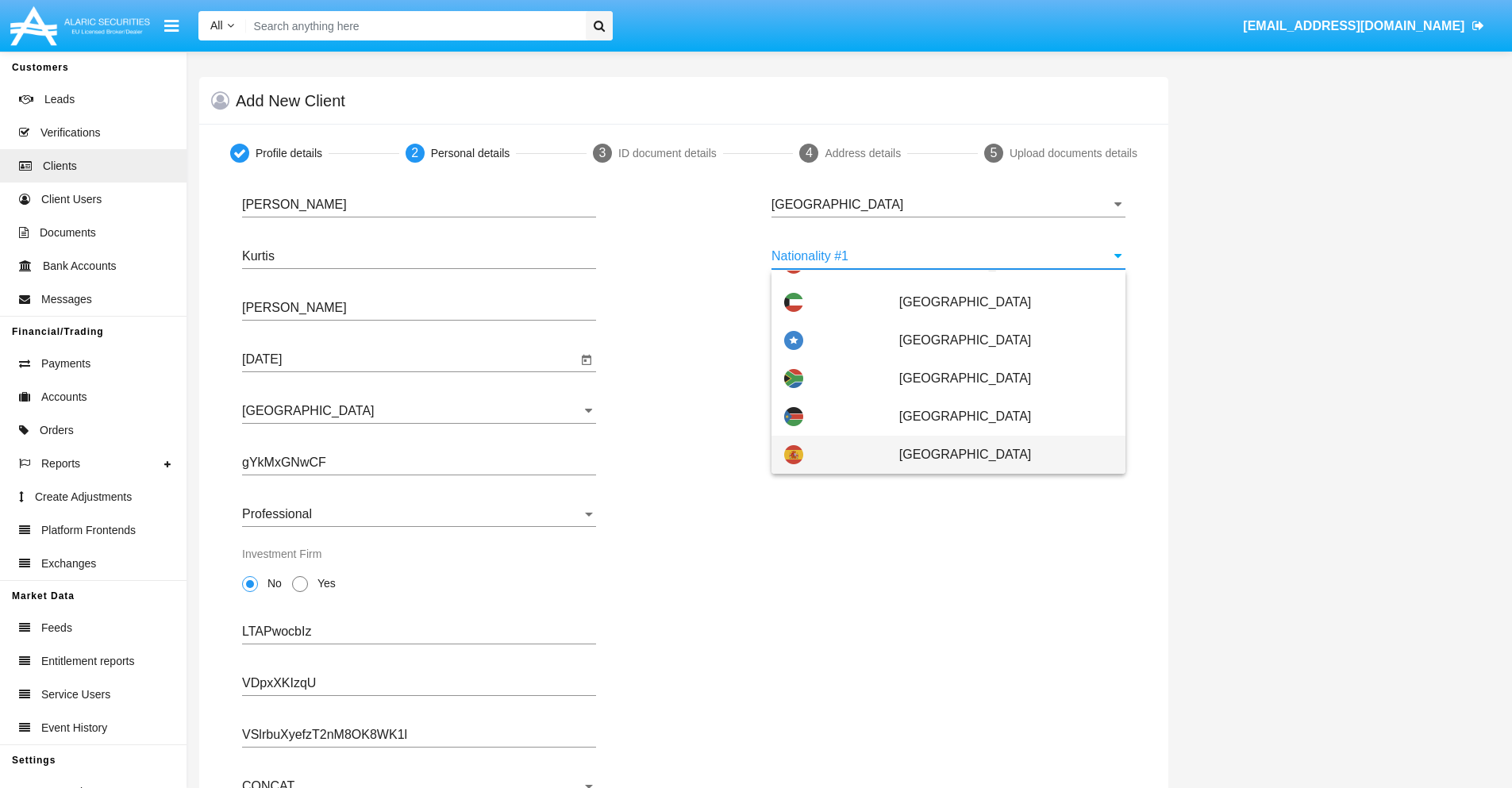
click at [998, 455] on span "[GEOGRAPHIC_DATA]" at bounding box center [1006, 455] width 213 height 38
type input "[GEOGRAPHIC_DATA]"
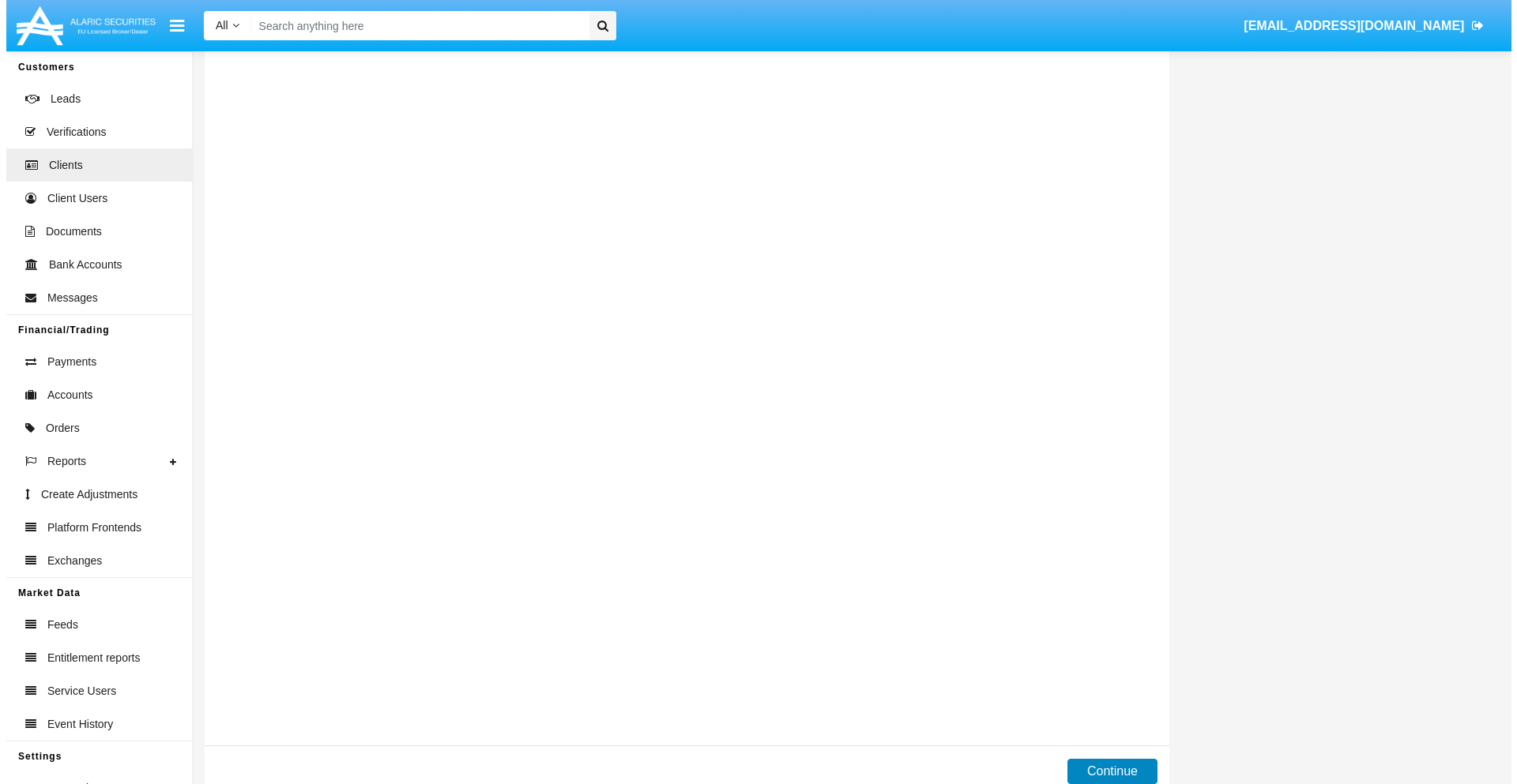
scroll to position [0, 0]
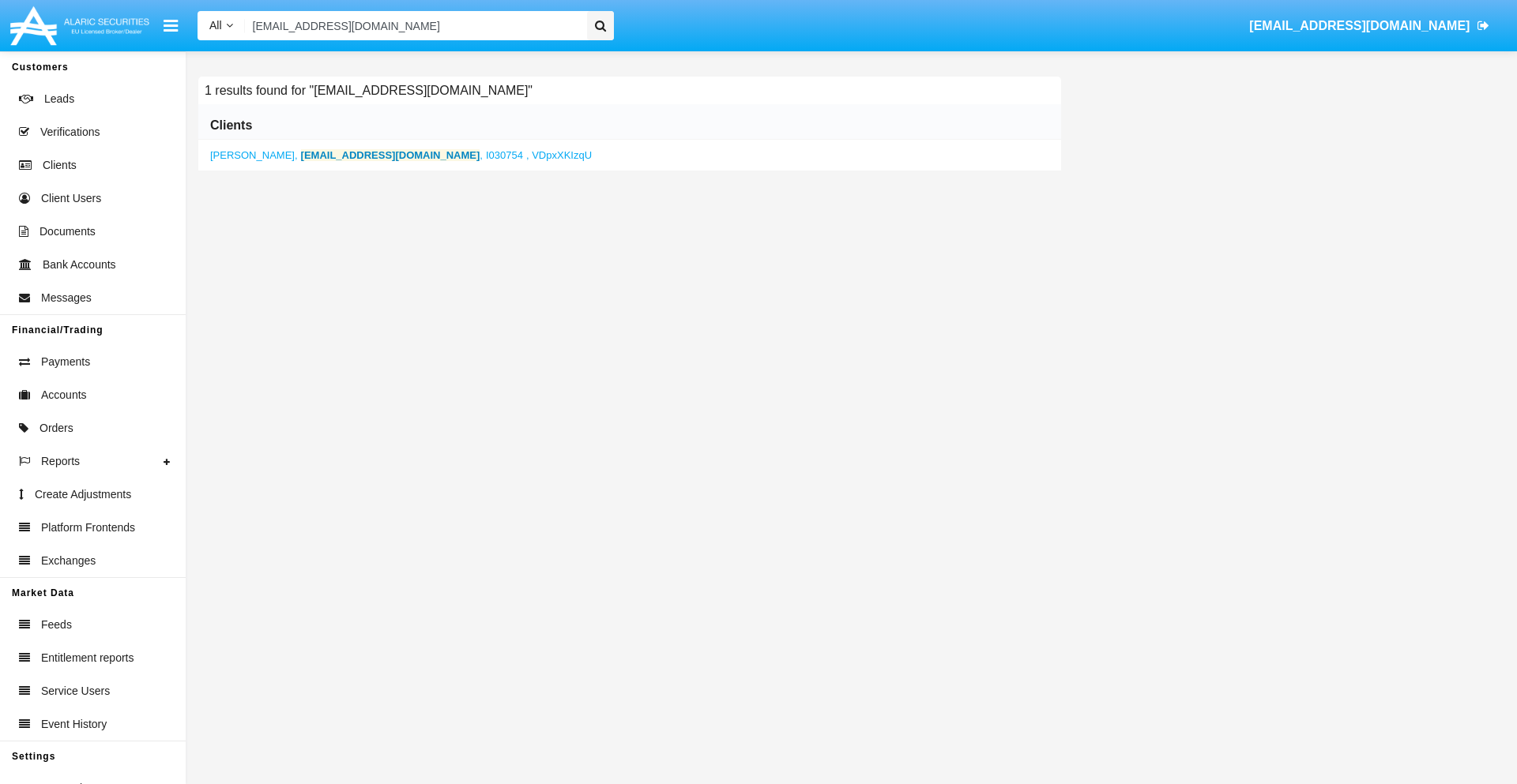
type input "[EMAIL_ADDRESS][DOMAIN_NAME]"
click at [360, 155] on b "[EMAIL_ADDRESS][DOMAIN_NAME]" at bounding box center [390, 155] width 179 height 12
